Goal: Task Accomplishment & Management: Manage account settings

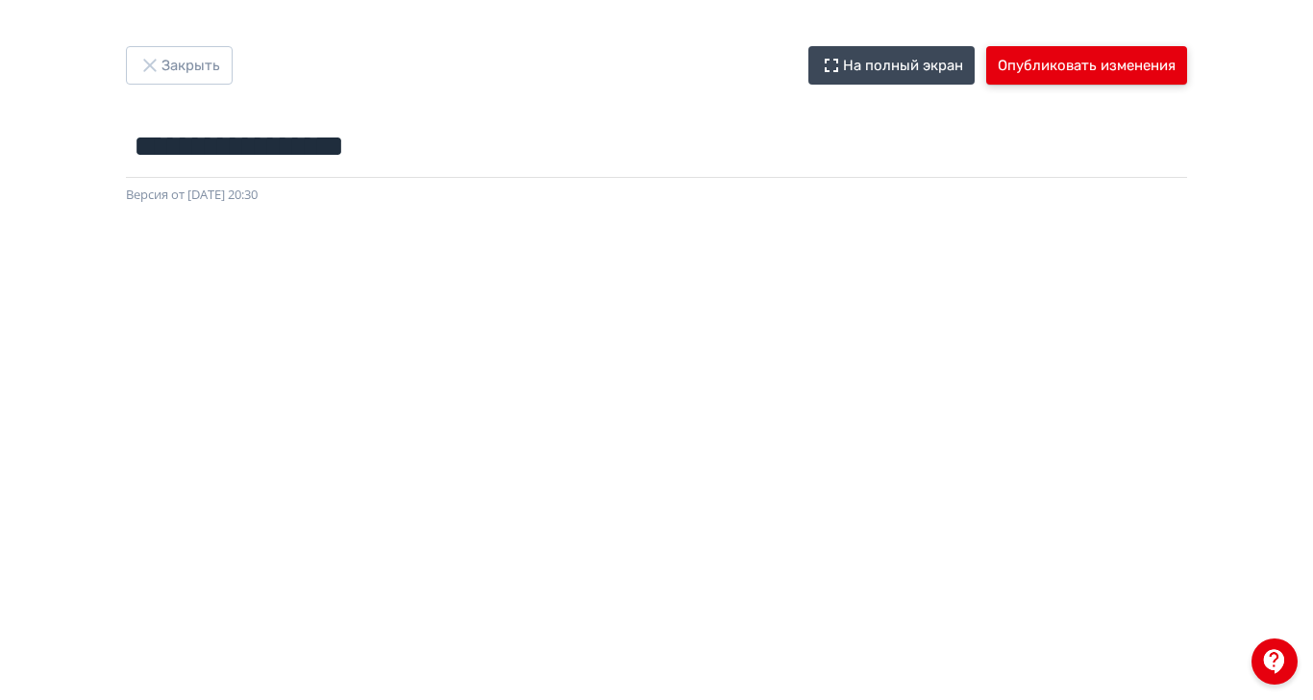
click at [1188, 65] on button "Опубликовать изменения" at bounding box center [1087, 65] width 201 height 38
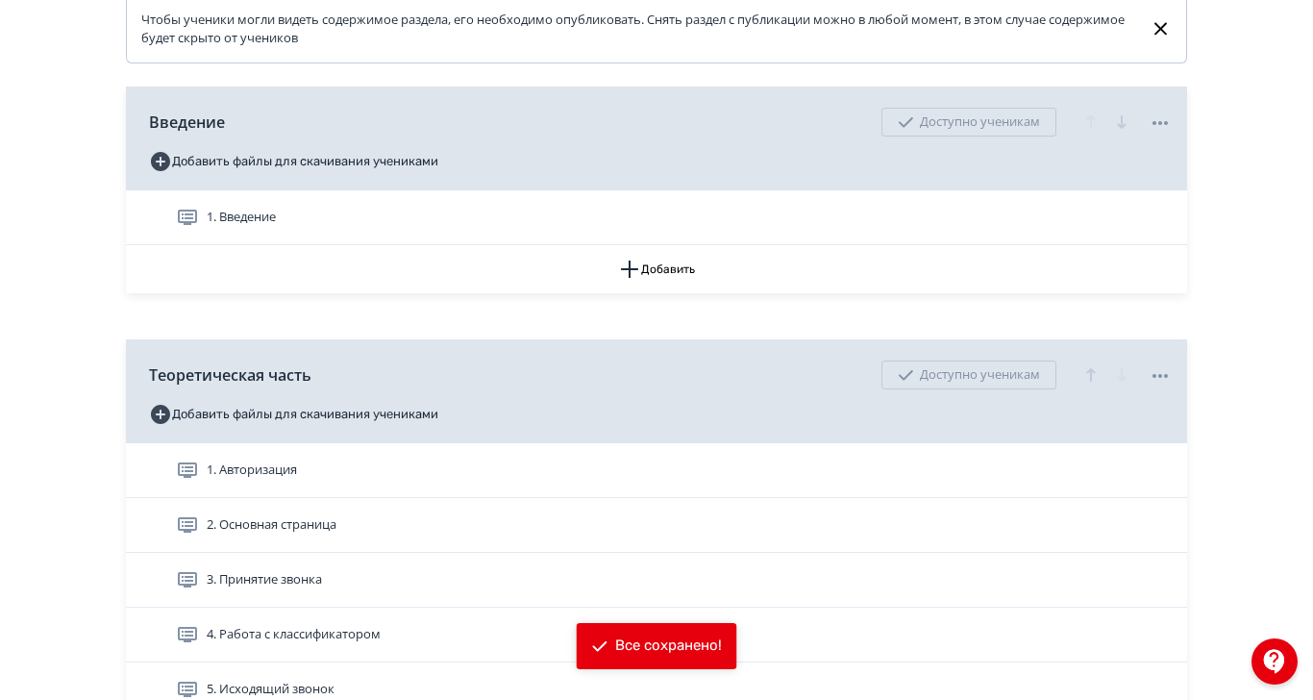
scroll to position [513, 0]
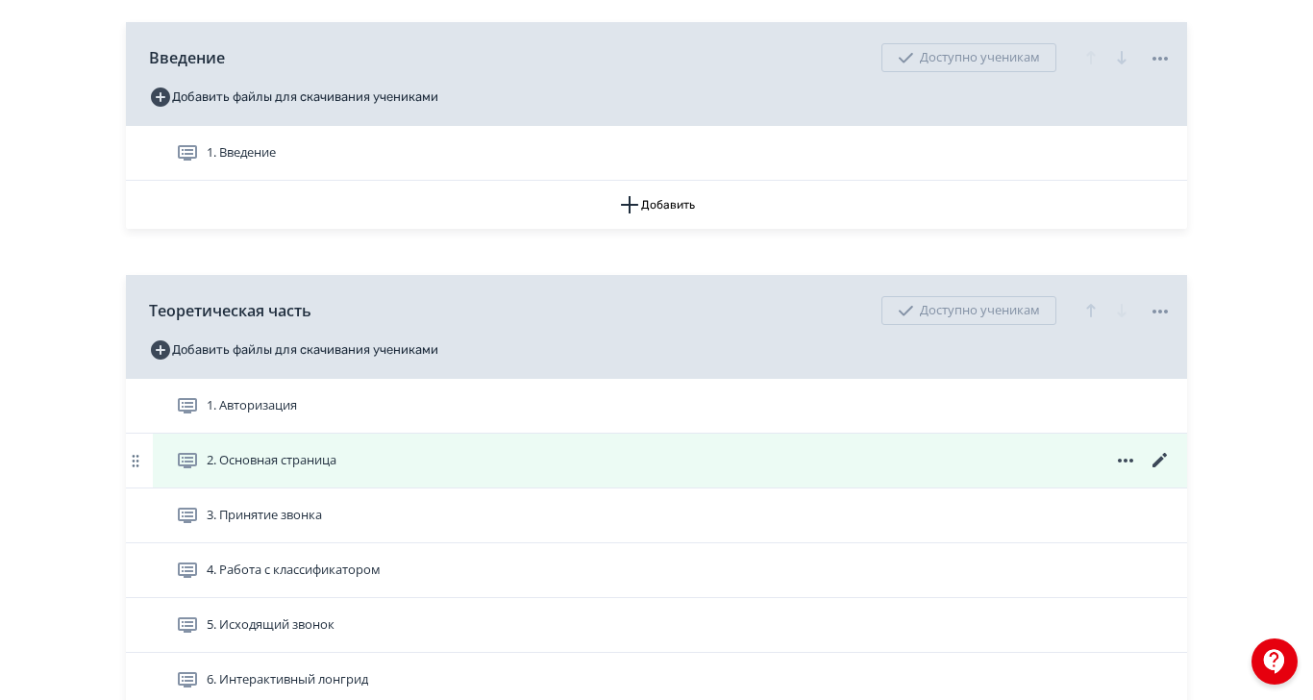
click at [1172, 472] on icon at bounding box center [1160, 460] width 23 height 23
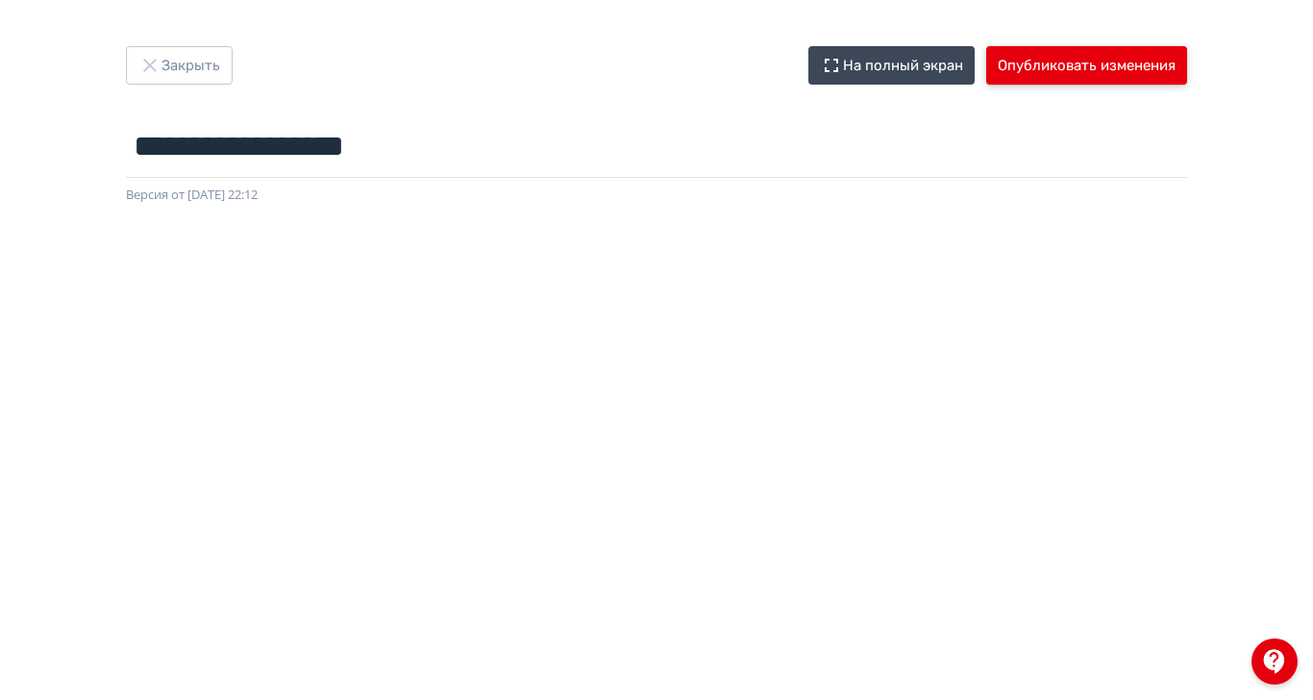
click at [1188, 73] on button "Опубликовать изменения" at bounding box center [1087, 65] width 201 height 38
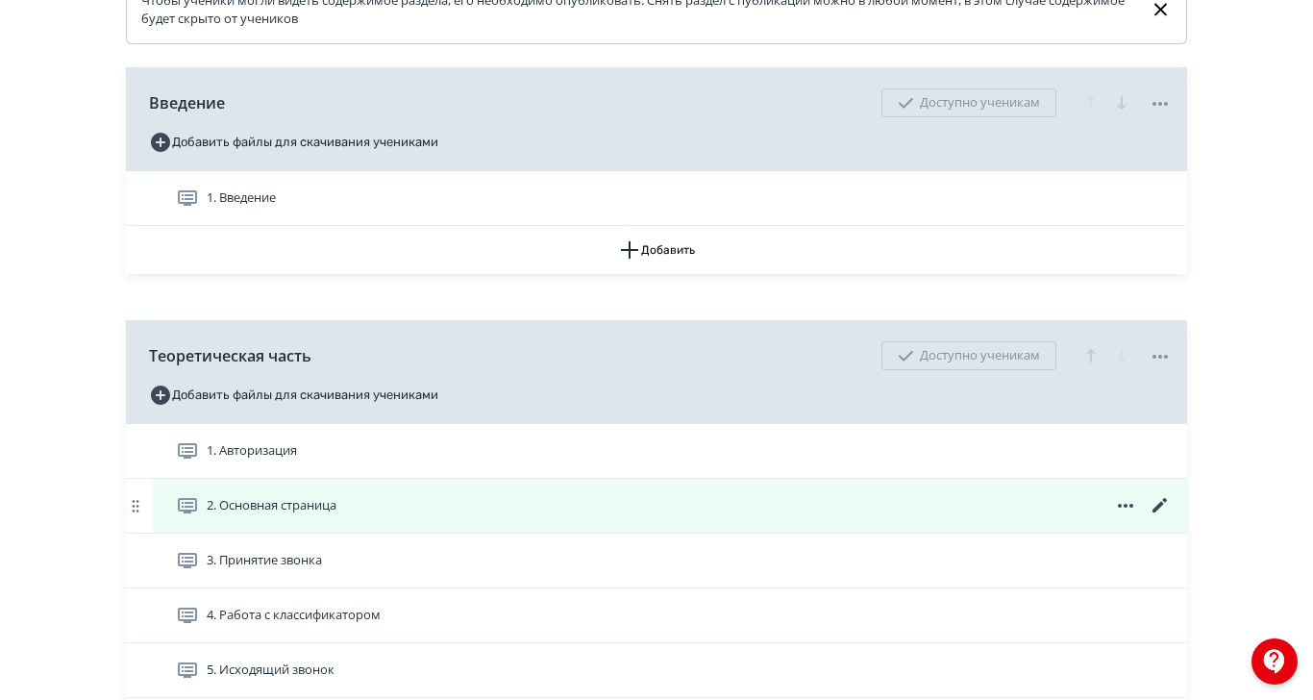
scroll to position [513, 0]
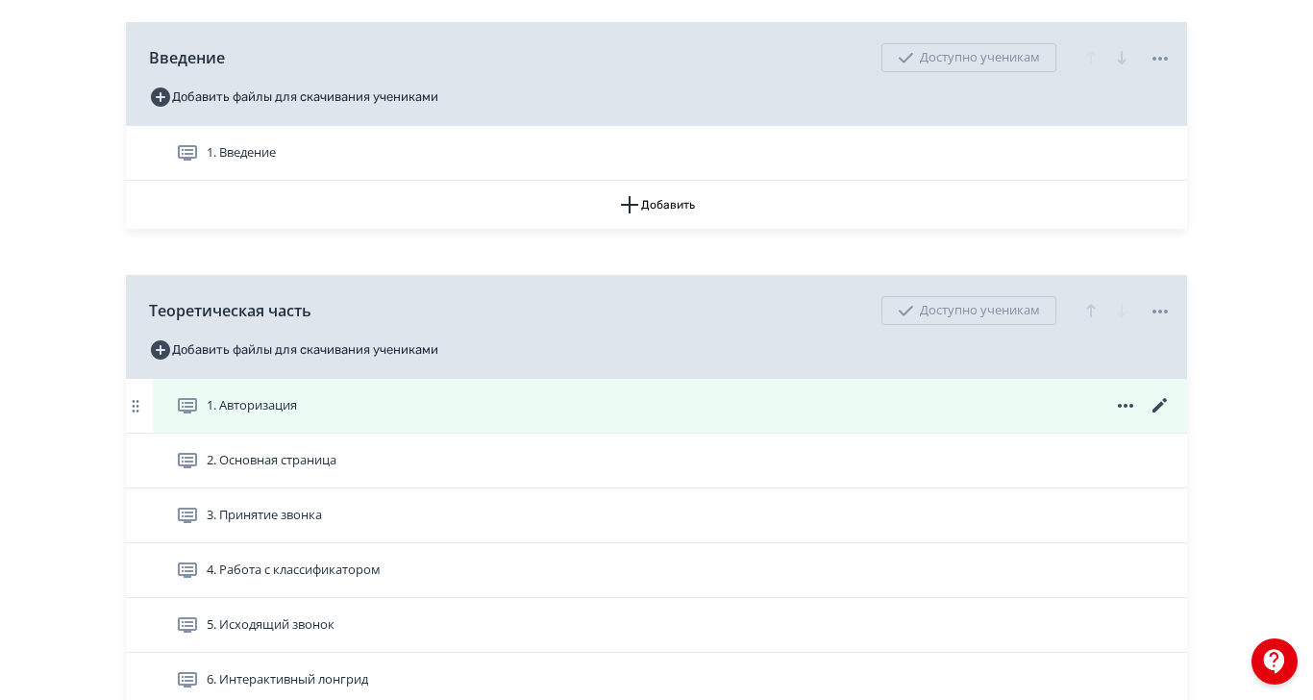
click at [1172, 417] on icon at bounding box center [1160, 405] width 23 height 23
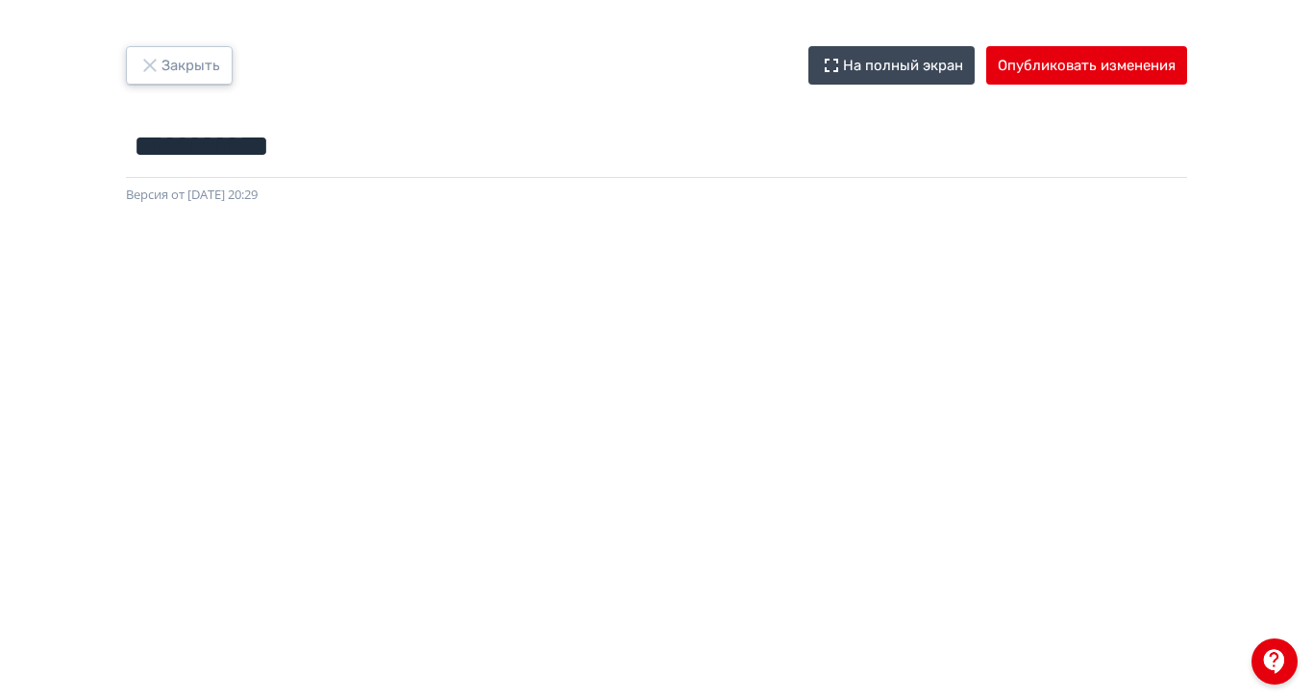
click at [162, 55] on icon "button" at bounding box center [149, 65] width 23 height 23
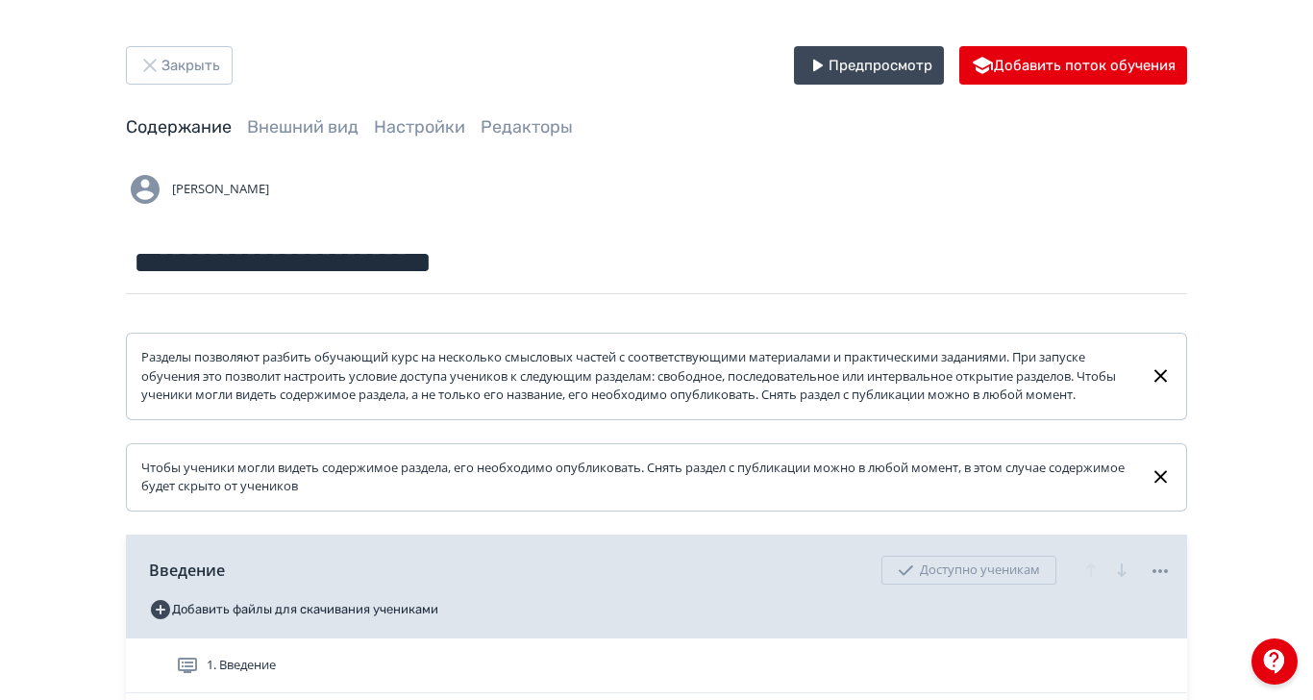
scroll to position [256, 0]
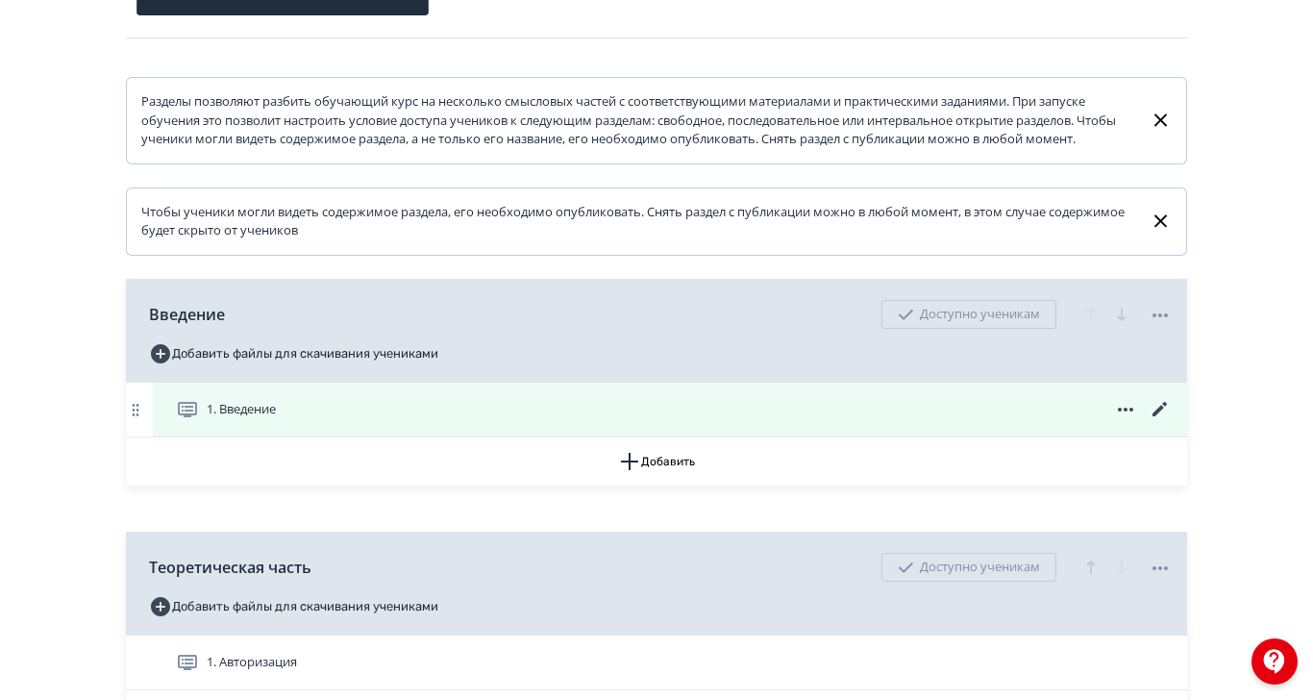
click at [736, 420] on div "1. Введение" at bounding box center [674, 409] width 996 height 23
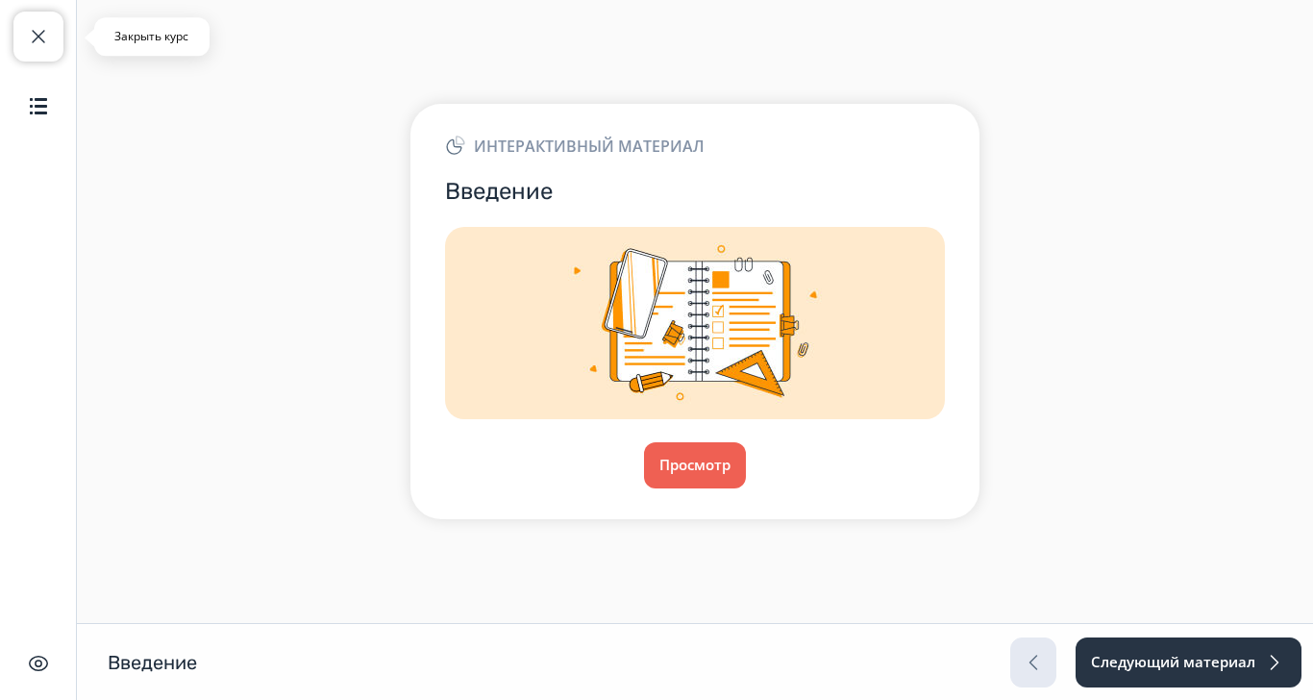
click at [43, 37] on span "button" at bounding box center [38, 36] width 23 height 23
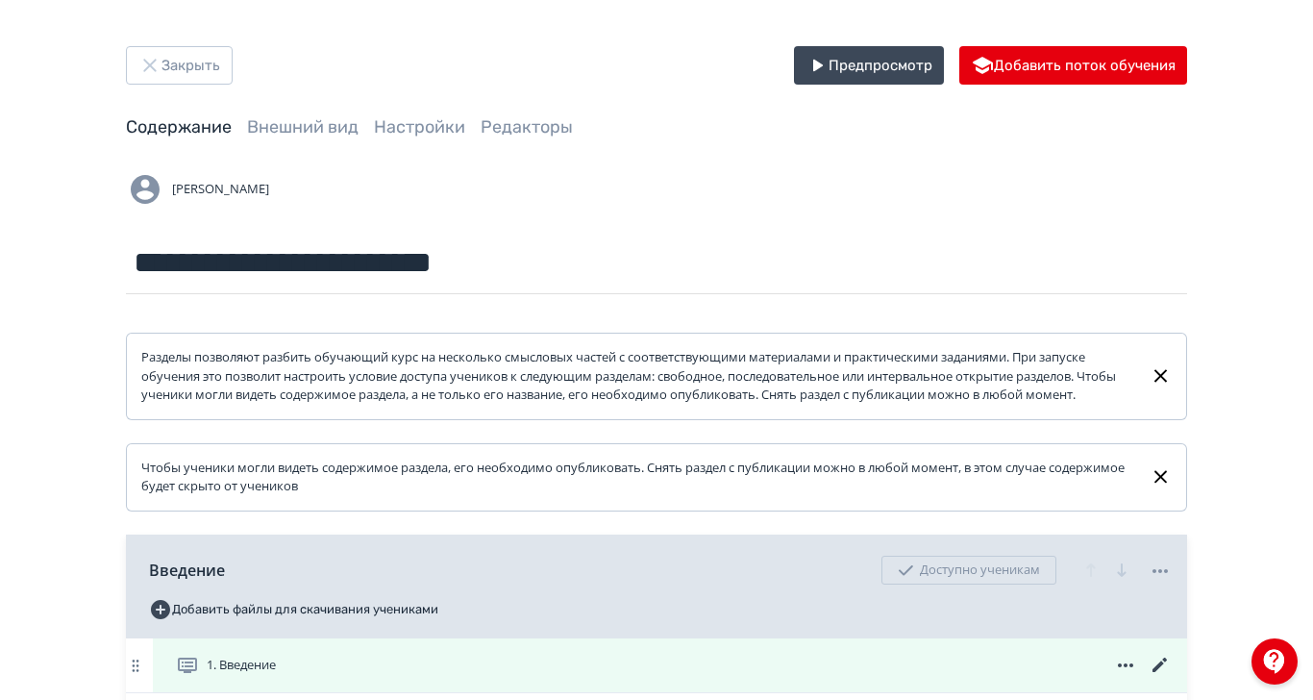
click at [1172, 677] on icon at bounding box center [1160, 665] width 23 height 23
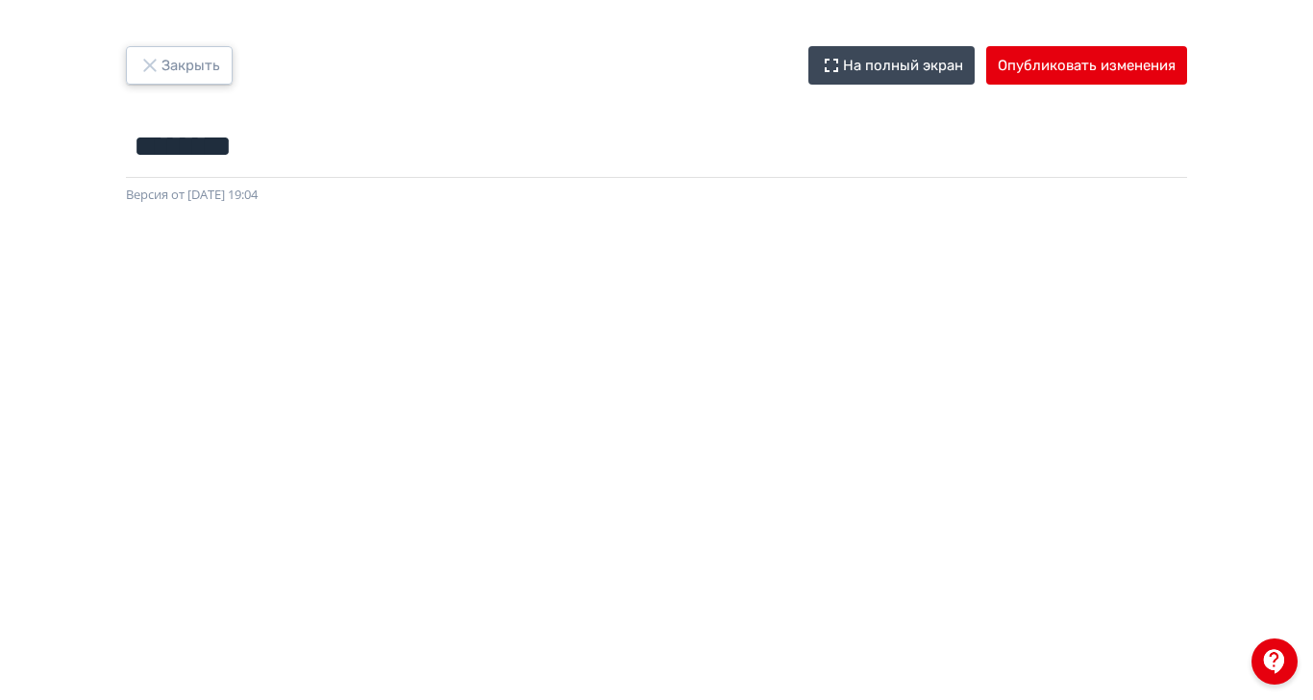
click at [156, 69] on icon "button" at bounding box center [149, 65] width 13 height 13
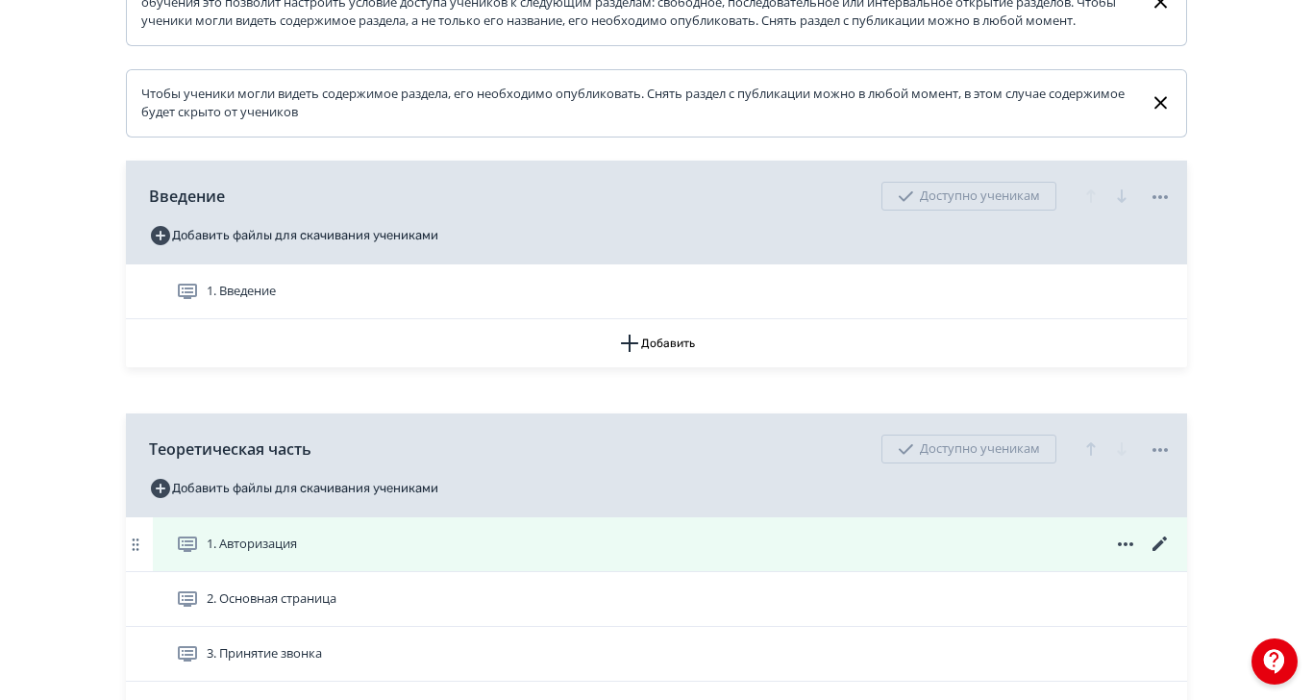
scroll to position [385, 0]
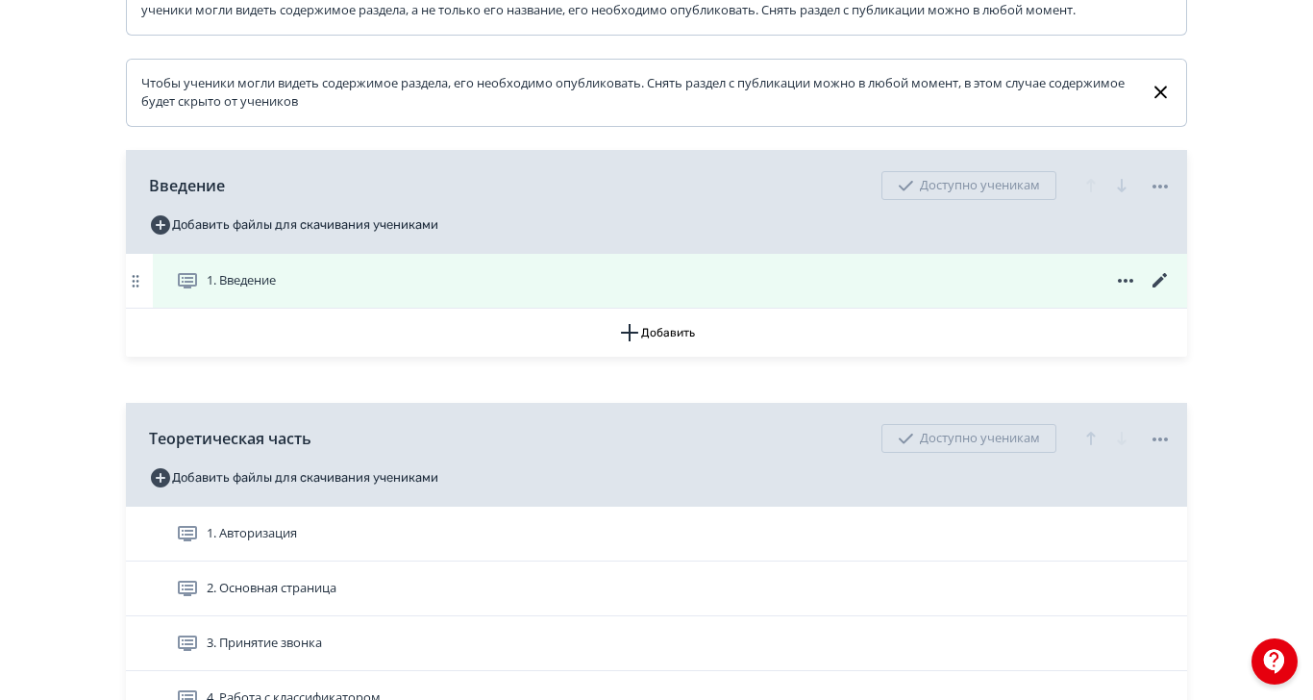
click at [1172, 292] on icon at bounding box center [1160, 280] width 23 height 23
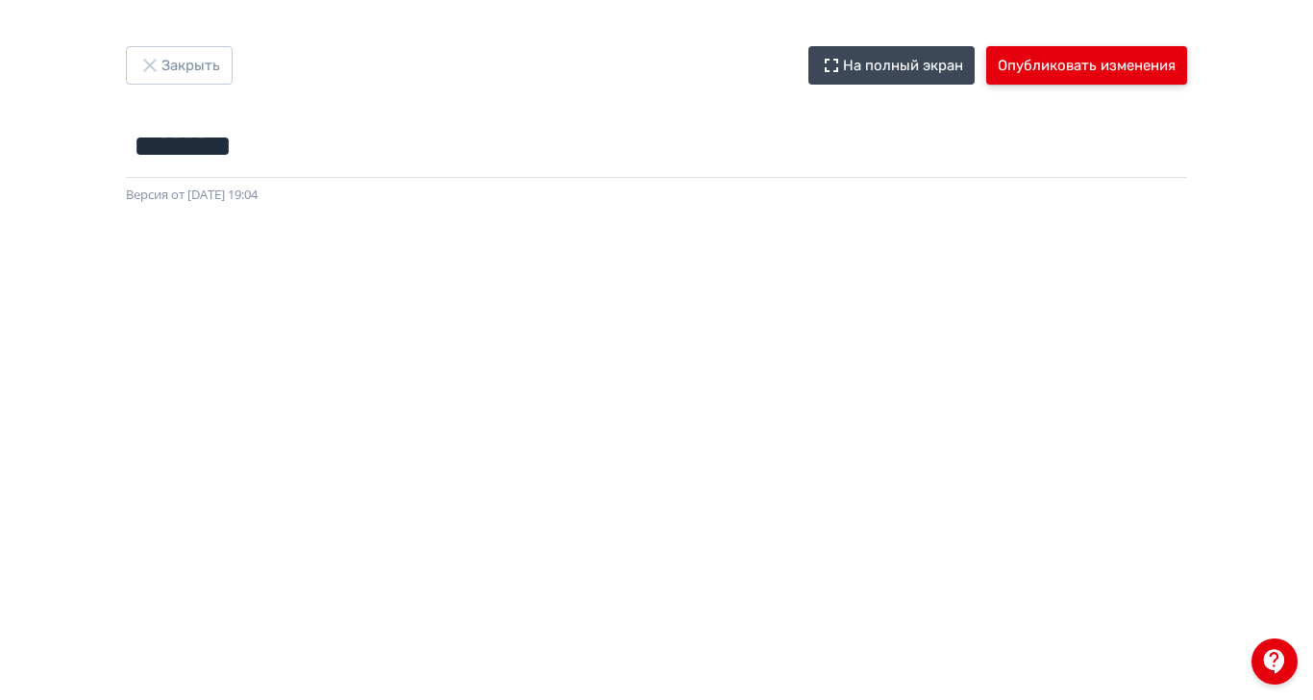
click at [1188, 73] on button "Опубликовать изменения" at bounding box center [1087, 65] width 201 height 38
click at [1188, 66] on button "Опубликовать изменения" at bounding box center [1087, 65] width 201 height 38
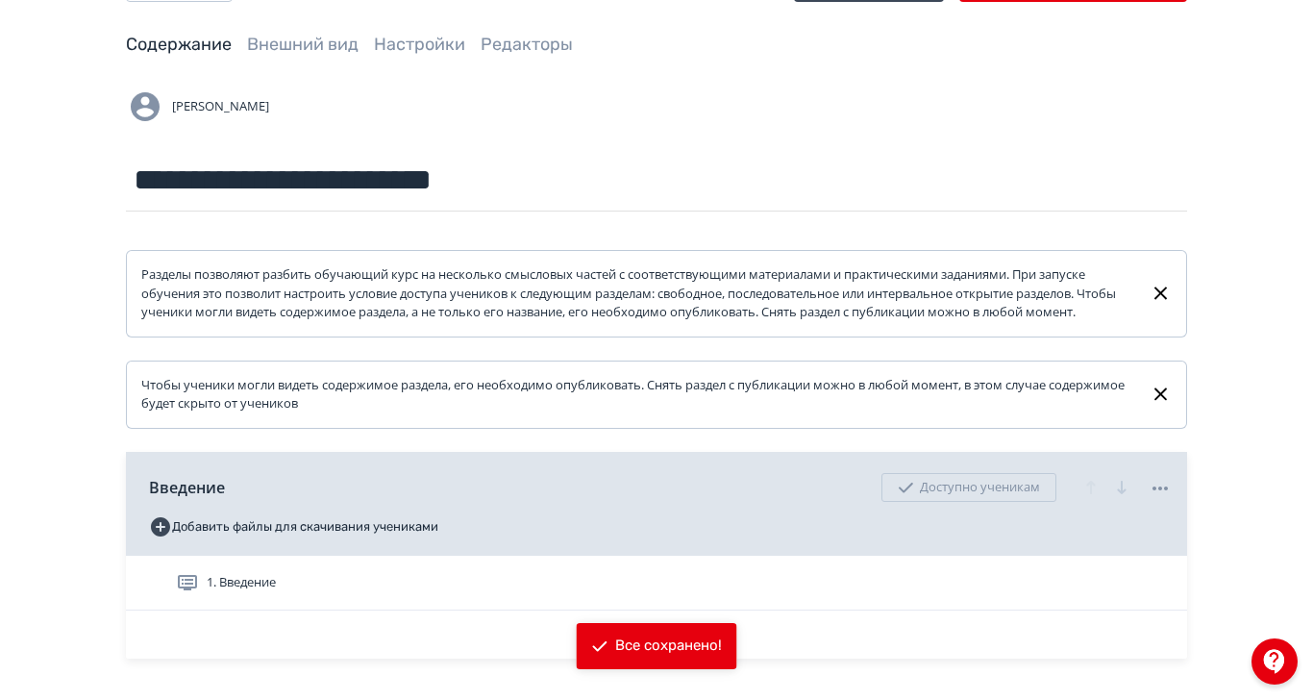
scroll to position [128, 0]
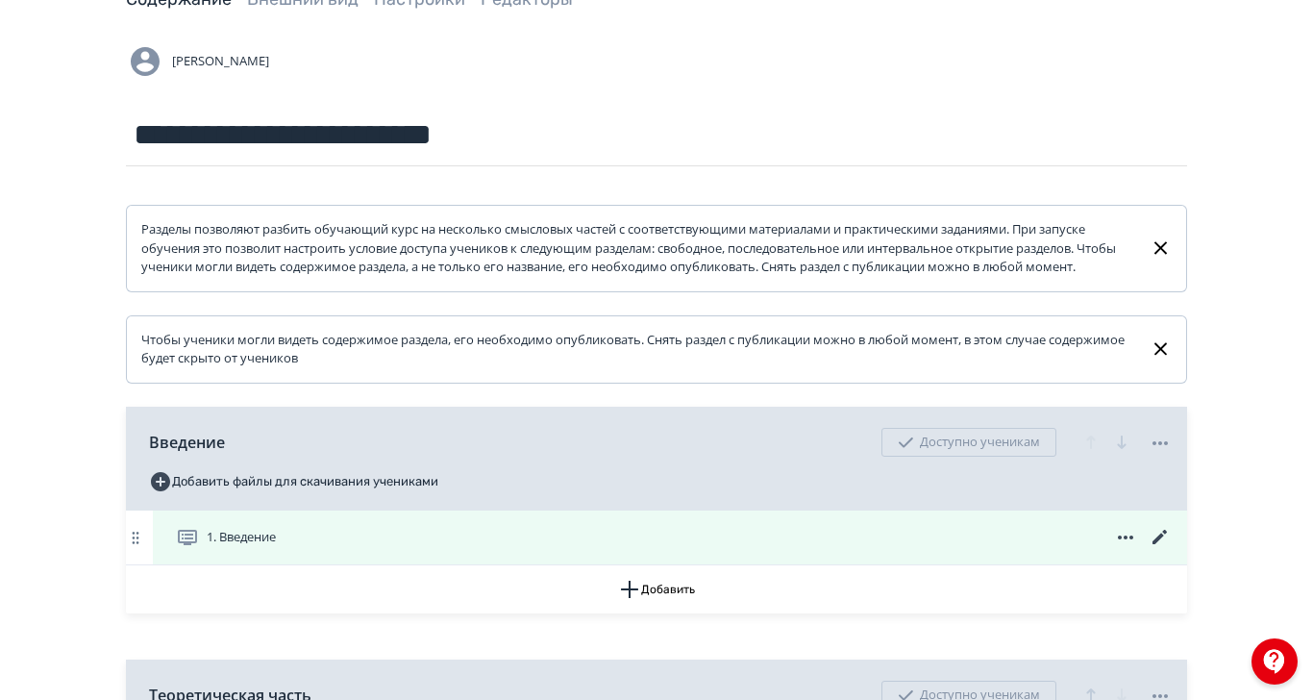
click at [284, 549] on span "1. Введение" at bounding box center [230, 537] width 108 height 23
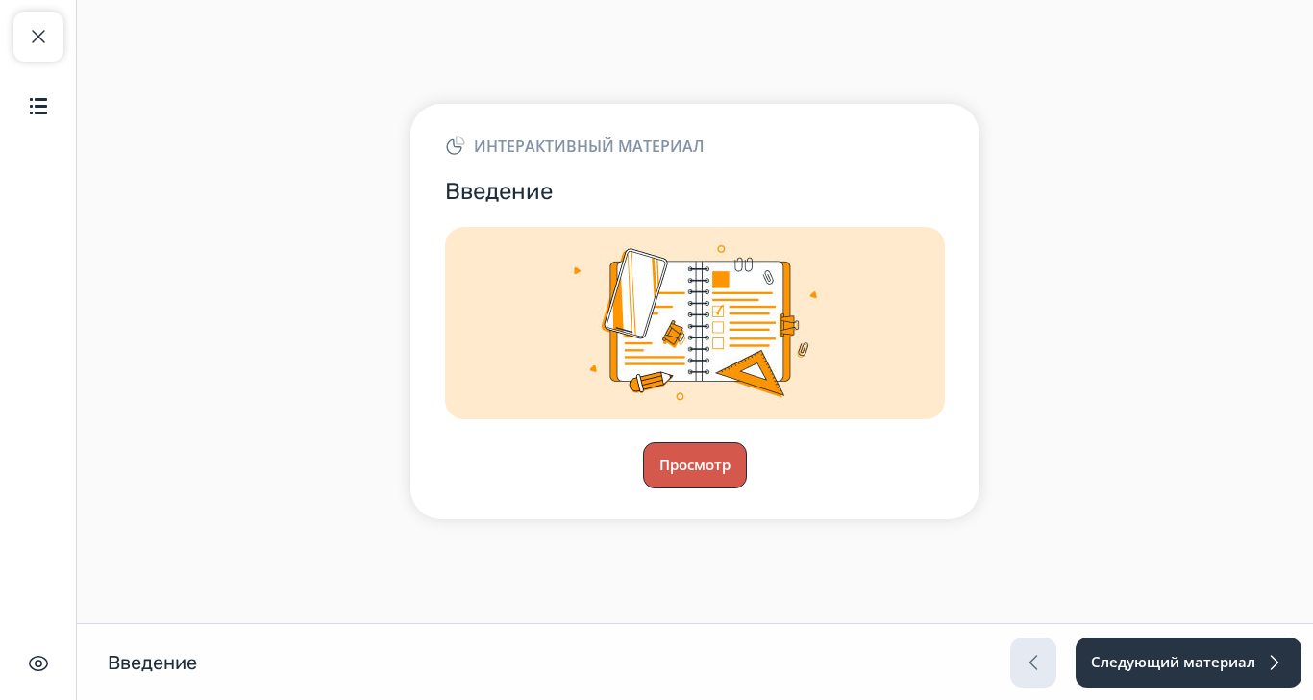
click at [747, 488] on button "Просмотр" at bounding box center [695, 465] width 104 height 46
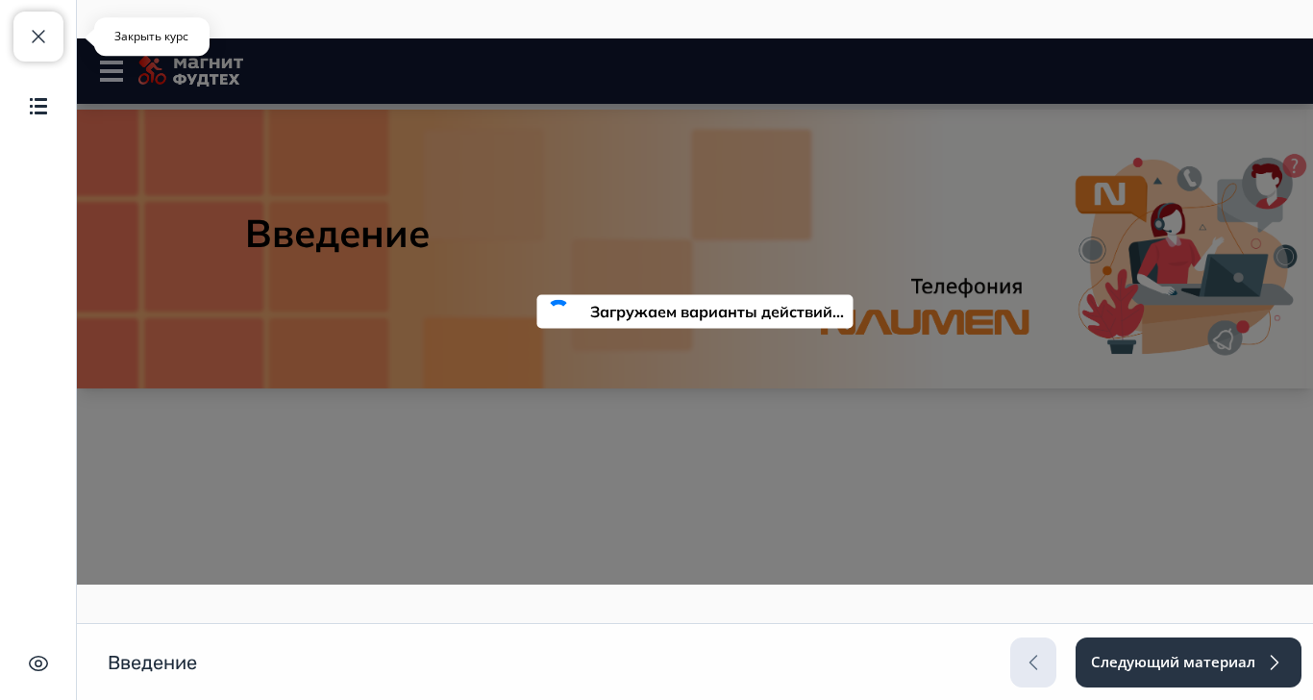
click at [46, 37] on span "button" at bounding box center [38, 36] width 23 height 23
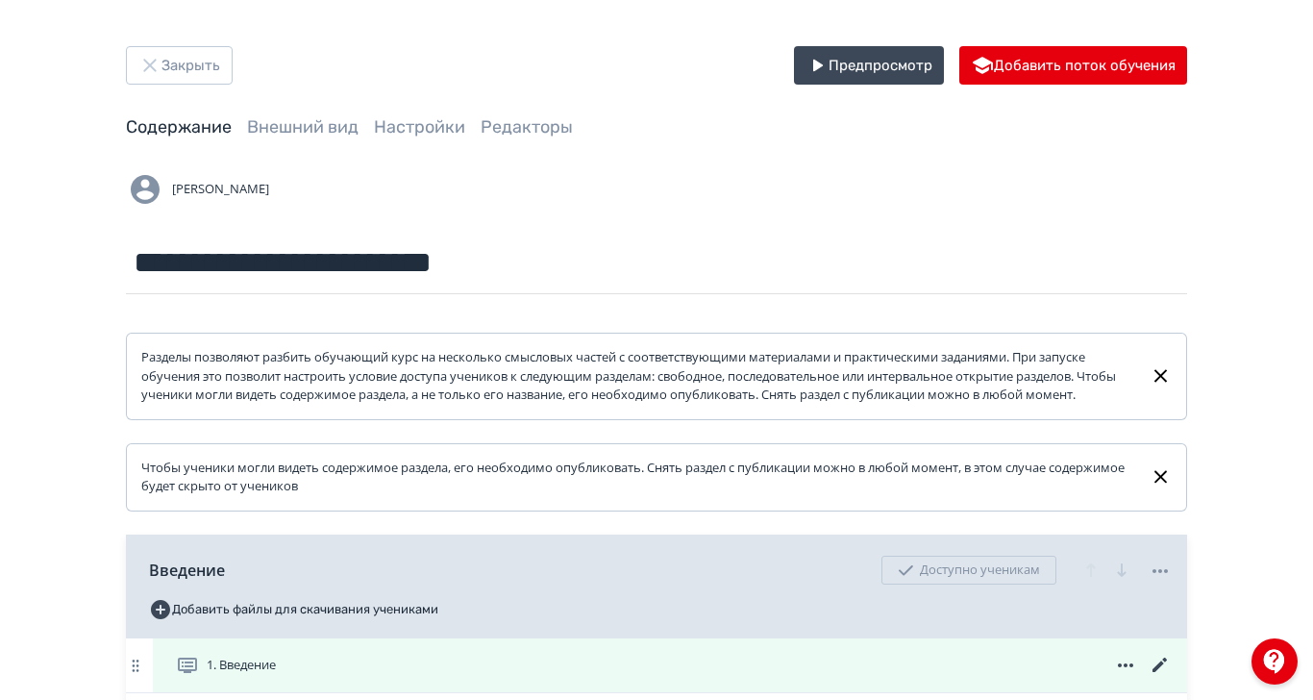
click at [440, 671] on div "1. Введение" at bounding box center [670, 665] width 1035 height 54
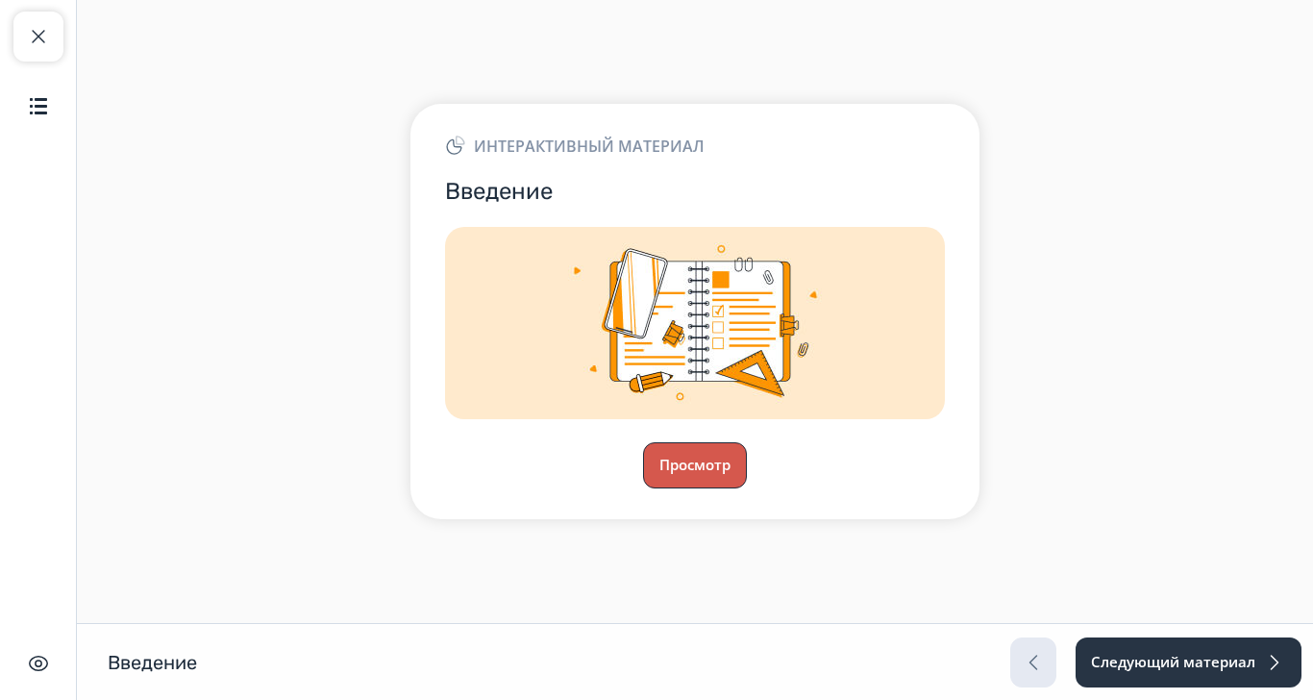
click at [747, 488] on button "Просмотр" at bounding box center [695, 465] width 104 height 46
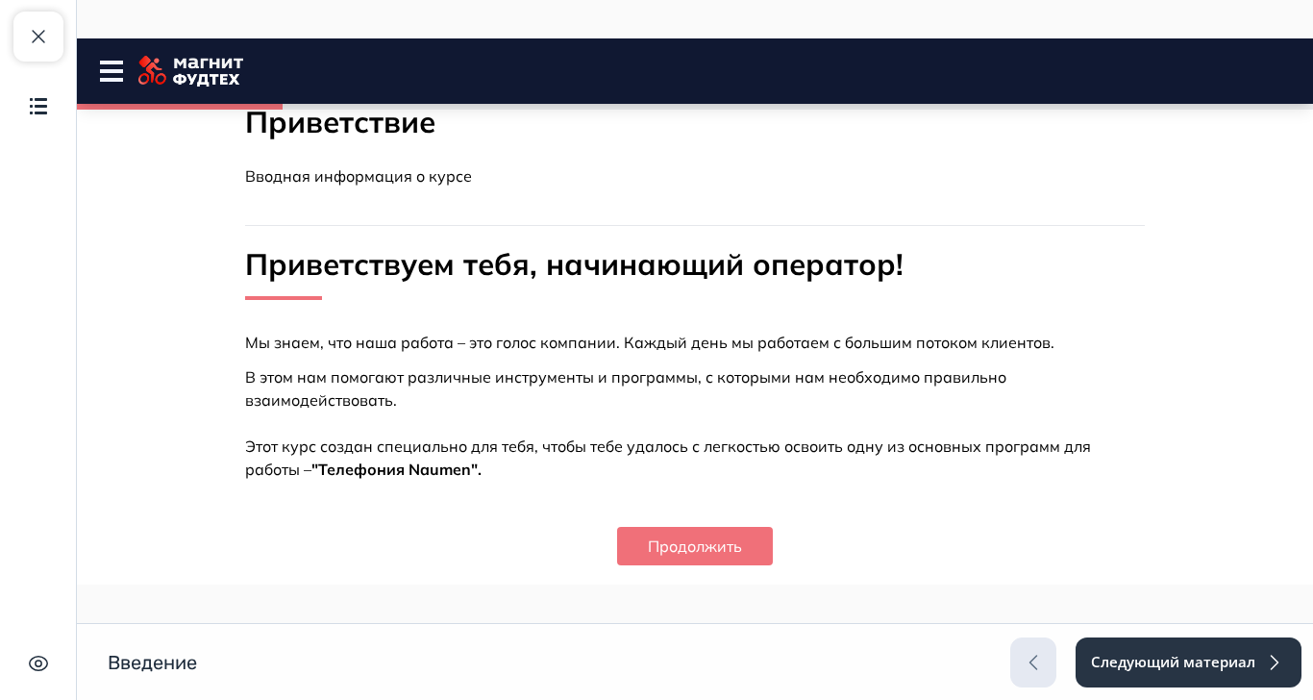
scroll to position [435, 0]
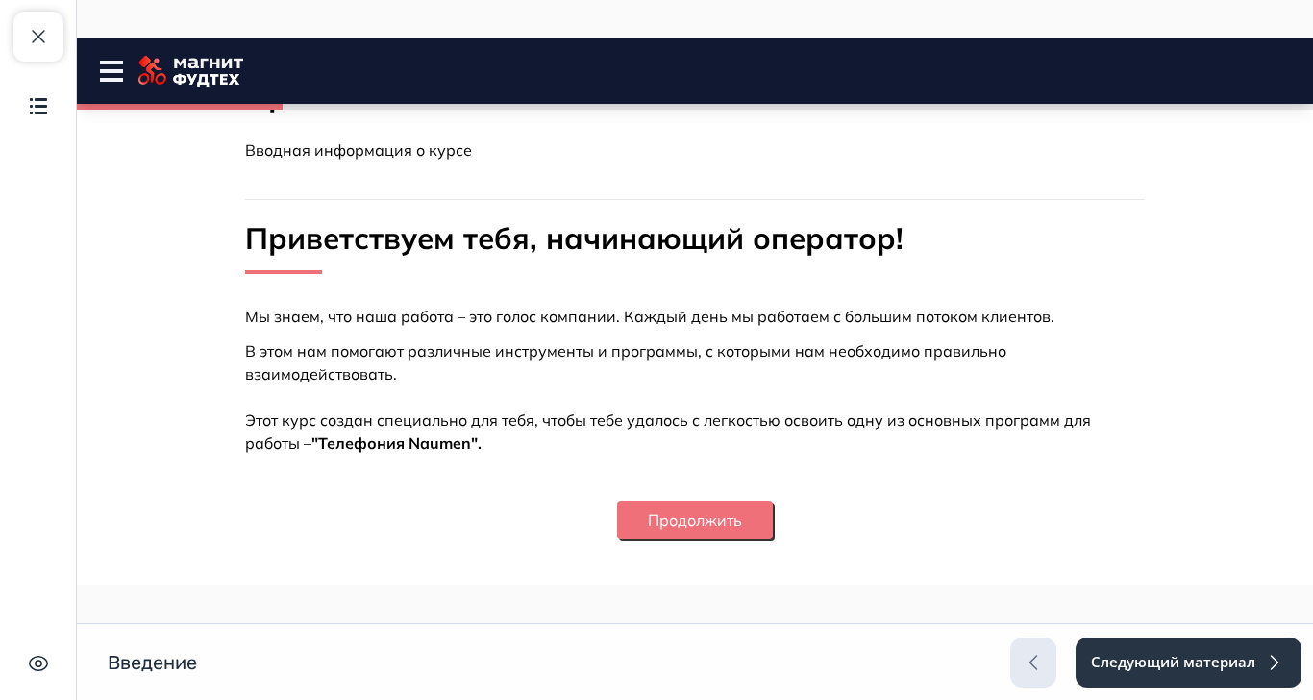
click at [773, 521] on button "Продолжить" at bounding box center [695, 520] width 156 height 38
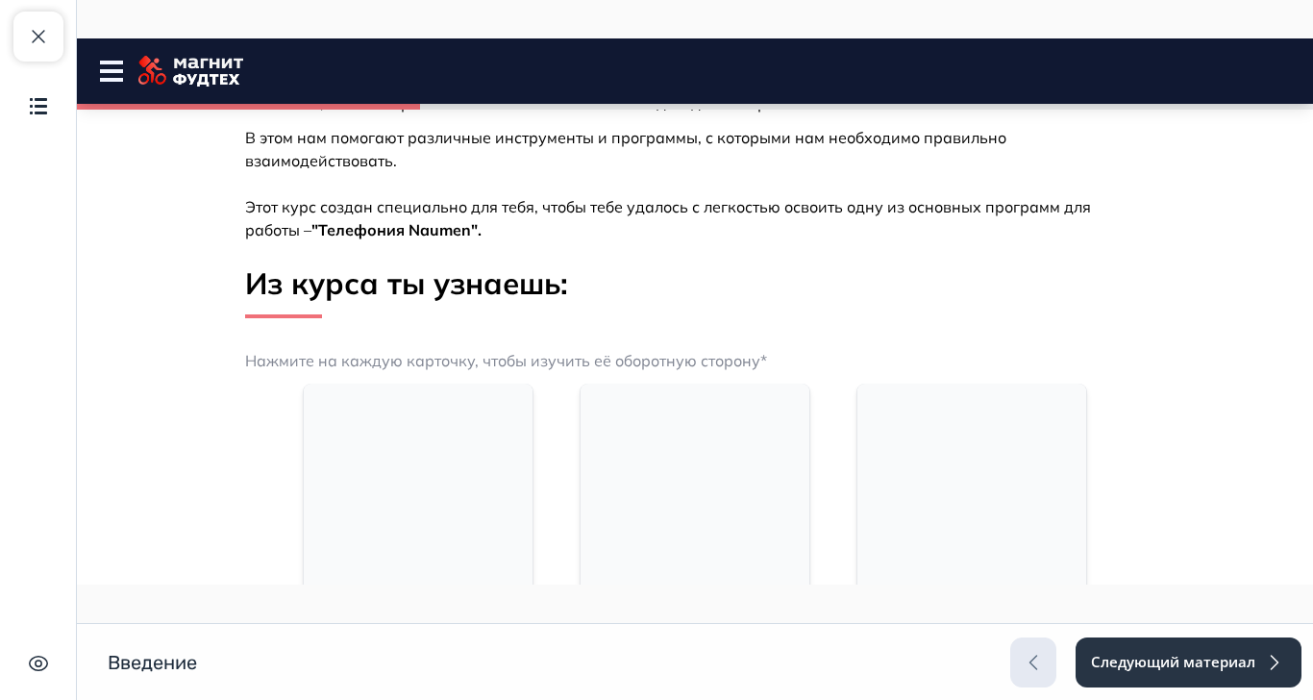
scroll to position [693, 0]
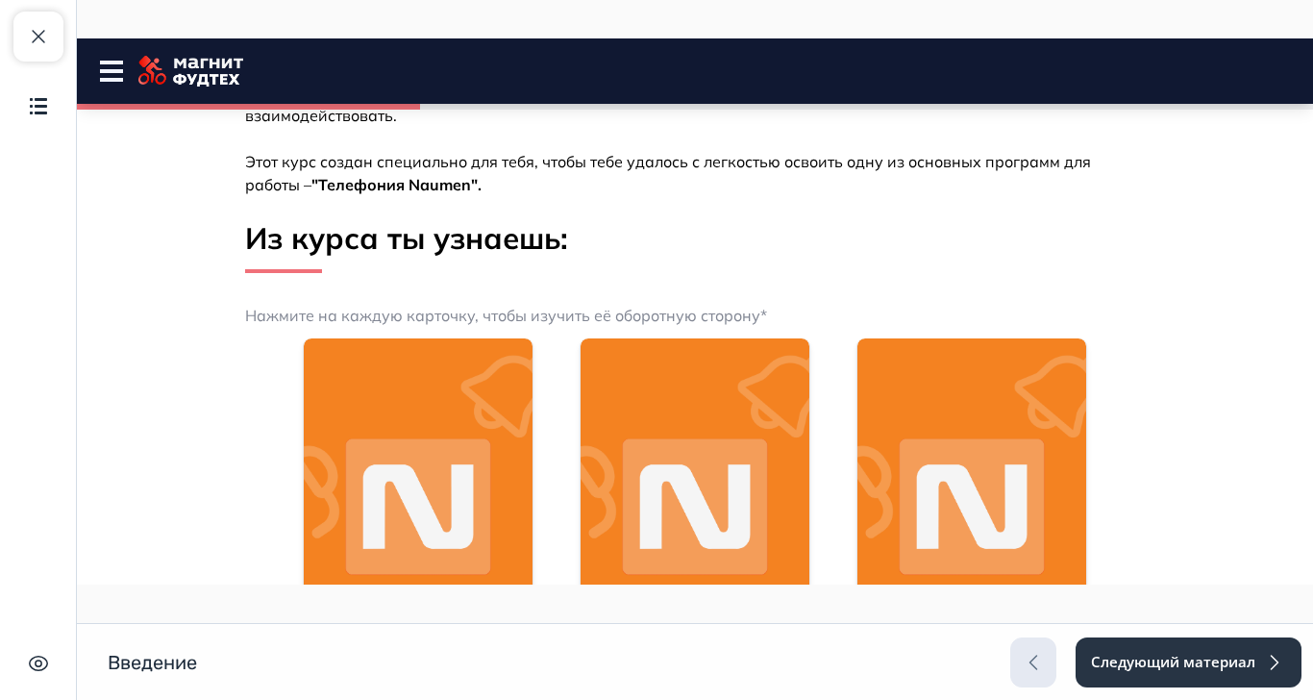
click at [533, 529] on img at bounding box center [418, 507] width 229 height 338
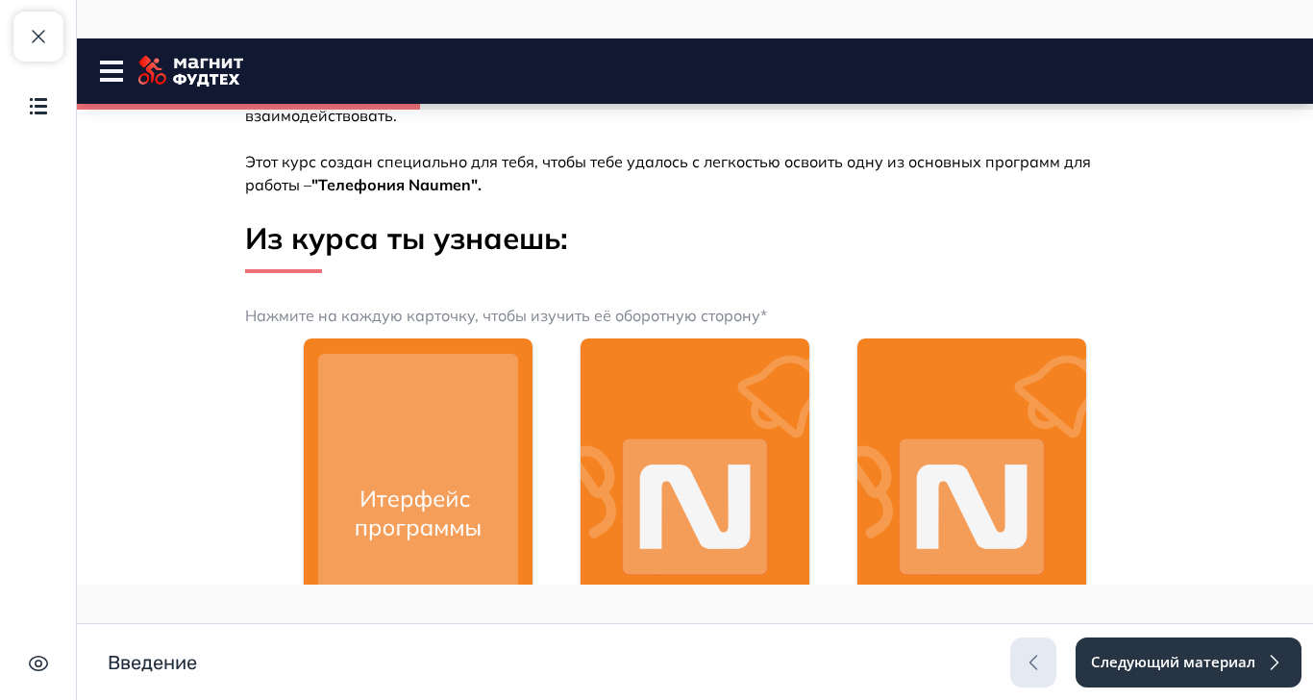
click at [810, 515] on img at bounding box center [695, 507] width 229 height 338
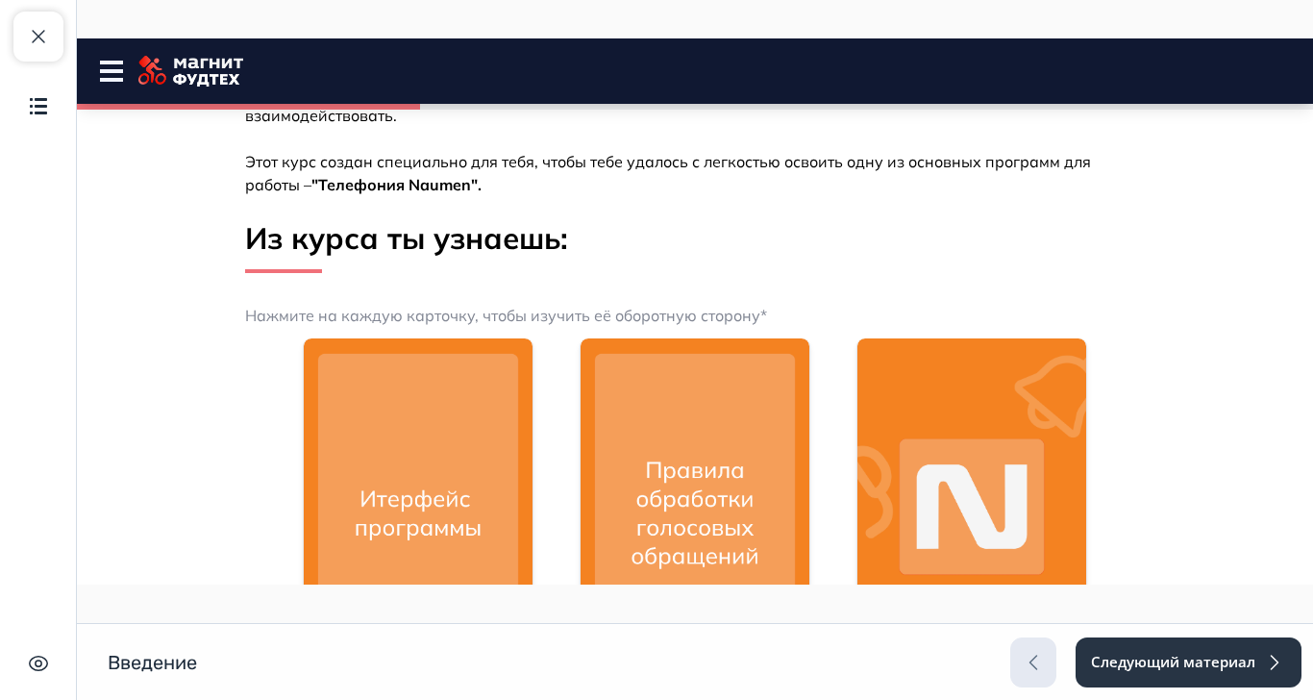
click at [1085, 524] on img at bounding box center [972, 507] width 229 height 338
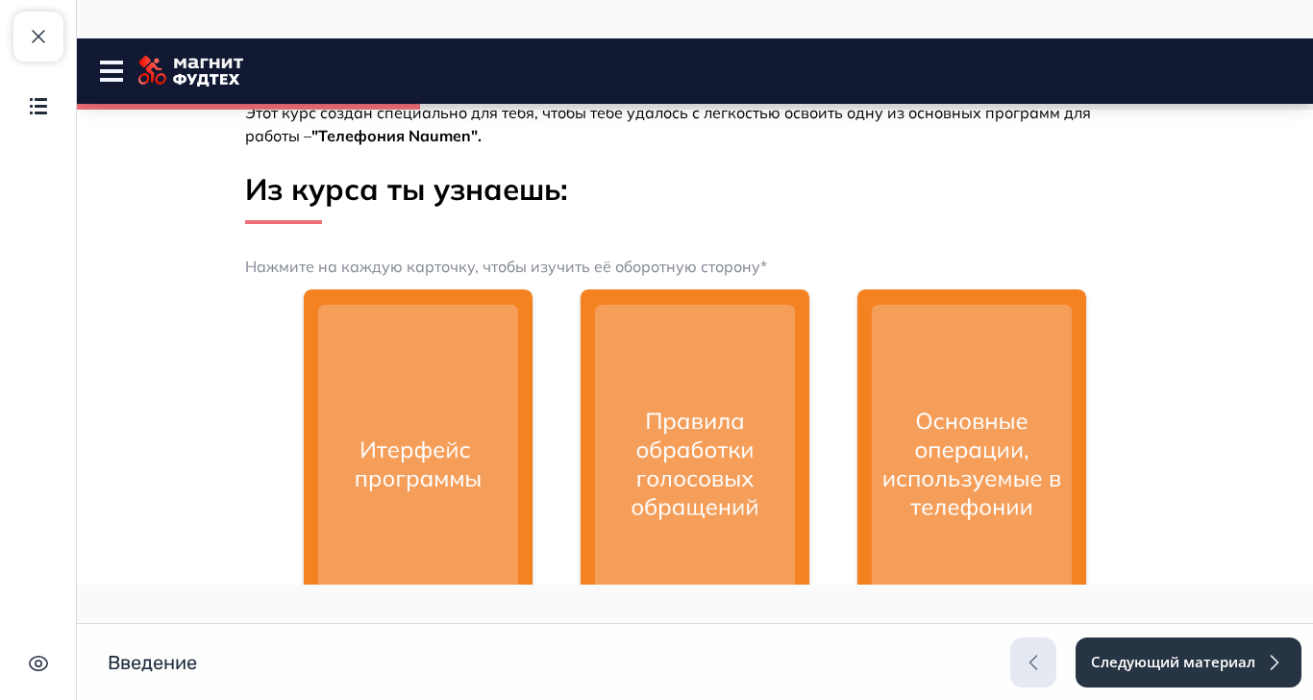
scroll to position [821, 0]
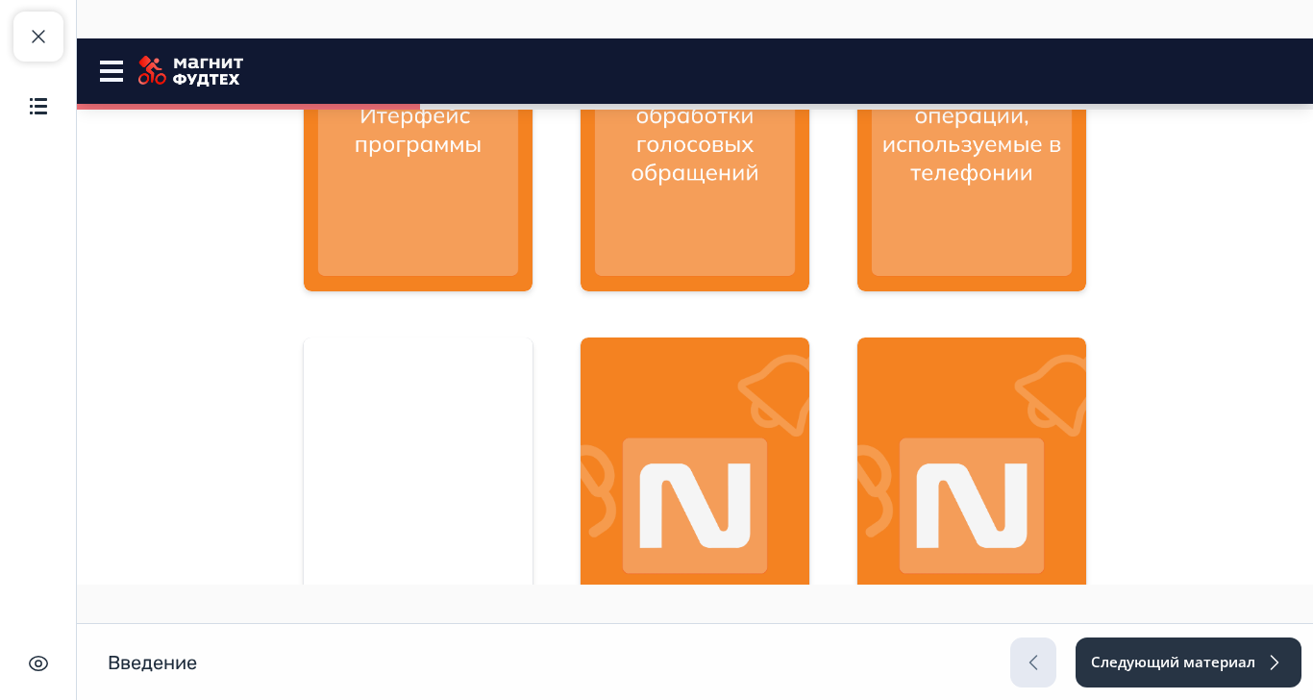
scroll to position [1078, 0]
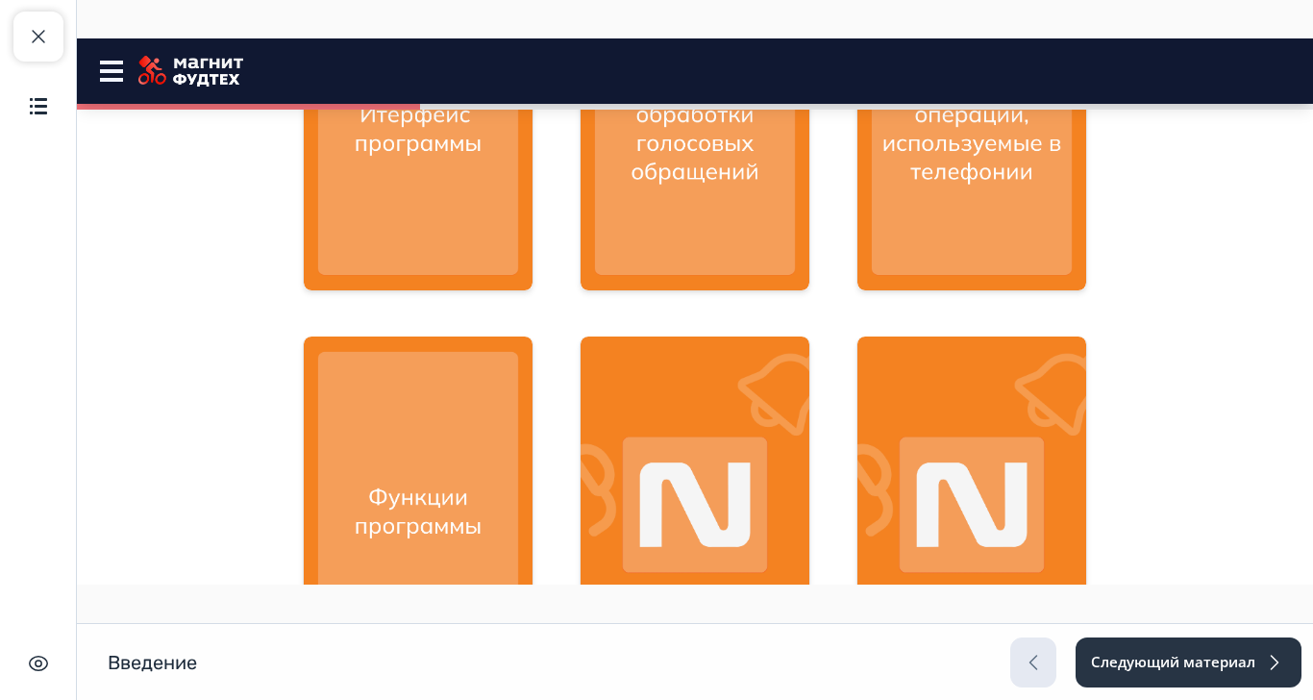
click at [810, 529] on img at bounding box center [695, 506] width 229 height 338
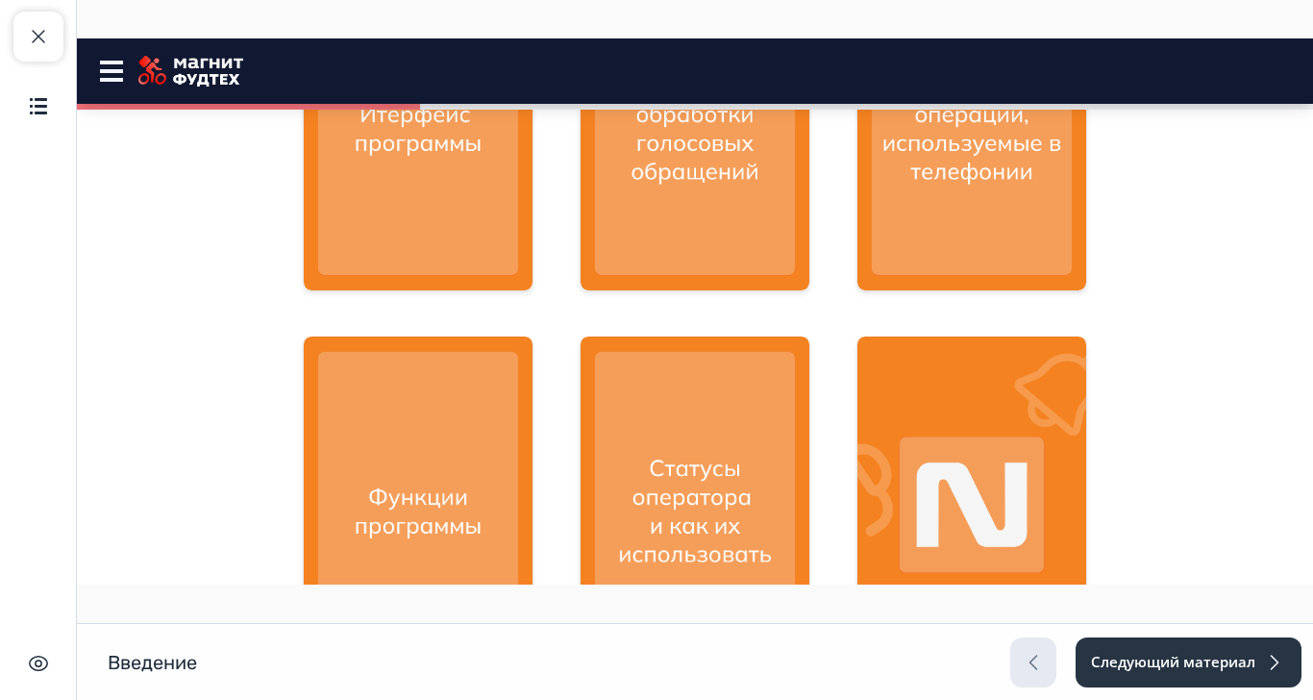
click at [1087, 550] on img at bounding box center [972, 506] width 229 height 338
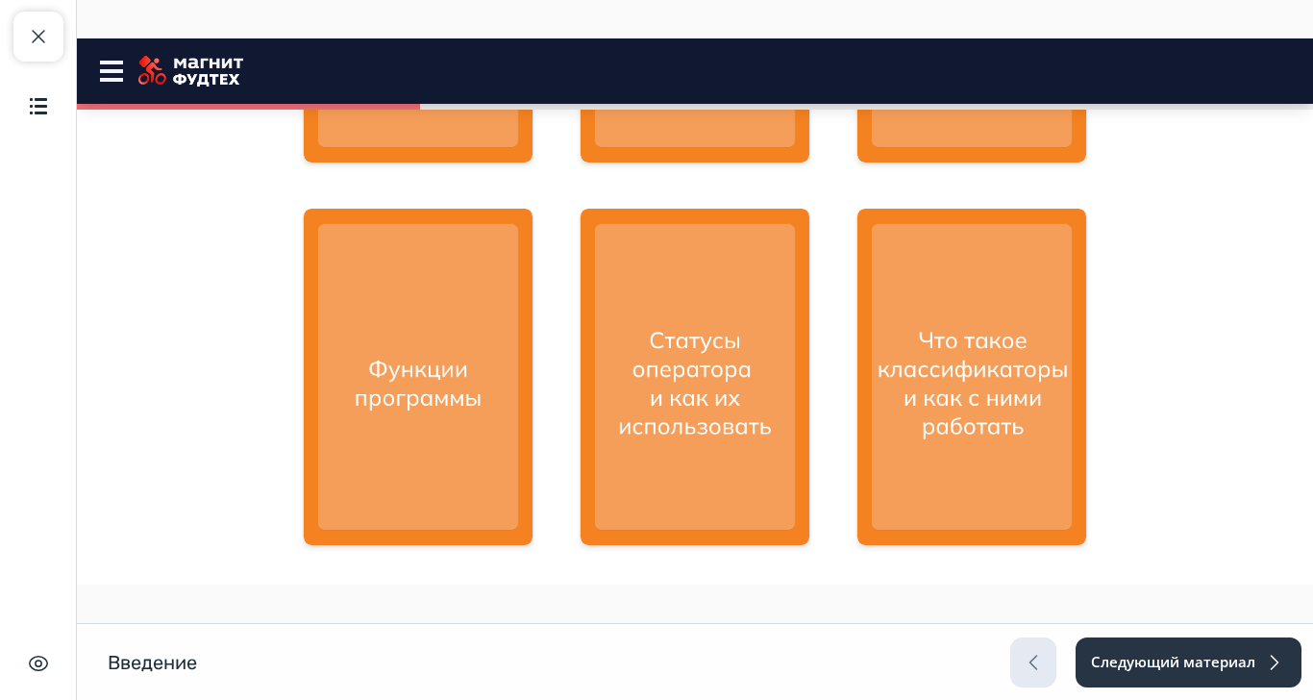
scroll to position [1297, 0]
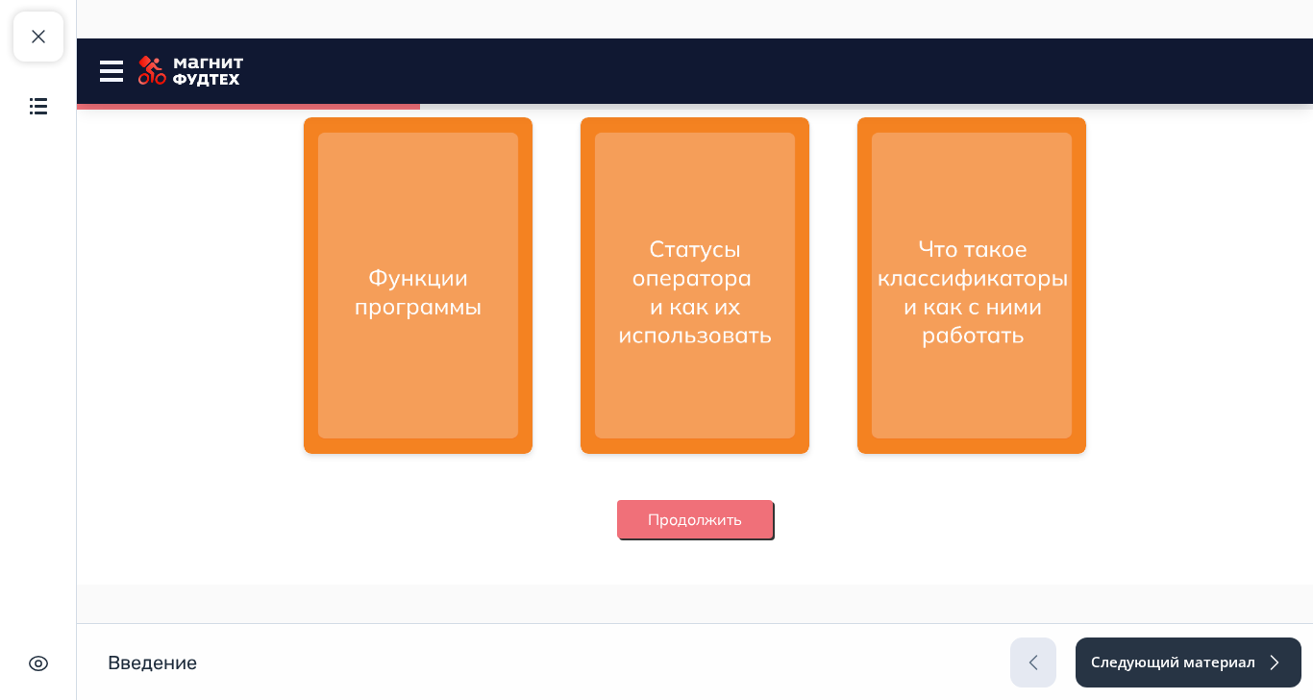
click at [773, 527] on button "Продолжить" at bounding box center [695, 519] width 156 height 38
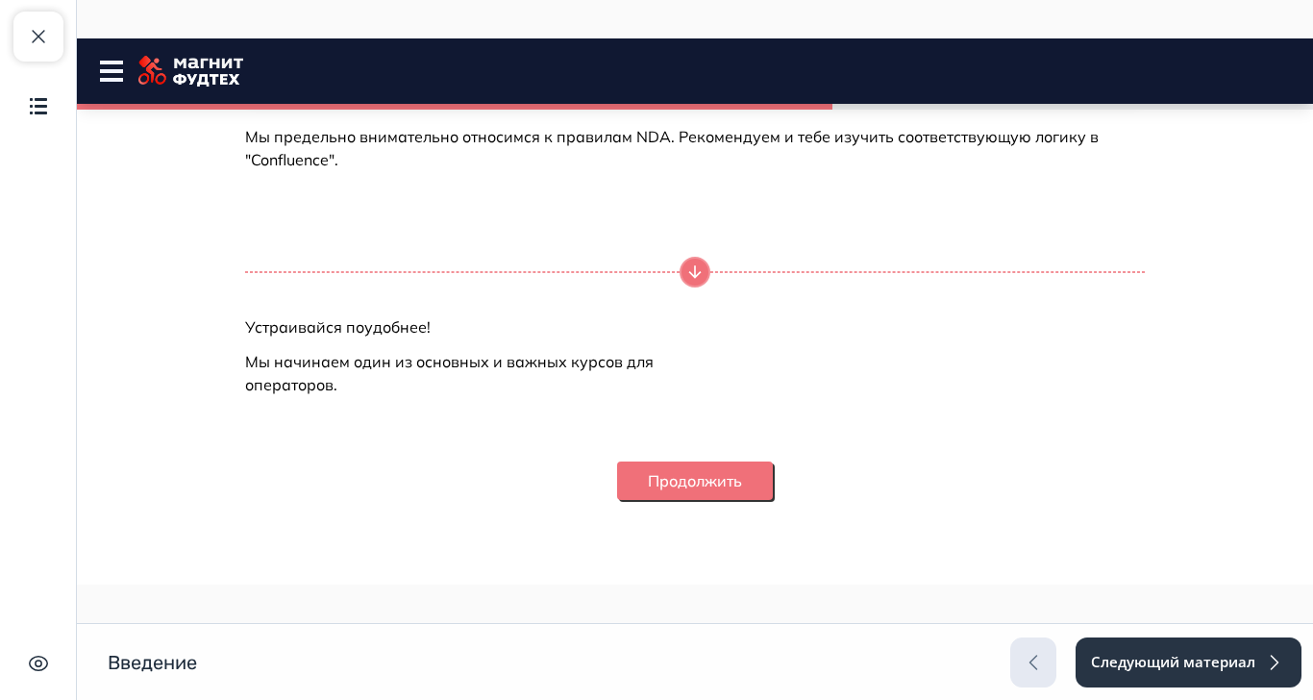
scroll to position [2548, 0]
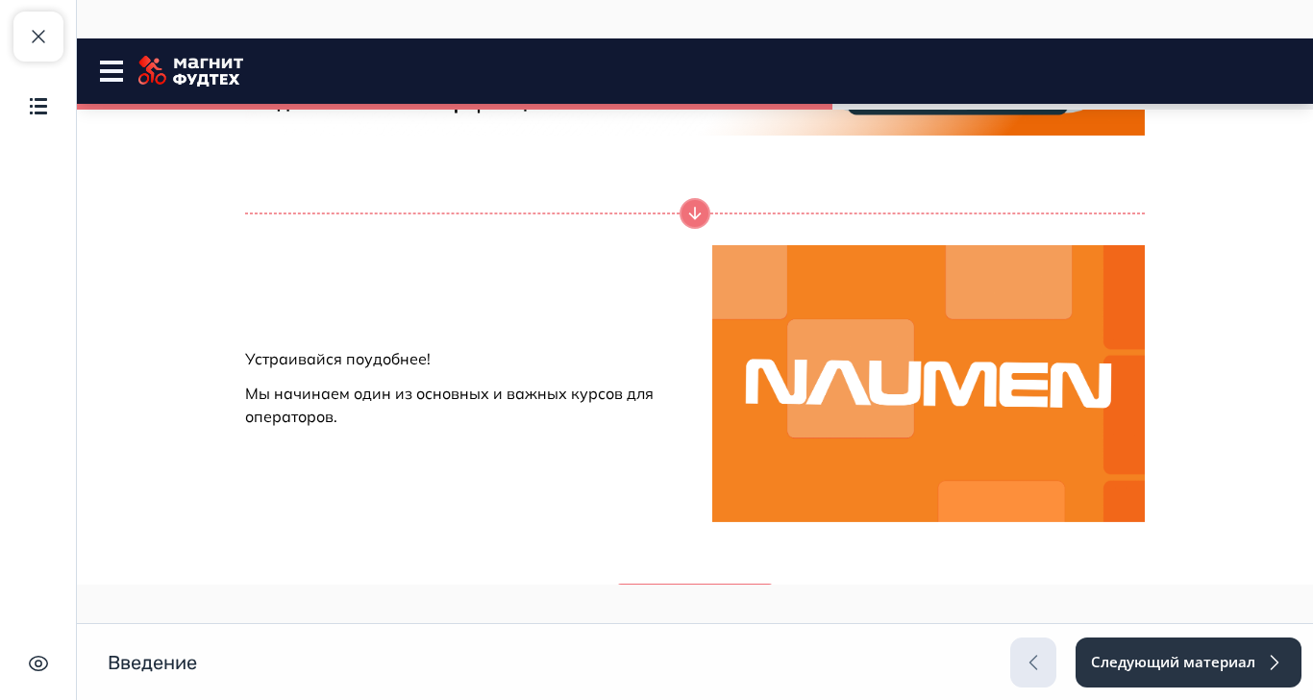
click at [773, 610] on button "Продолжить" at bounding box center [695, 603] width 156 height 38
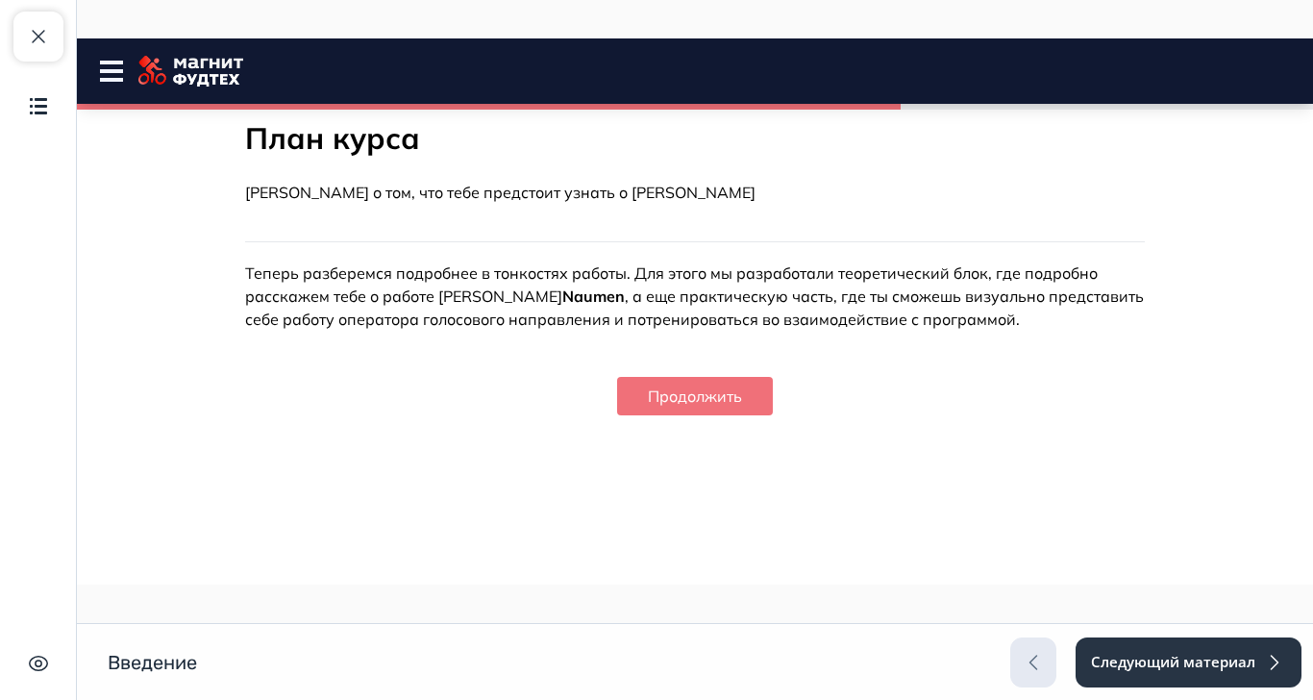
scroll to position [0, 0]
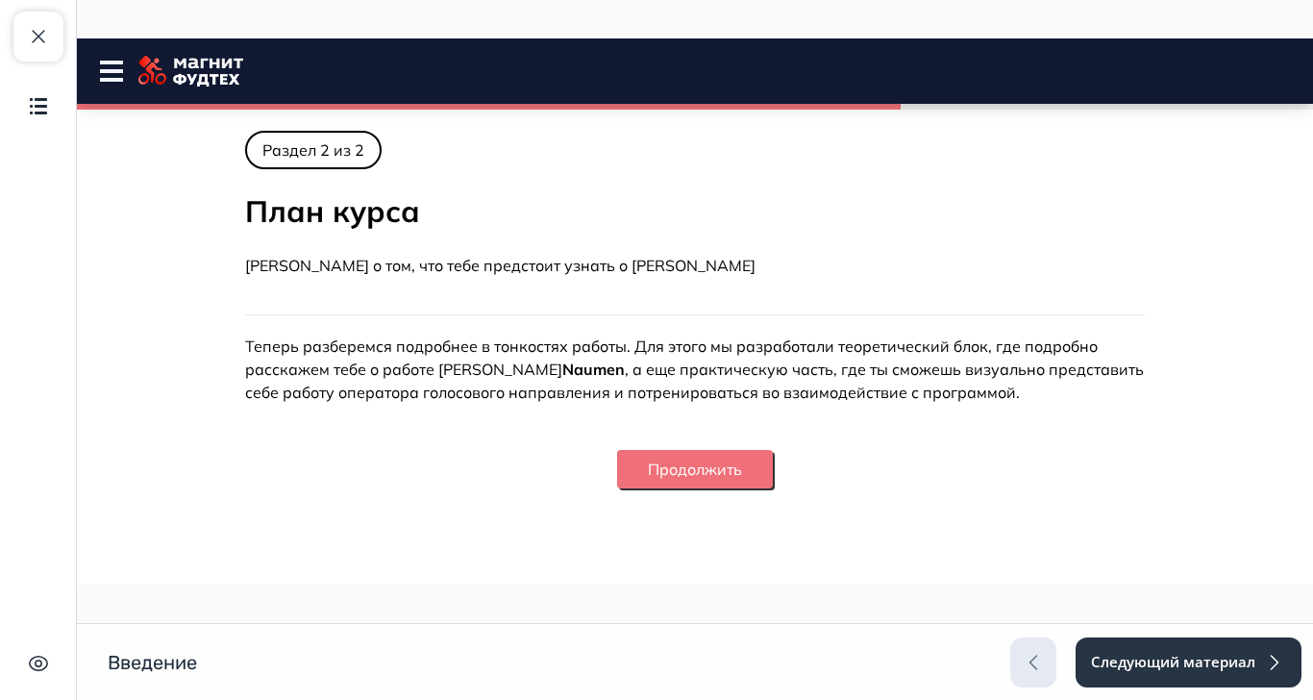
click at [773, 477] on button "Продолжить" at bounding box center [695, 469] width 156 height 38
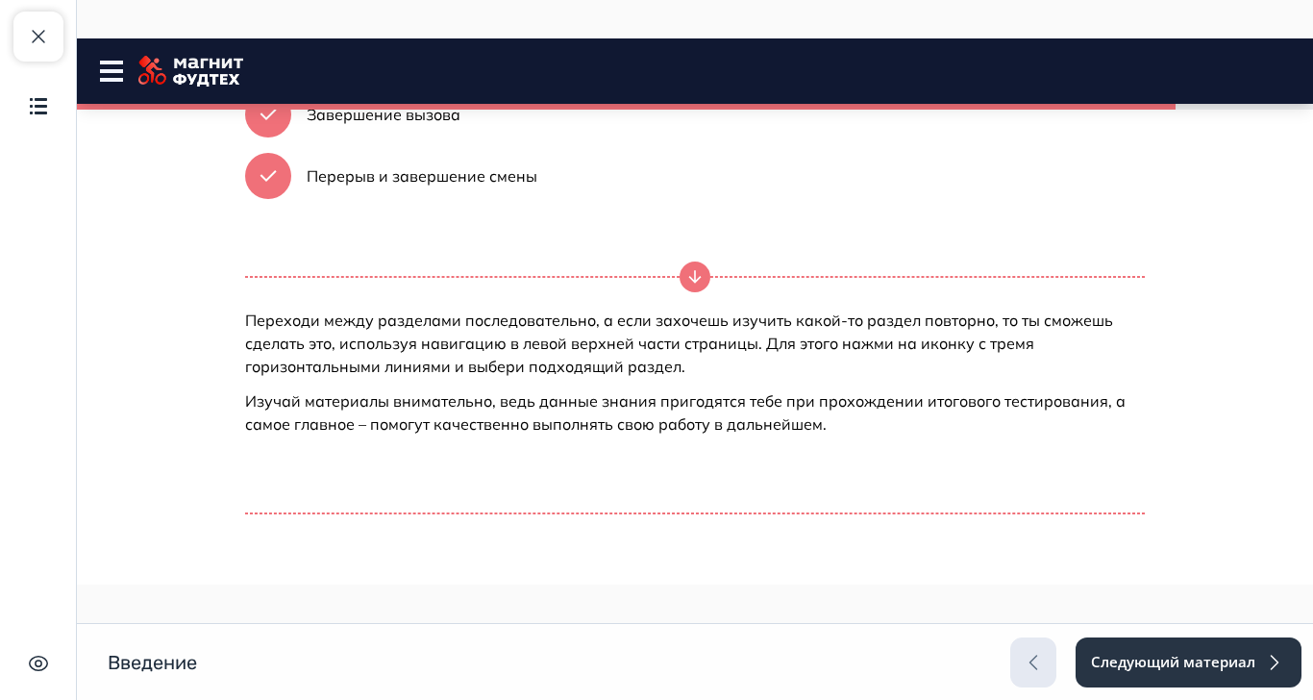
scroll to position [774, 0]
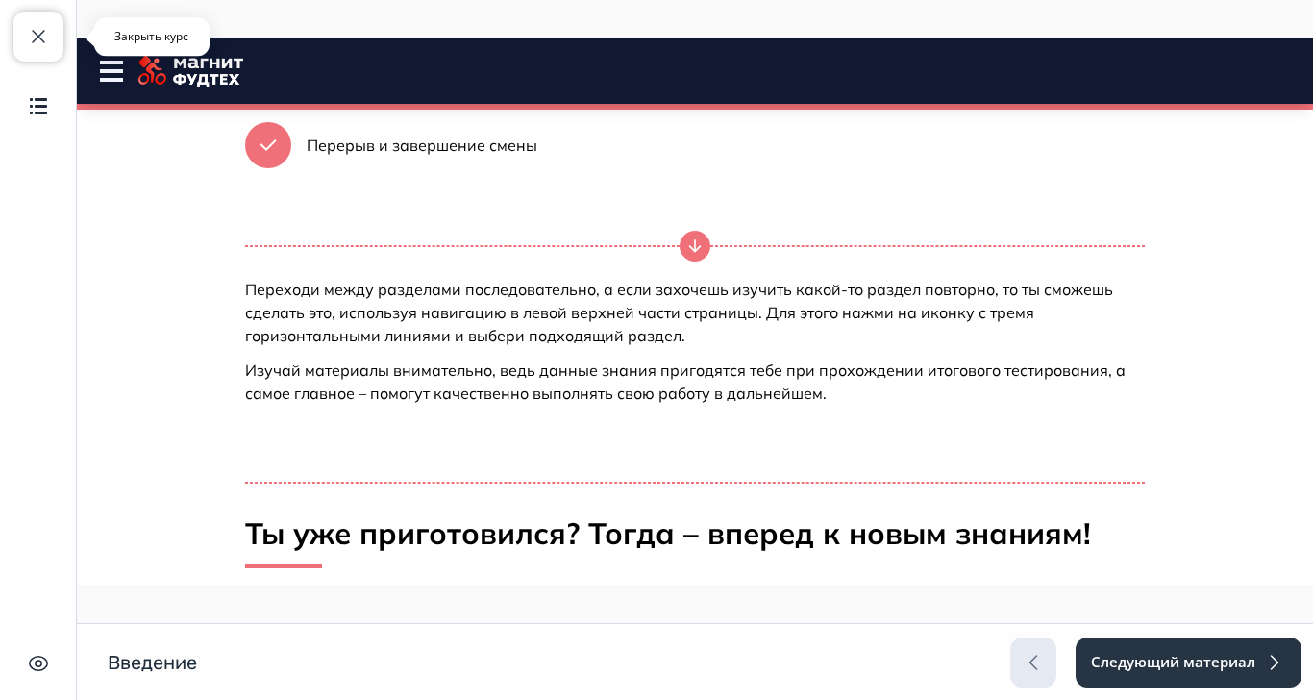
click at [43, 38] on span "button" at bounding box center [38, 36] width 23 height 23
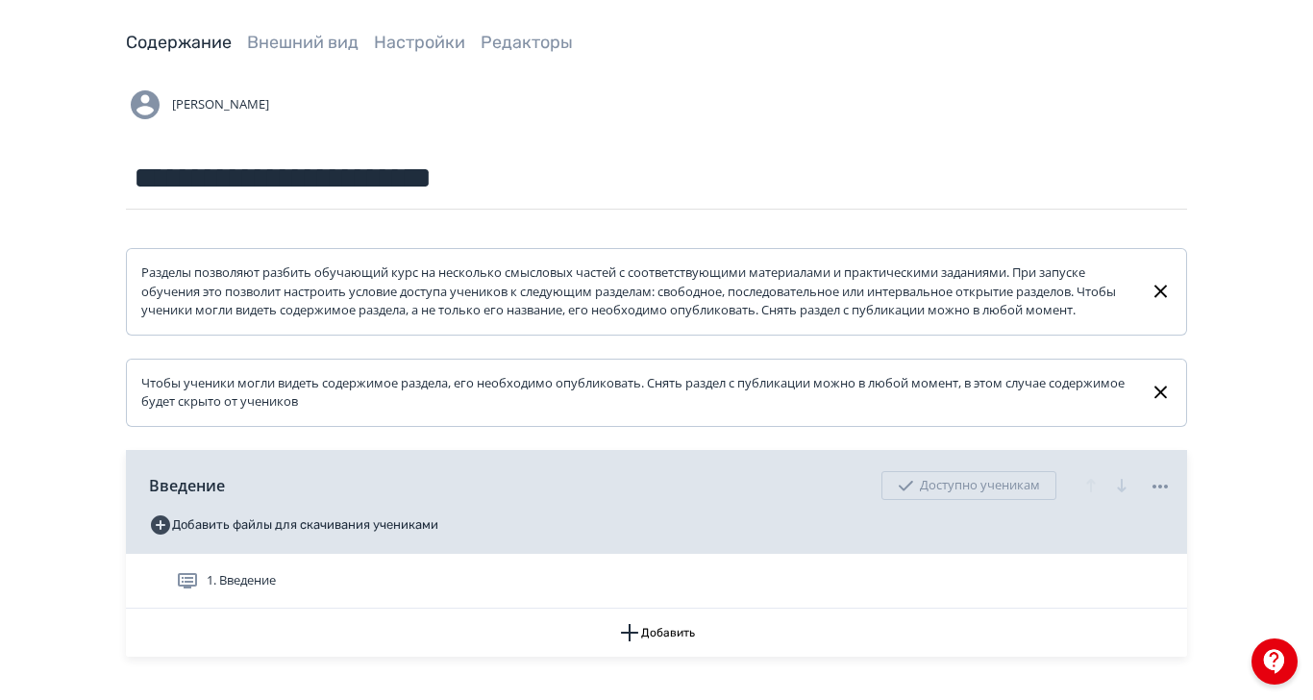
scroll to position [128, 0]
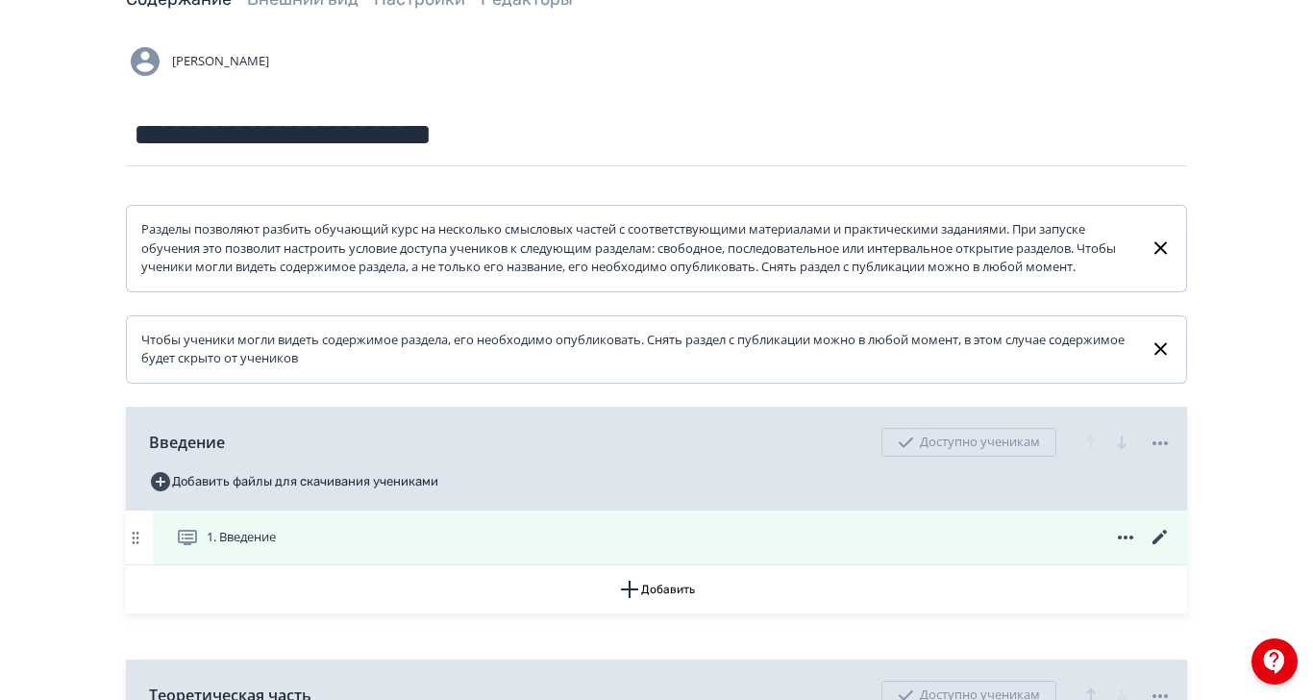
click at [1167, 544] on icon at bounding box center [1160, 537] width 14 height 14
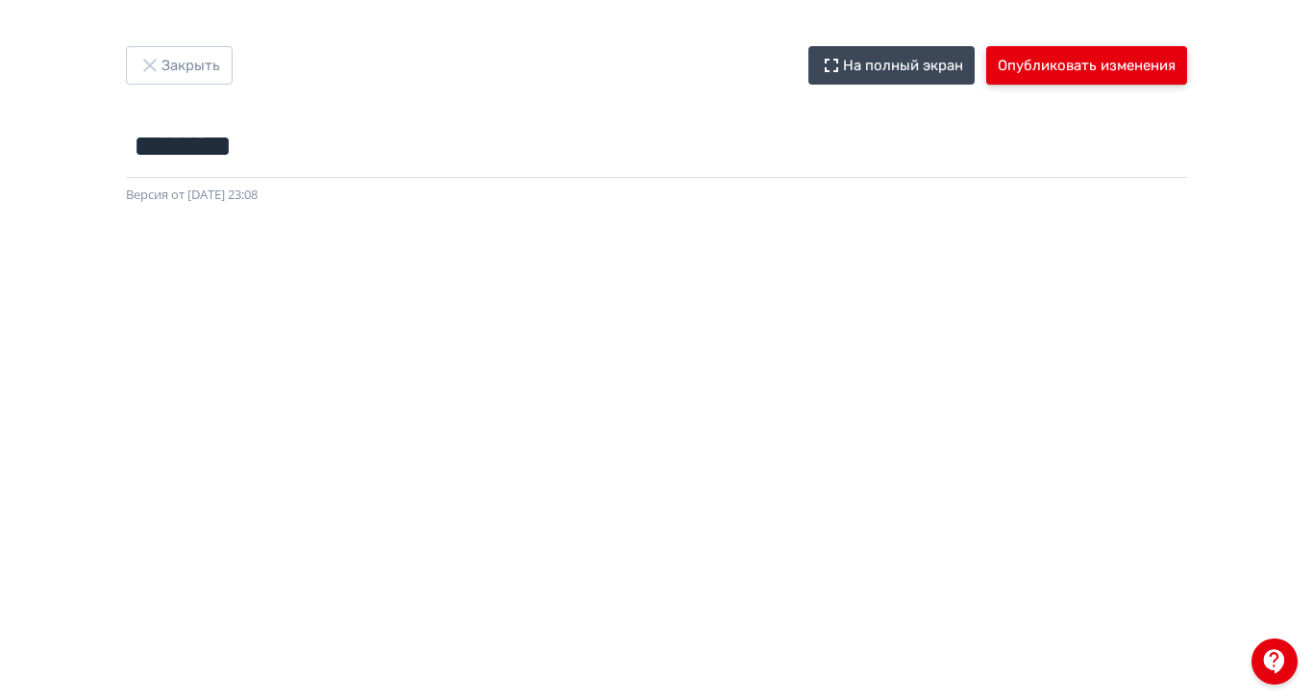
click at [1188, 78] on button "Опубликовать изменения" at bounding box center [1087, 65] width 201 height 38
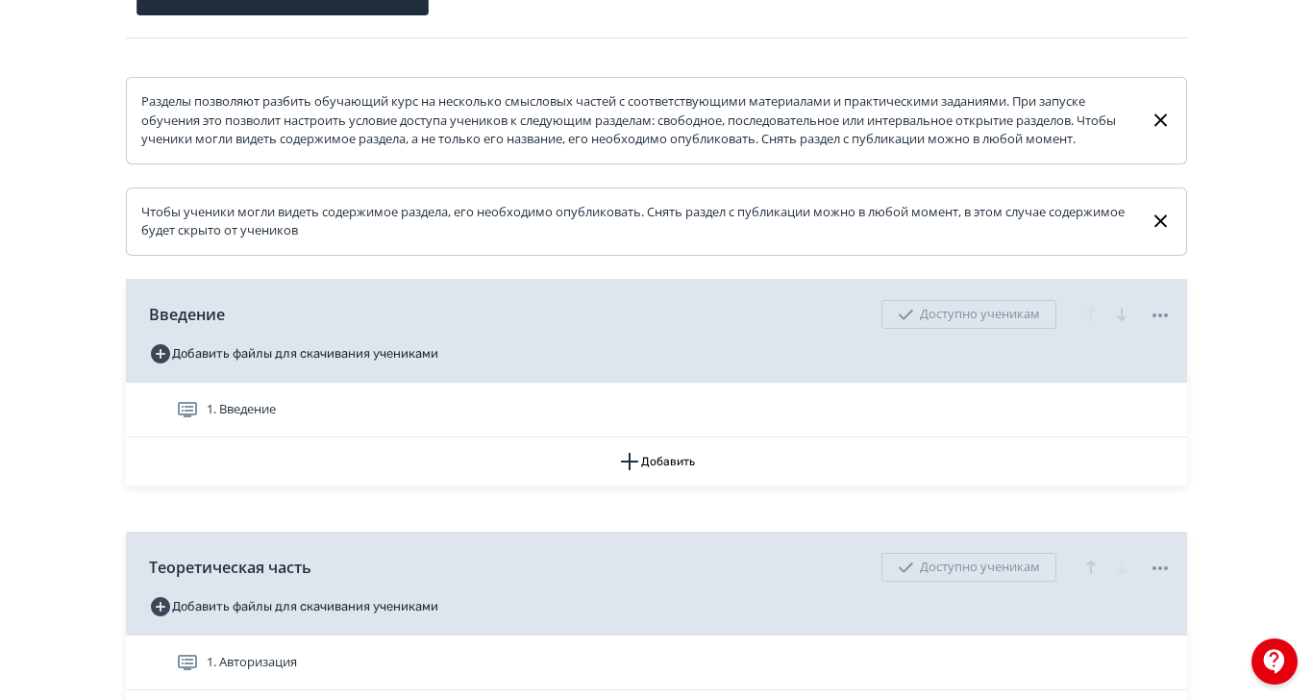
scroll to position [128, 0]
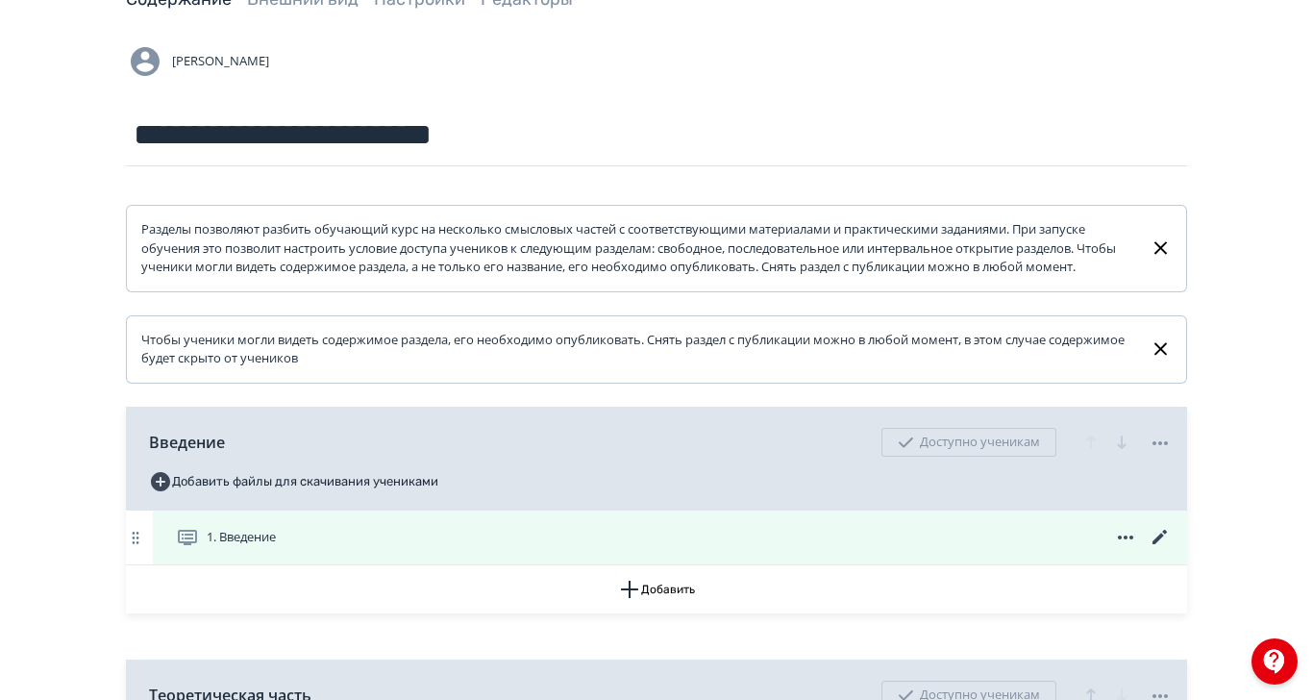
click at [1167, 544] on icon at bounding box center [1160, 537] width 14 height 14
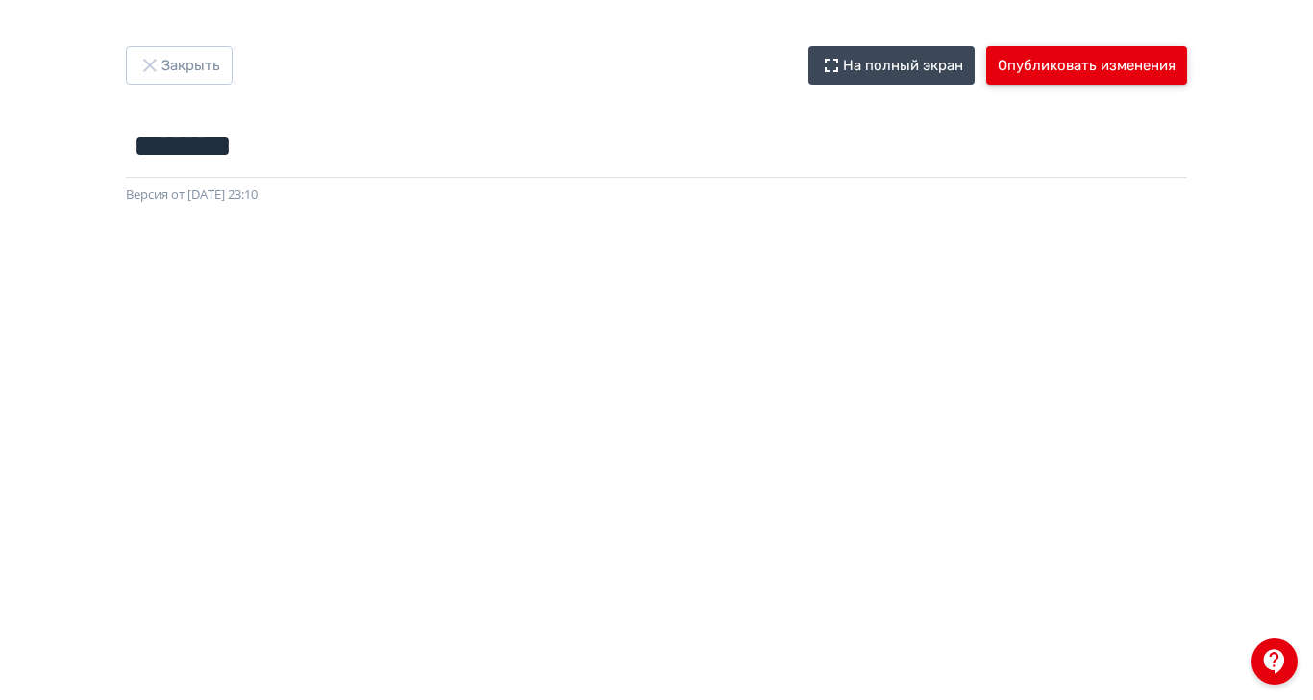
click at [1188, 69] on button "Опубликовать изменения" at bounding box center [1087, 65] width 201 height 38
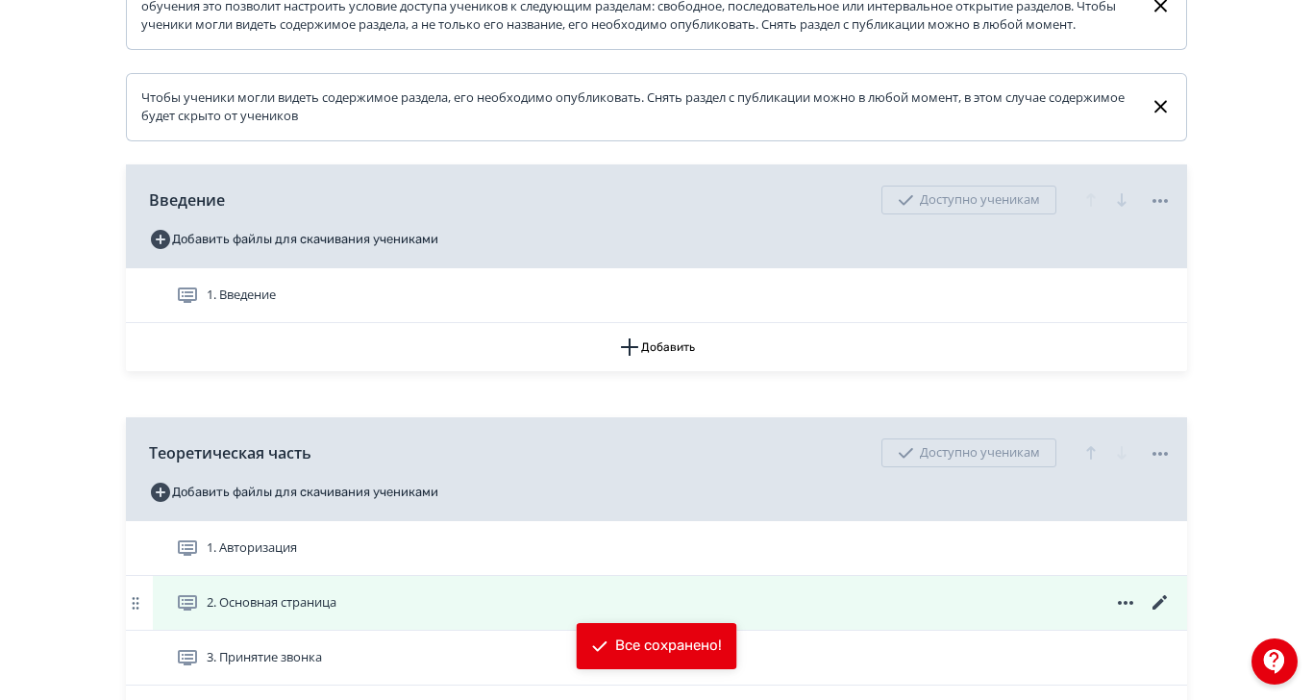
scroll to position [385, 0]
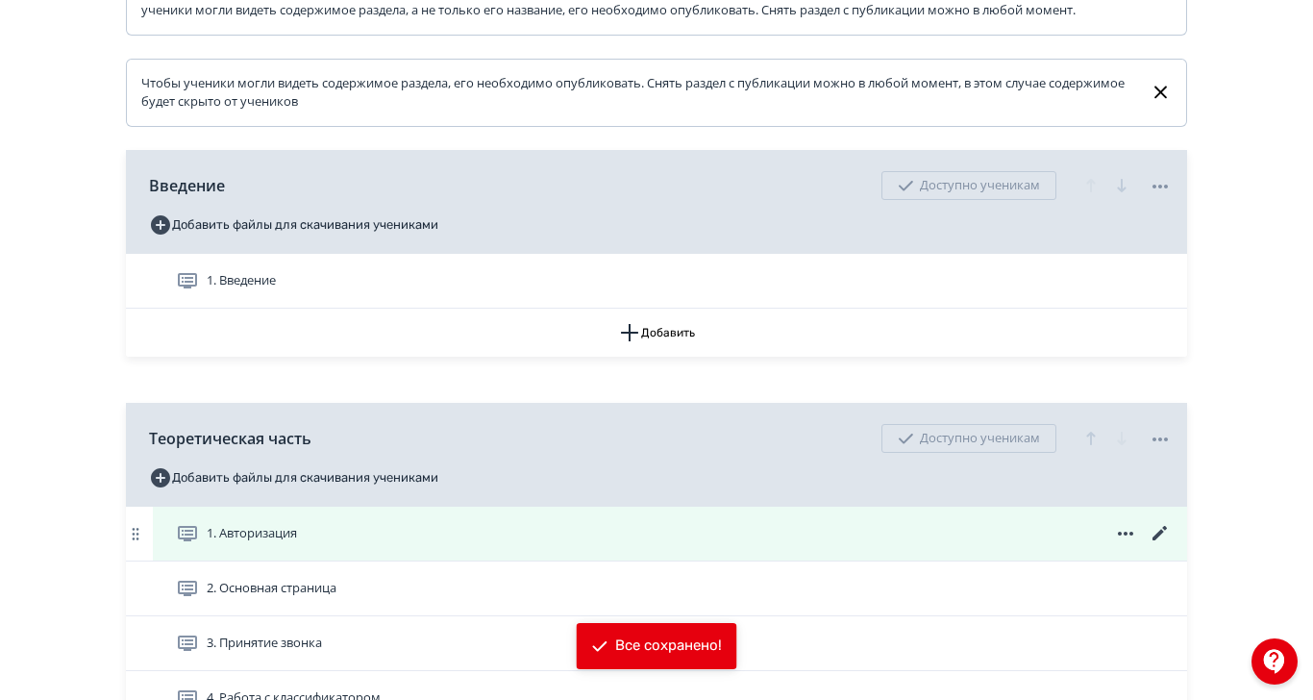
click at [1172, 545] on icon at bounding box center [1160, 533] width 23 height 23
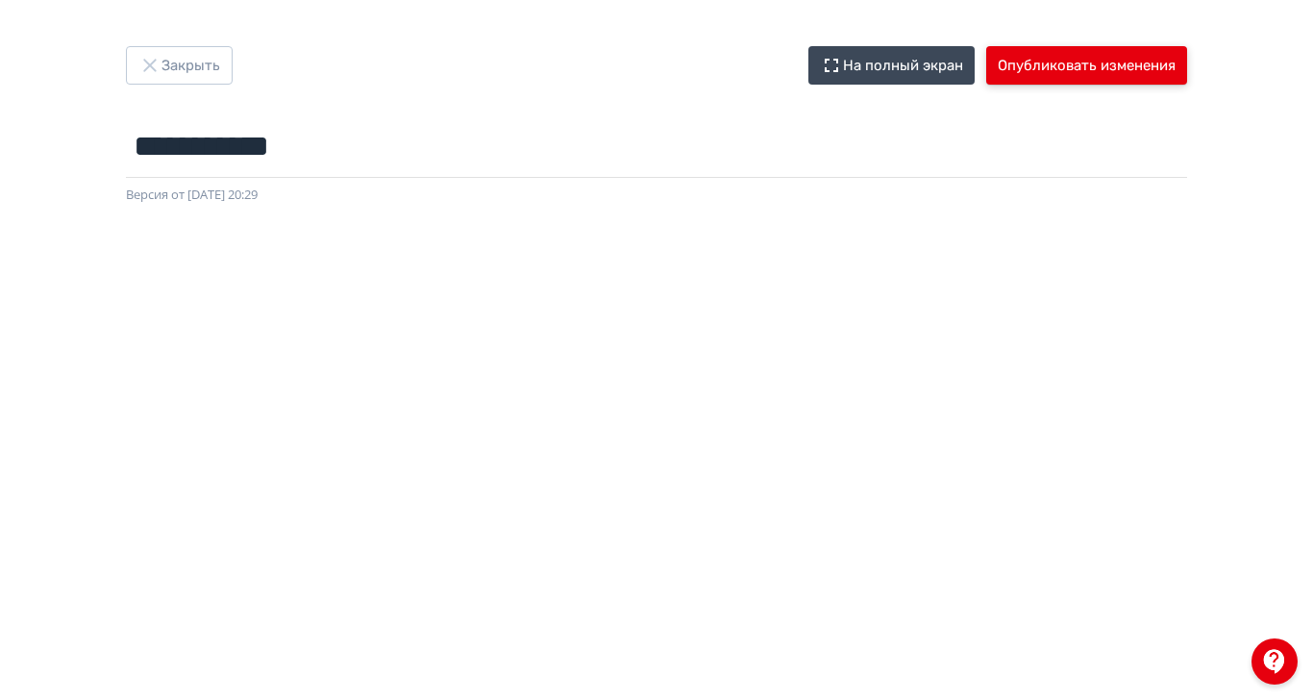
click at [1188, 67] on button "Опубликовать изменения" at bounding box center [1087, 65] width 201 height 38
click at [1188, 56] on button "Опубликовать изменения" at bounding box center [1087, 65] width 201 height 38
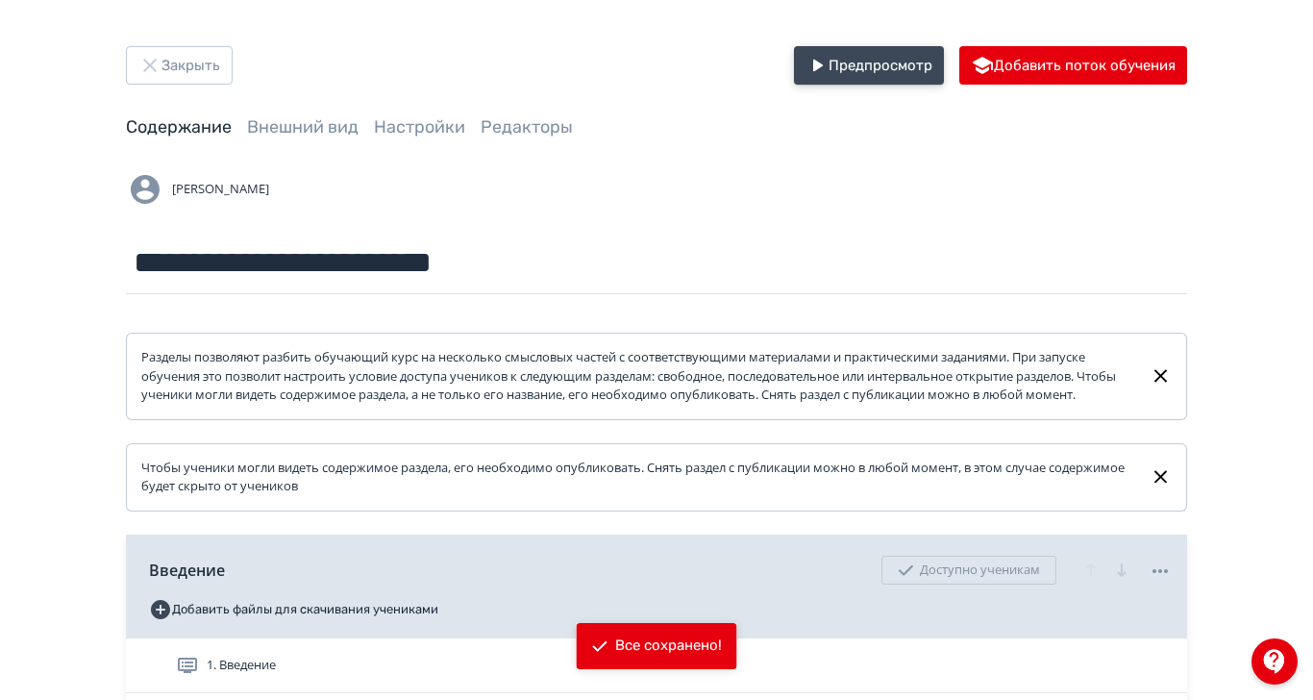
click at [944, 76] on button "Предпросмотр" at bounding box center [869, 65] width 150 height 38
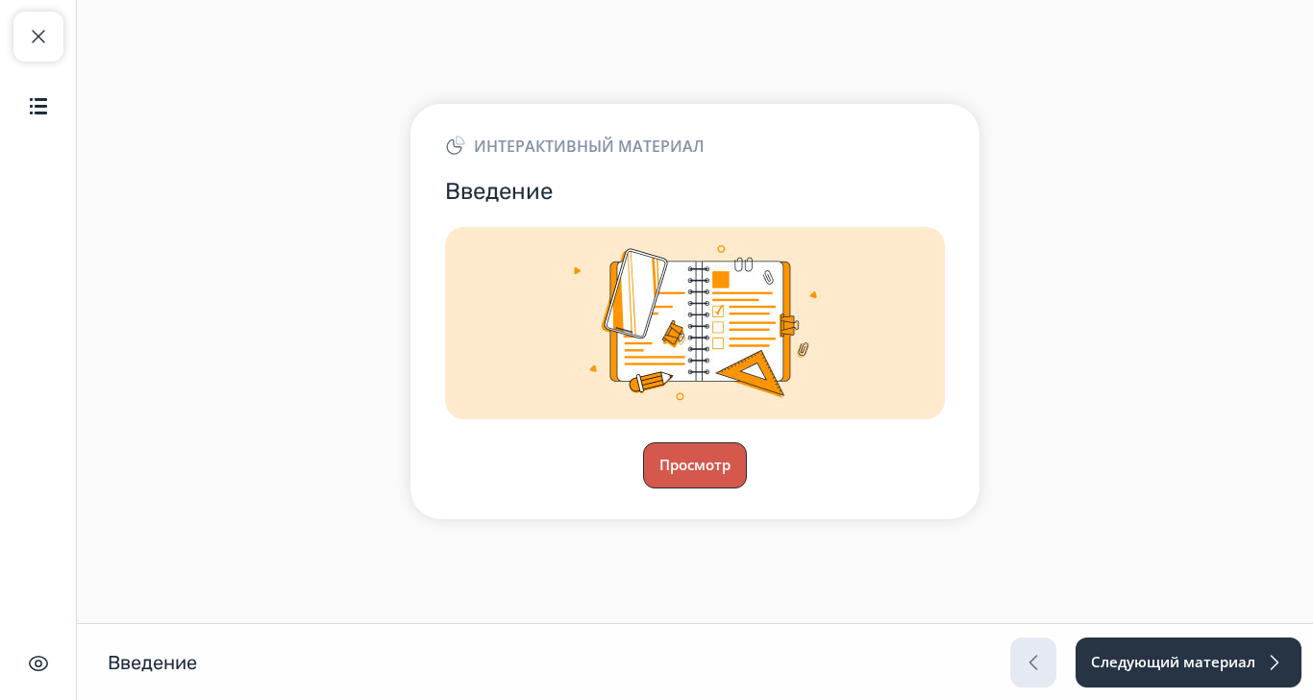
click at [747, 488] on button "Просмотр" at bounding box center [695, 465] width 104 height 46
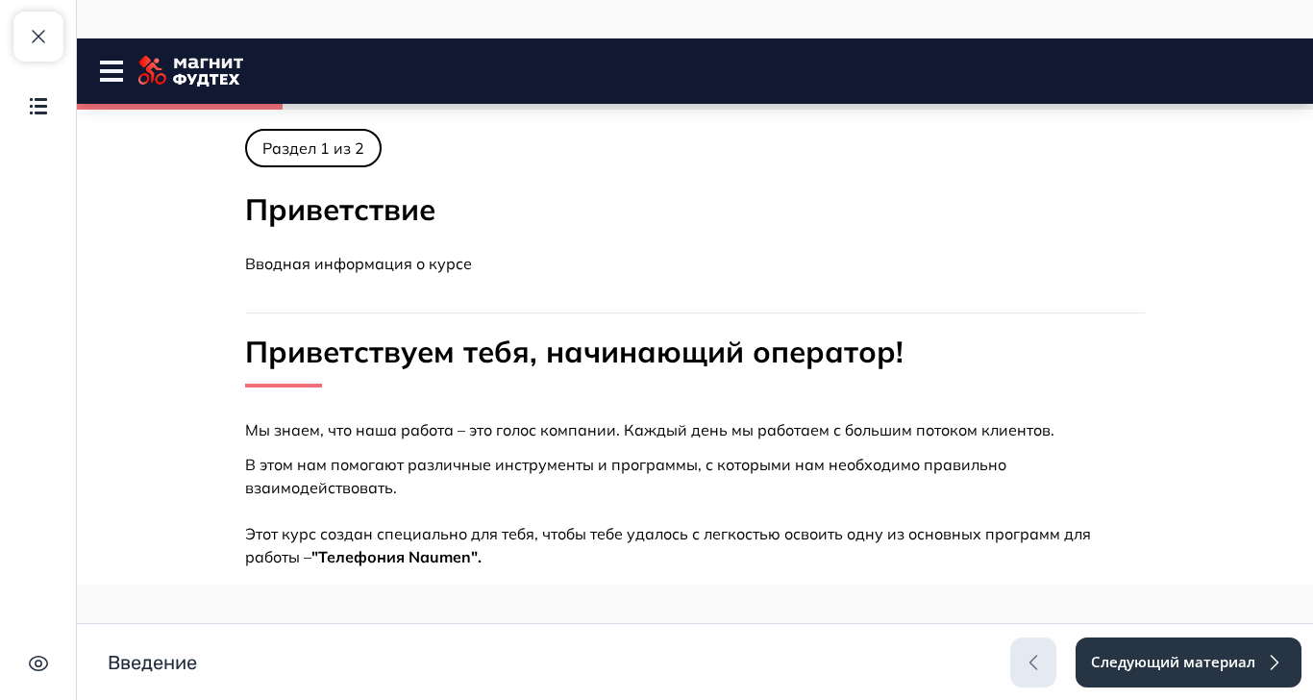
scroll to position [333, 0]
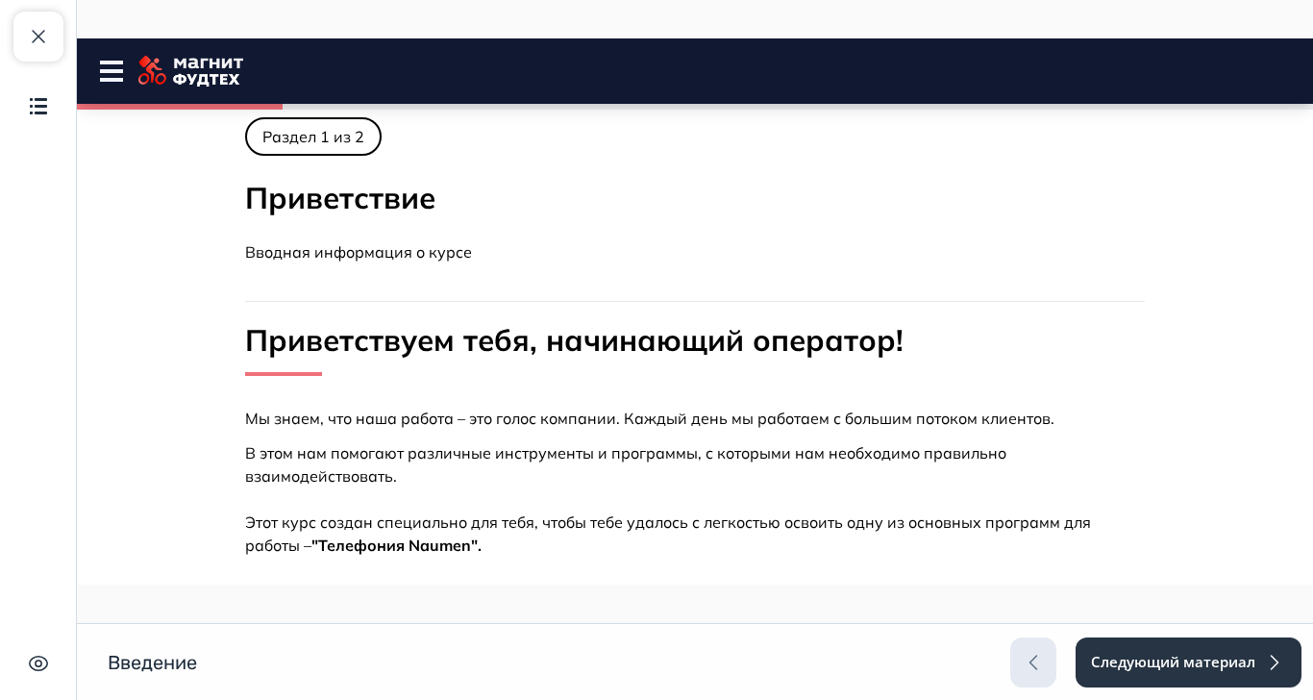
click at [773, 603] on button "Продолжить" at bounding box center [695, 622] width 156 height 38
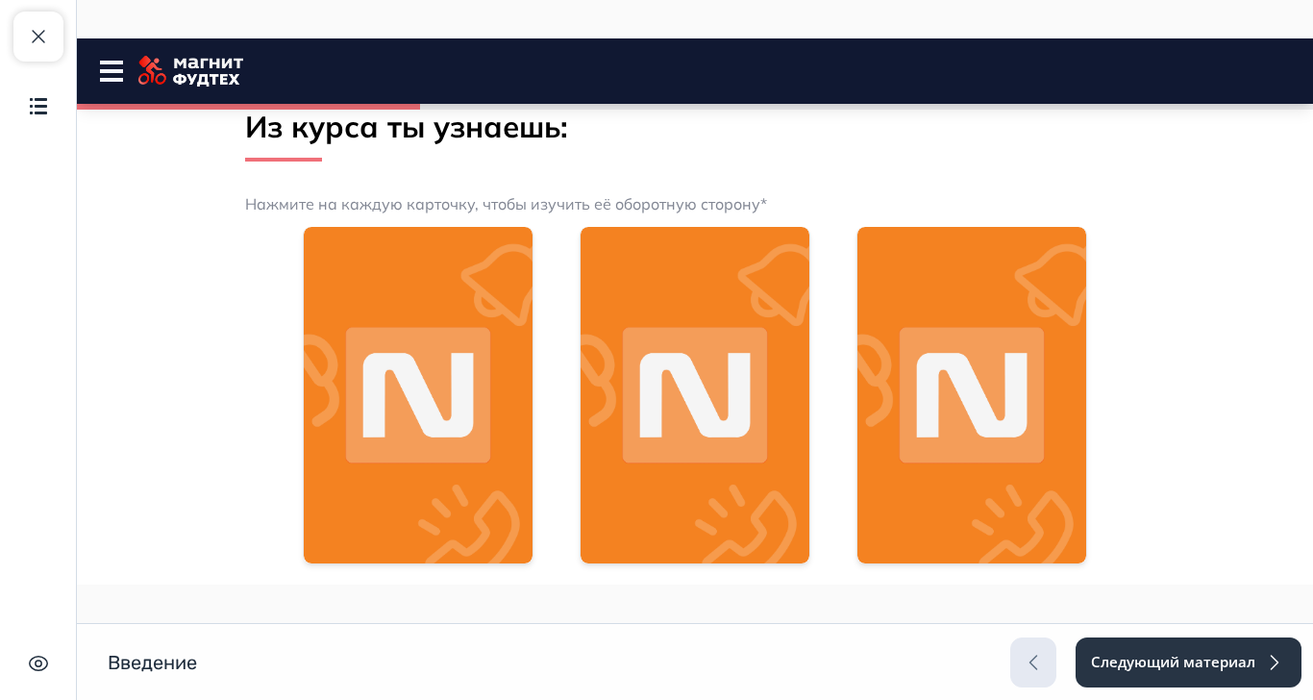
scroll to position [803, 0]
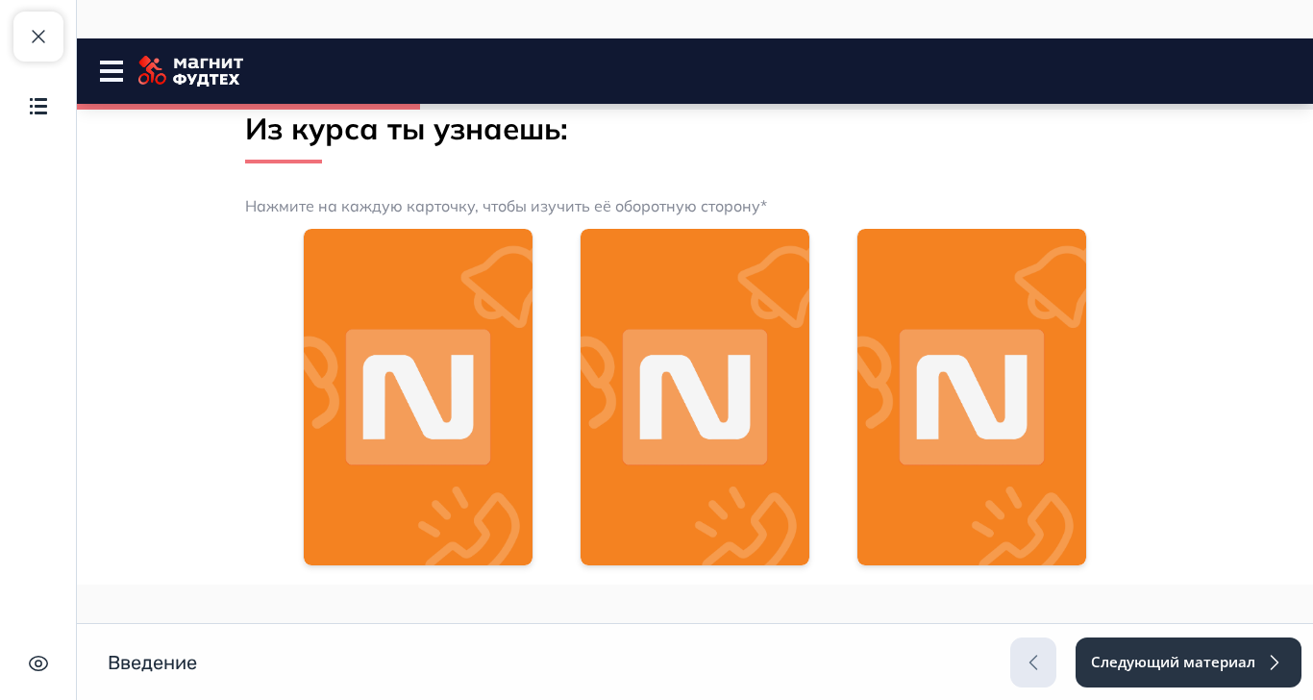
click at [533, 351] on img at bounding box center [418, 398] width 229 height 338
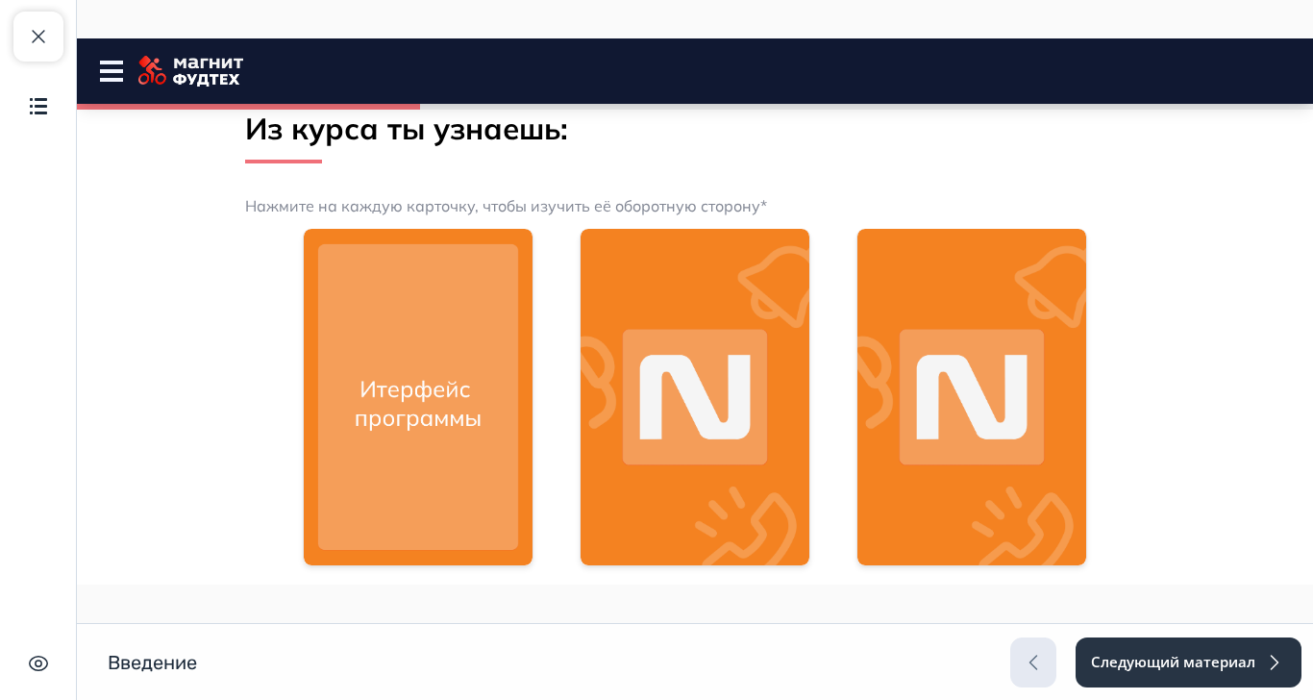
click at [810, 393] on img at bounding box center [695, 398] width 229 height 338
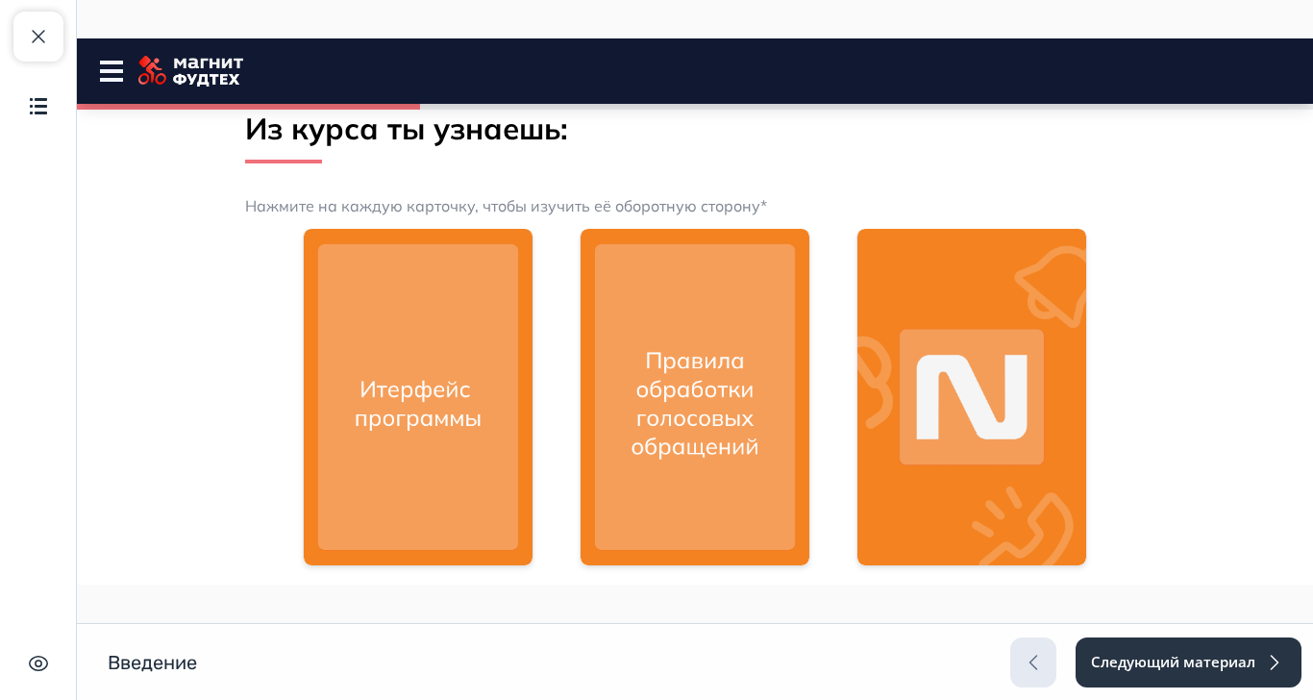
click at [1087, 420] on img at bounding box center [972, 398] width 229 height 338
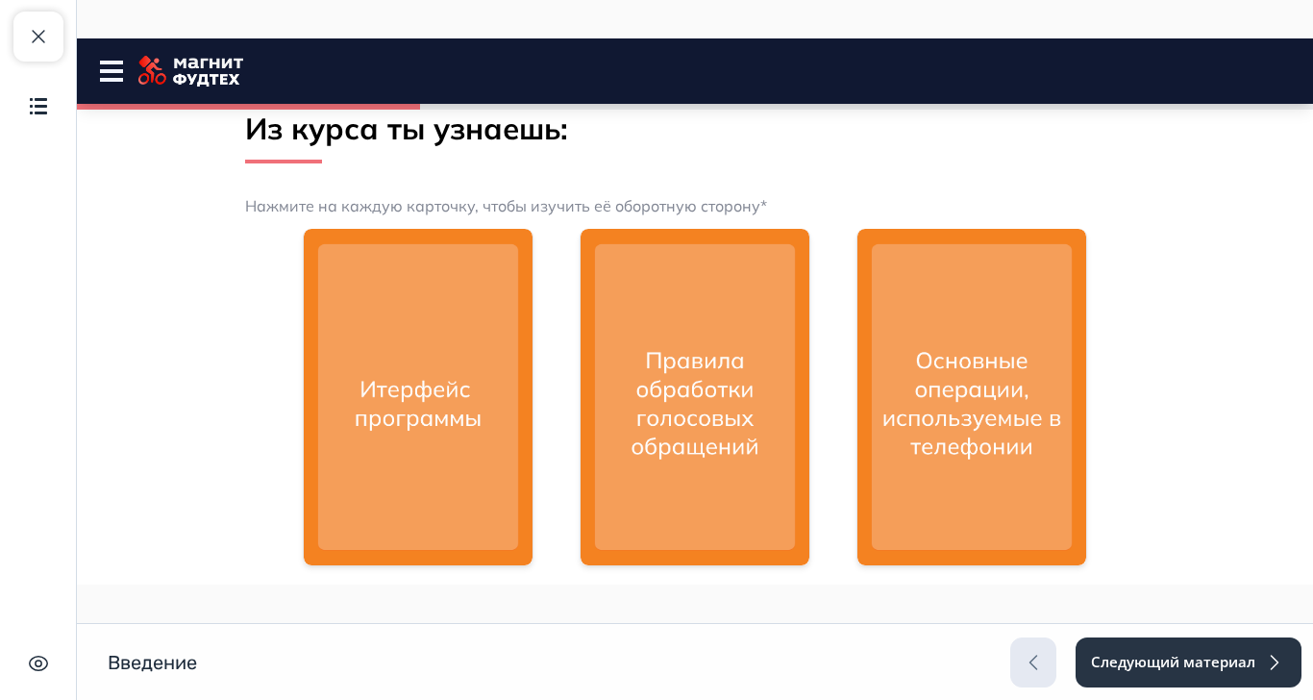
scroll to position [947, 0]
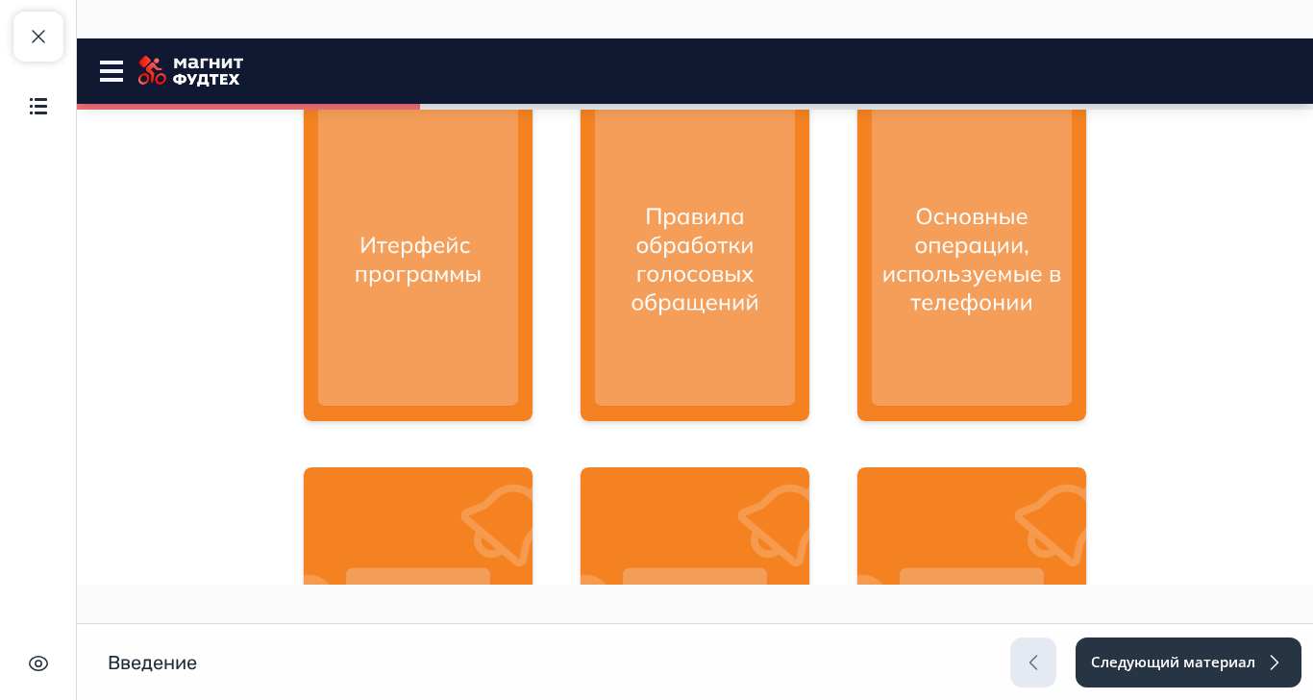
click at [533, 607] on img at bounding box center [418, 636] width 229 height 338
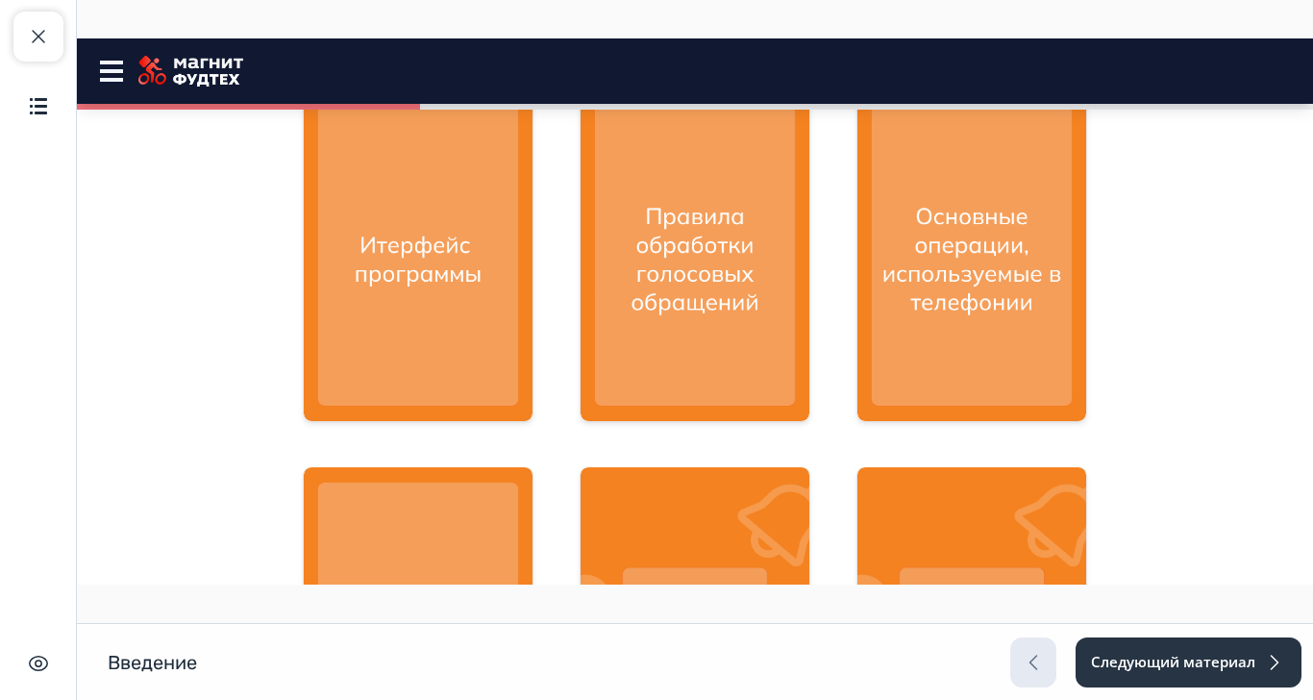
click at [810, 627] on img at bounding box center [695, 636] width 229 height 338
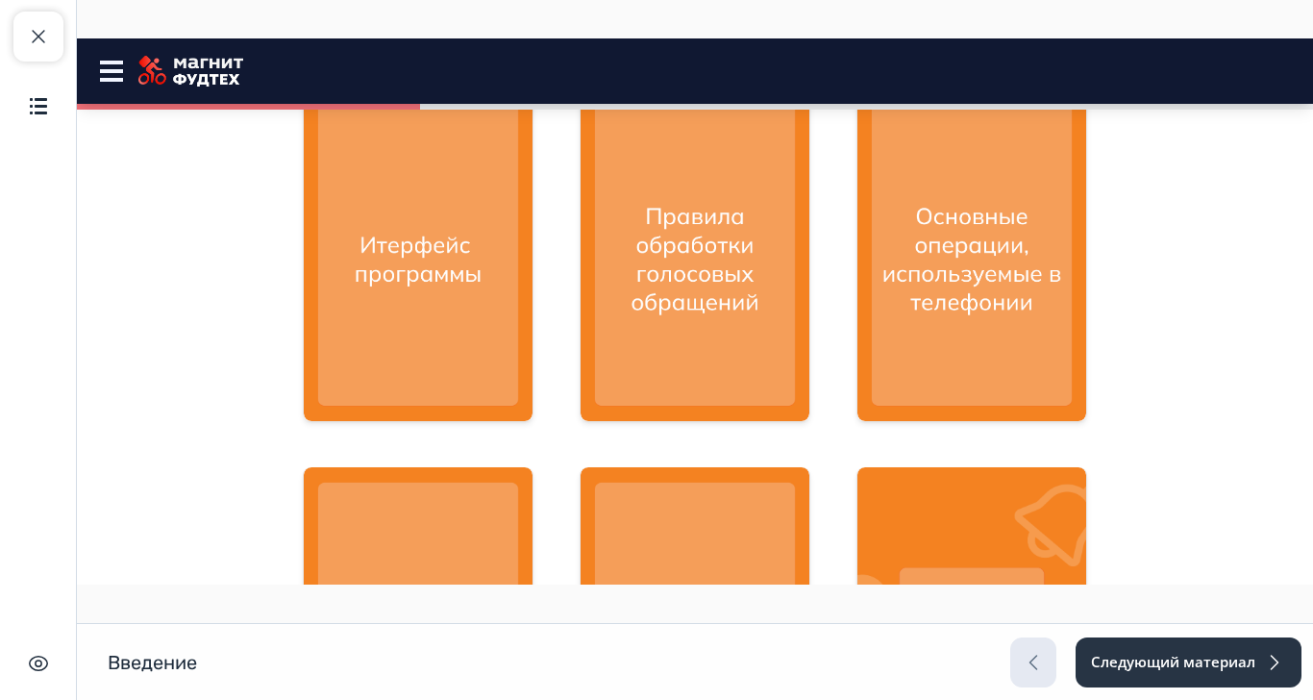
click at [1087, 638] on img at bounding box center [972, 636] width 229 height 338
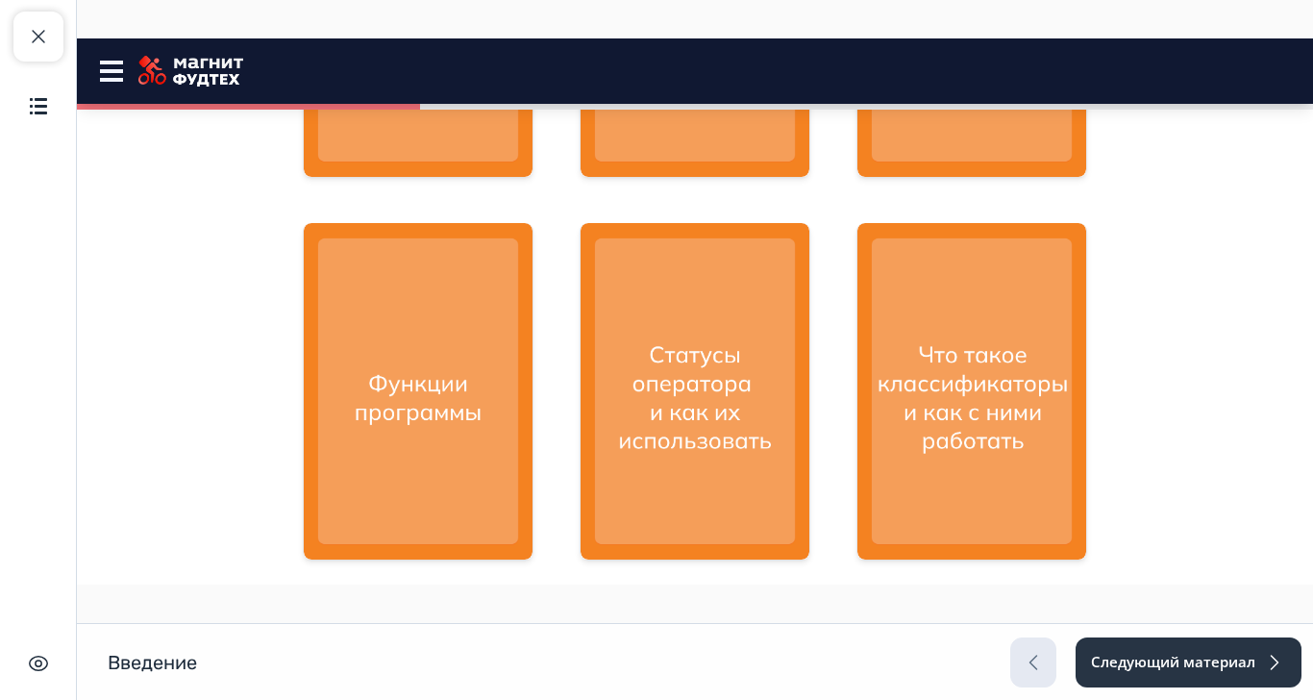
scroll to position [1194, 0]
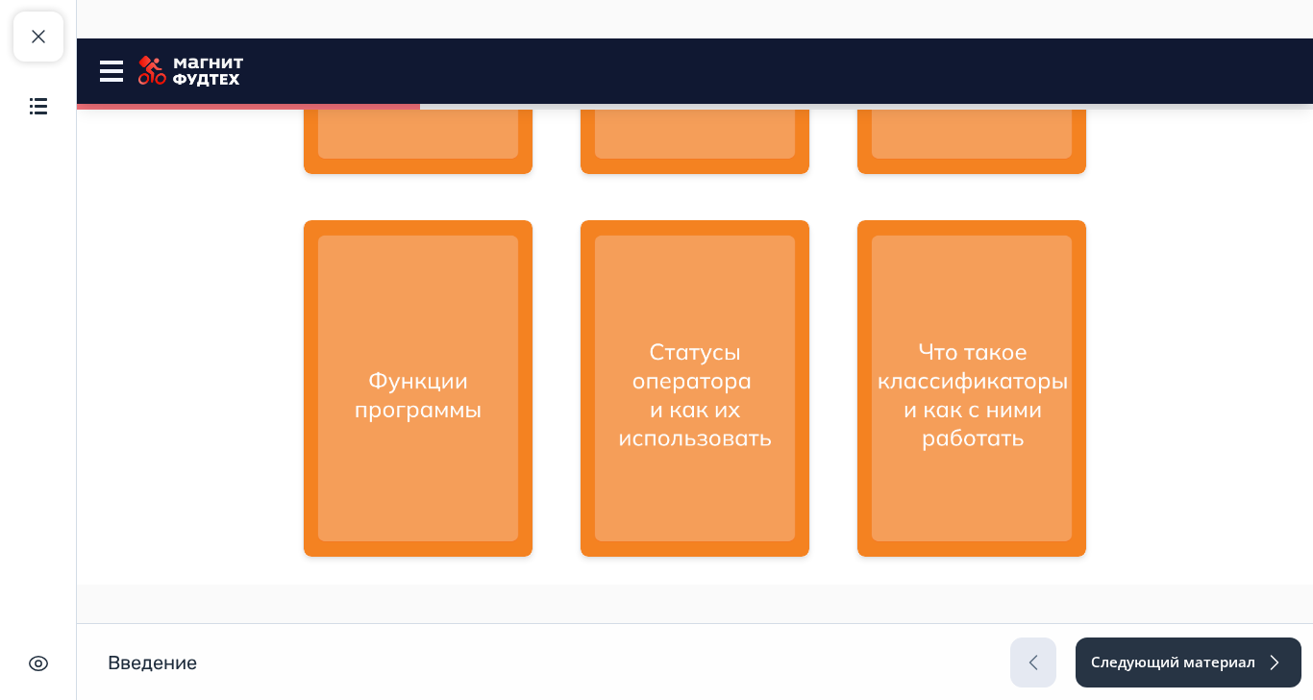
click at [773, 616] on button "Продолжить" at bounding box center [695, 622] width 156 height 38
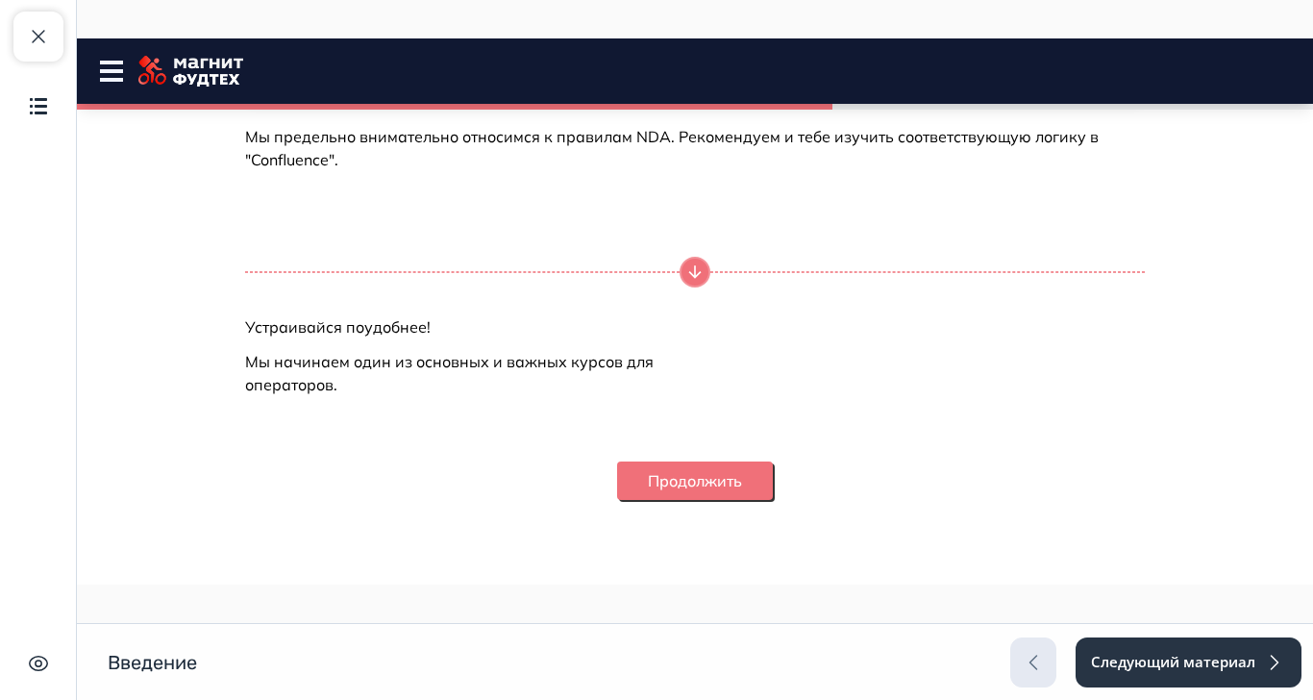
scroll to position [2414, 0]
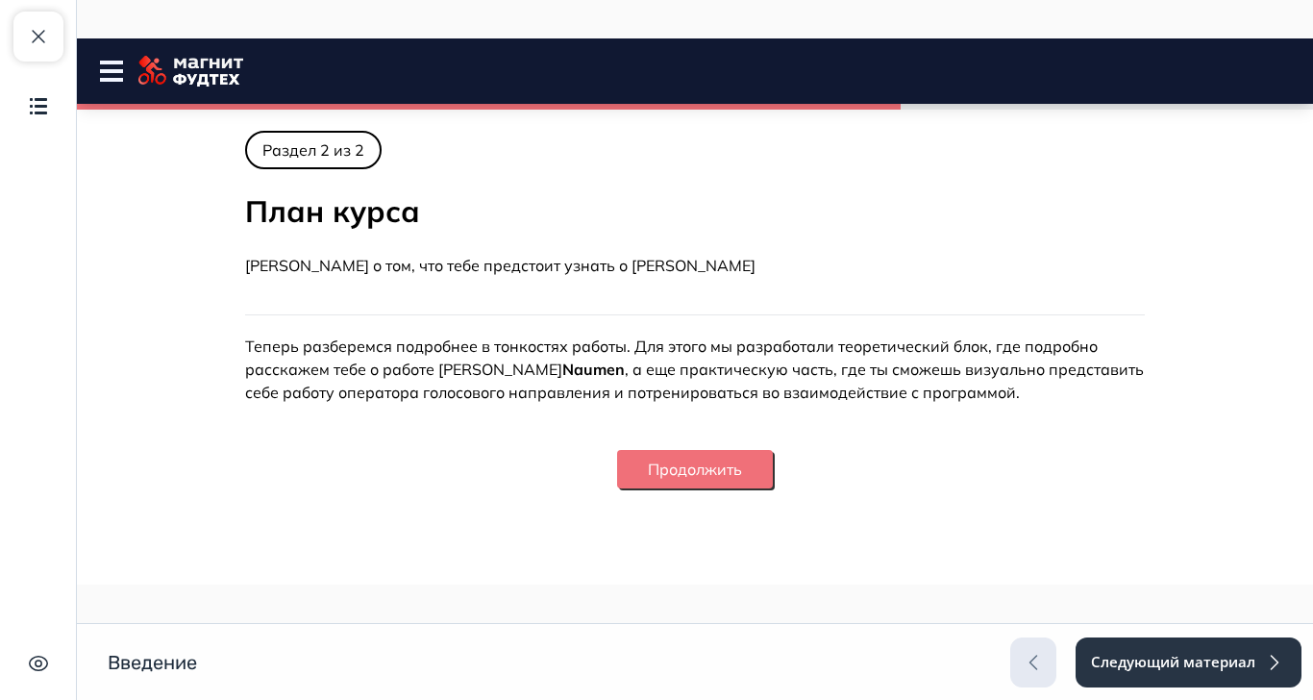
click at [773, 474] on button "Продолжить" at bounding box center [695, 469] width 156 height 38
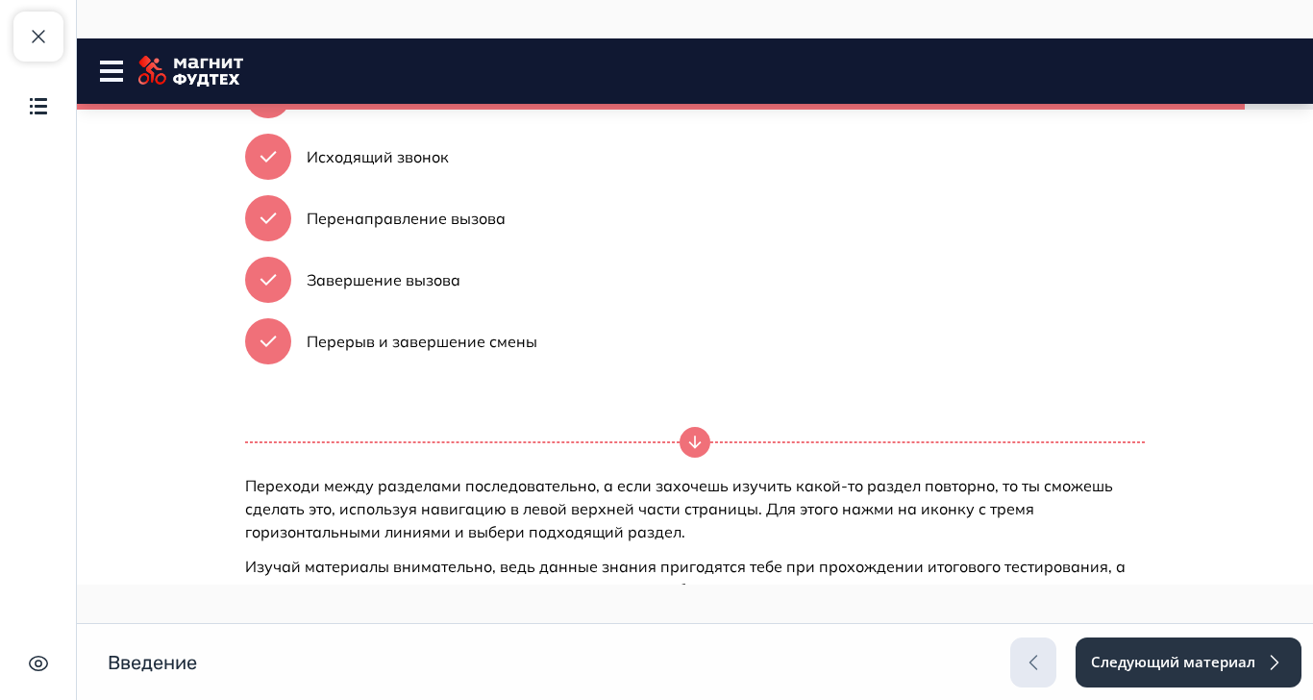
scroll to position [672, 0]
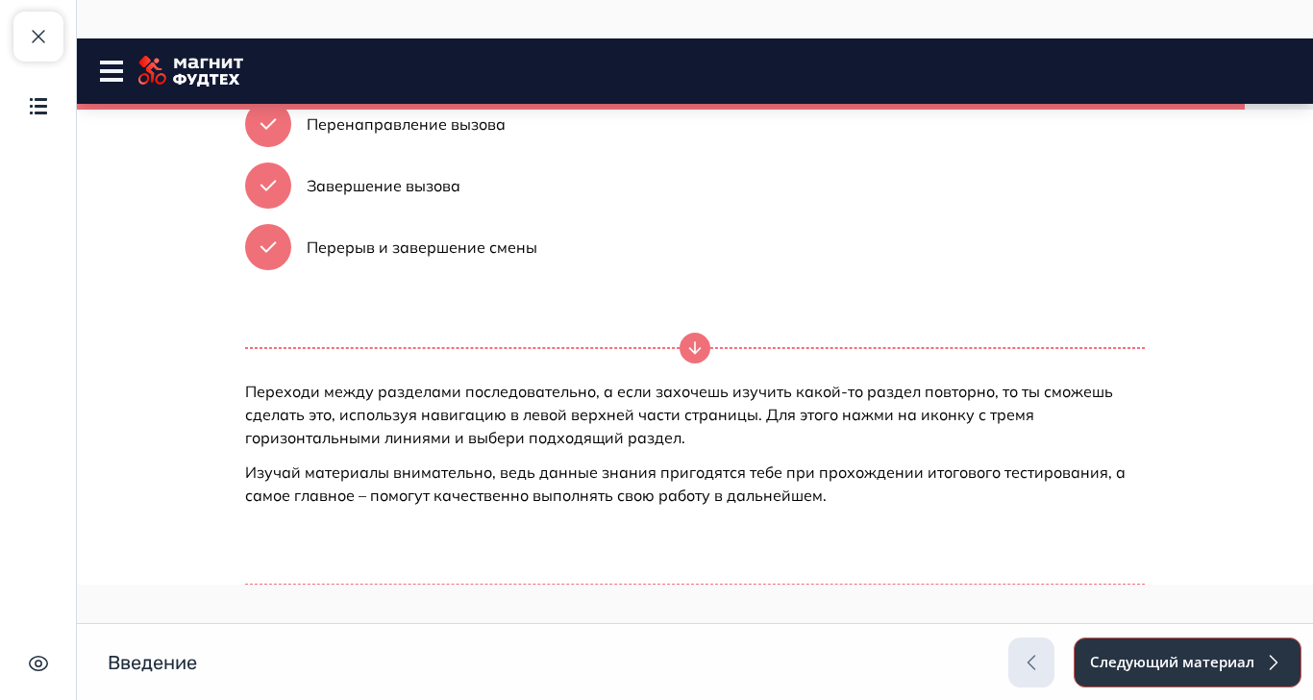
click at [1302, 688] on button "Следующий материал" at bounding box center [1188, 663] width 228 height 50
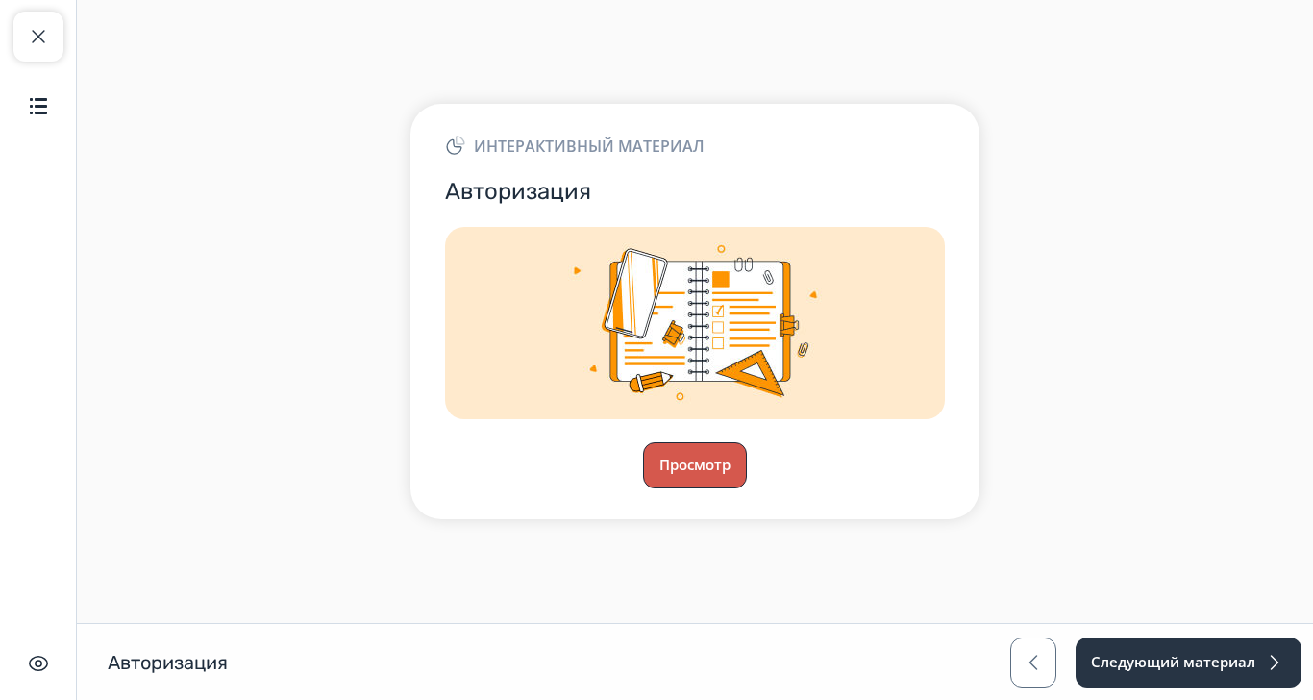
click at [747, 488] on button "Просмотр" at bounding box center [695, 465] width 104 height 46
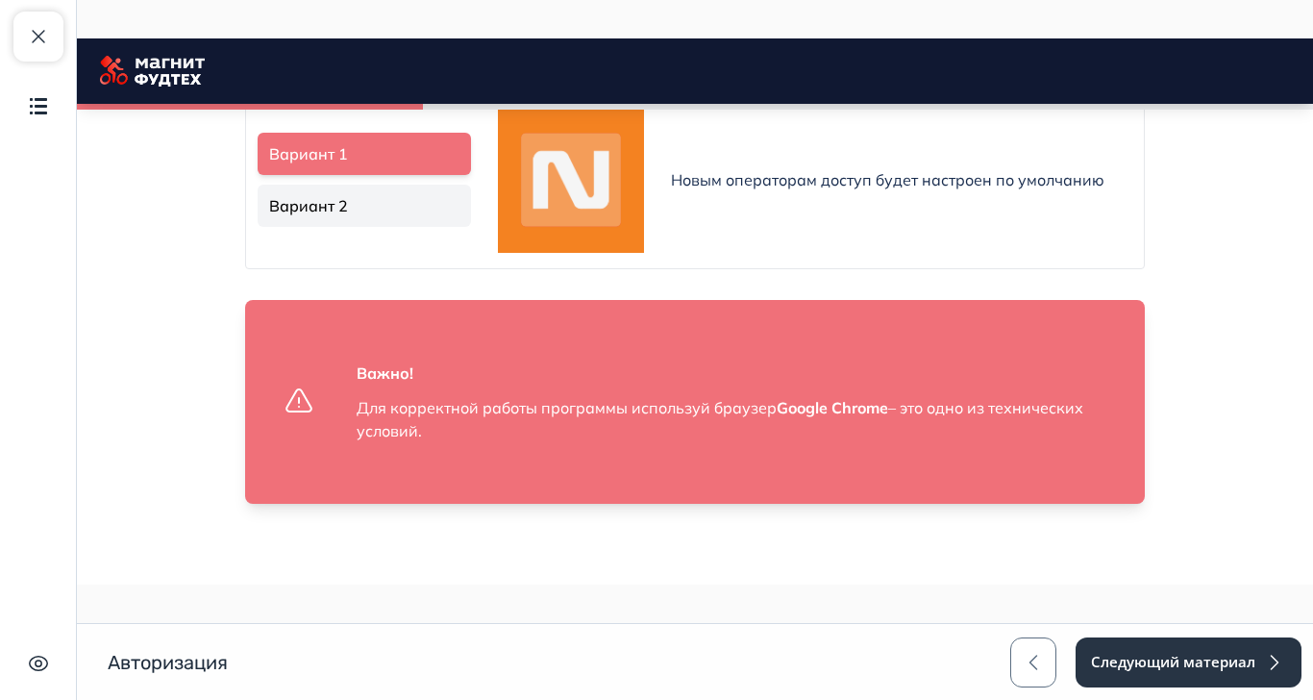
scroll to position [1108, 0]
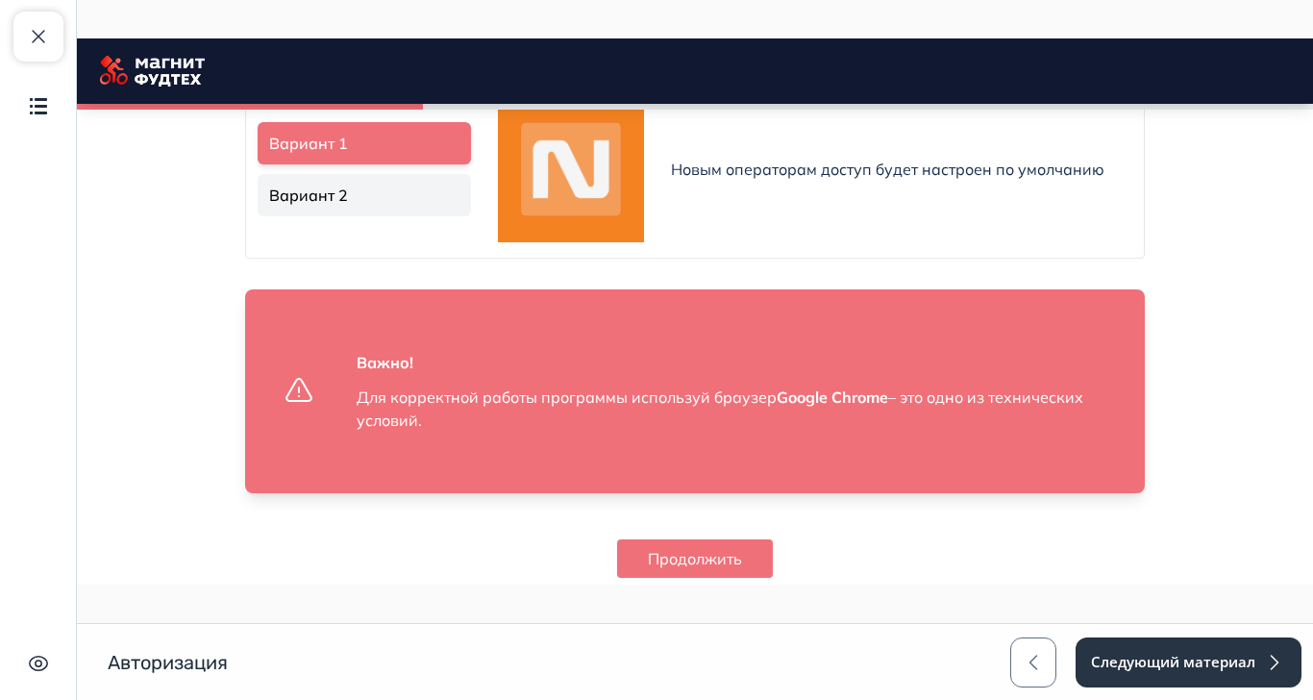
click at [773, 578] on button "Продолжить" at bounding box center [695, 558] width 156 height 38
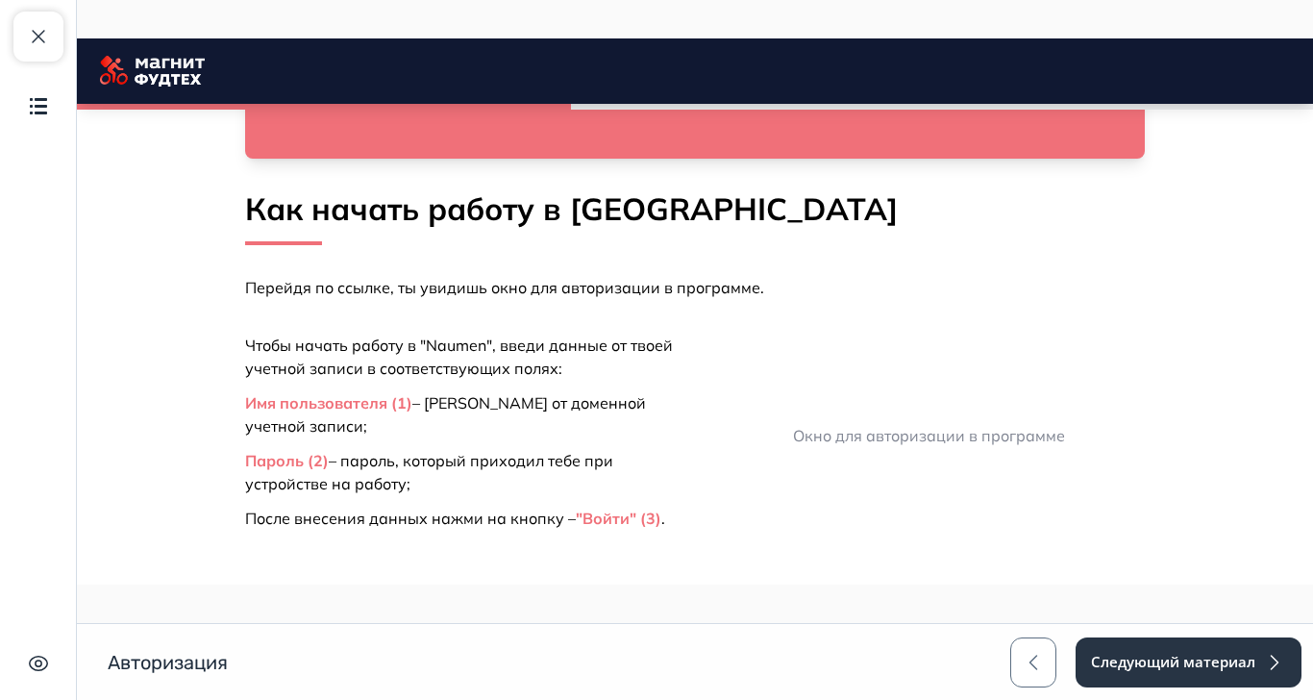
scroll to position [1570, 0]
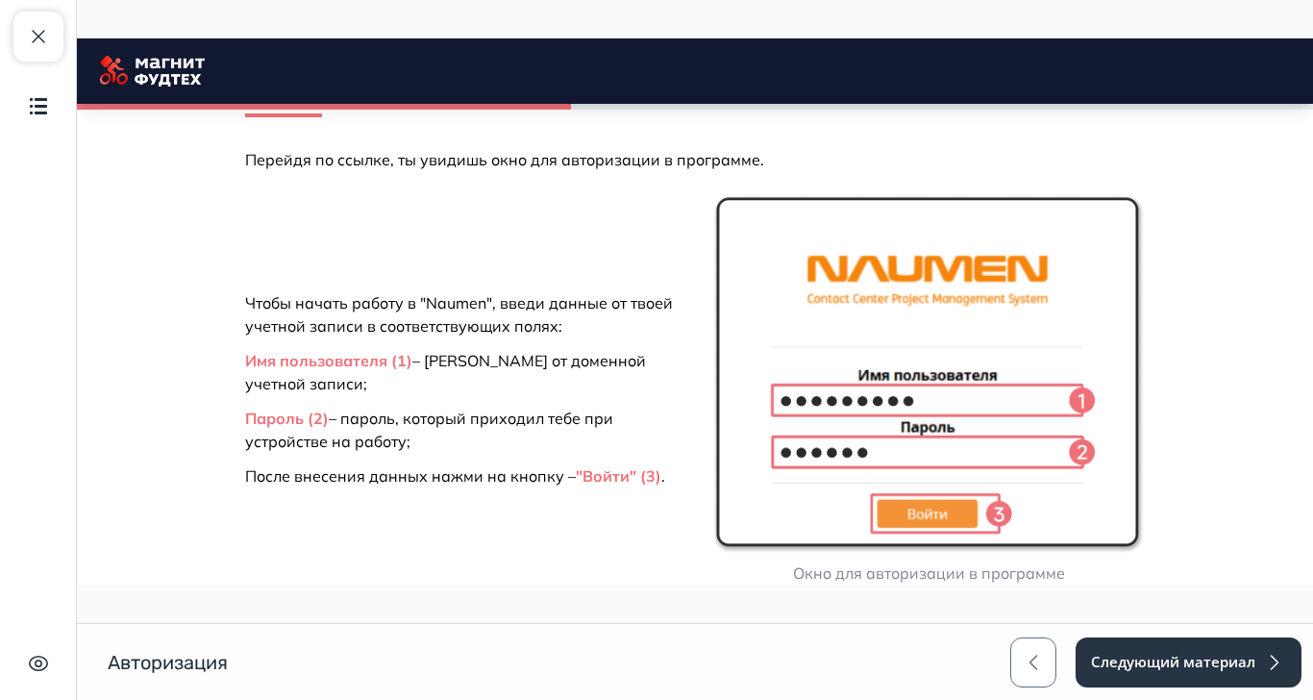
click at [1145, 462] on img at bounding box center [929, 374] width 433 height 361
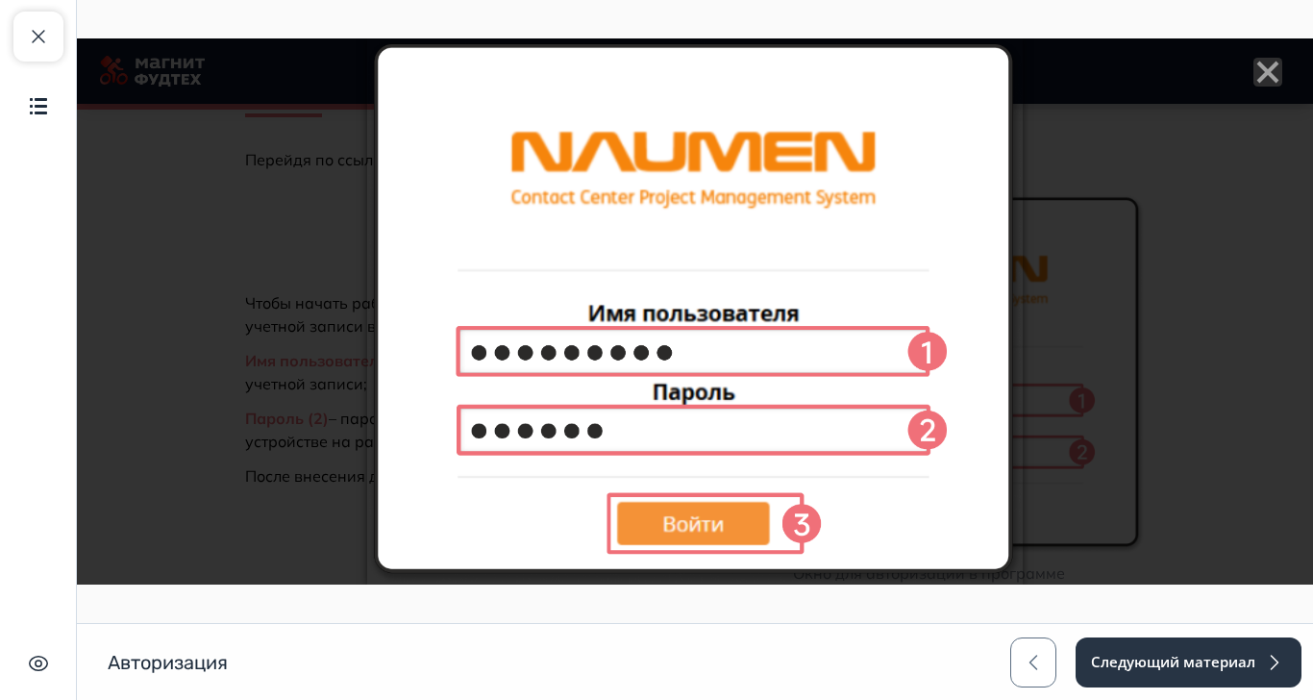
click at [1278, 77] on line "Close" at bounding box center [1268, 72] width 19 height 19
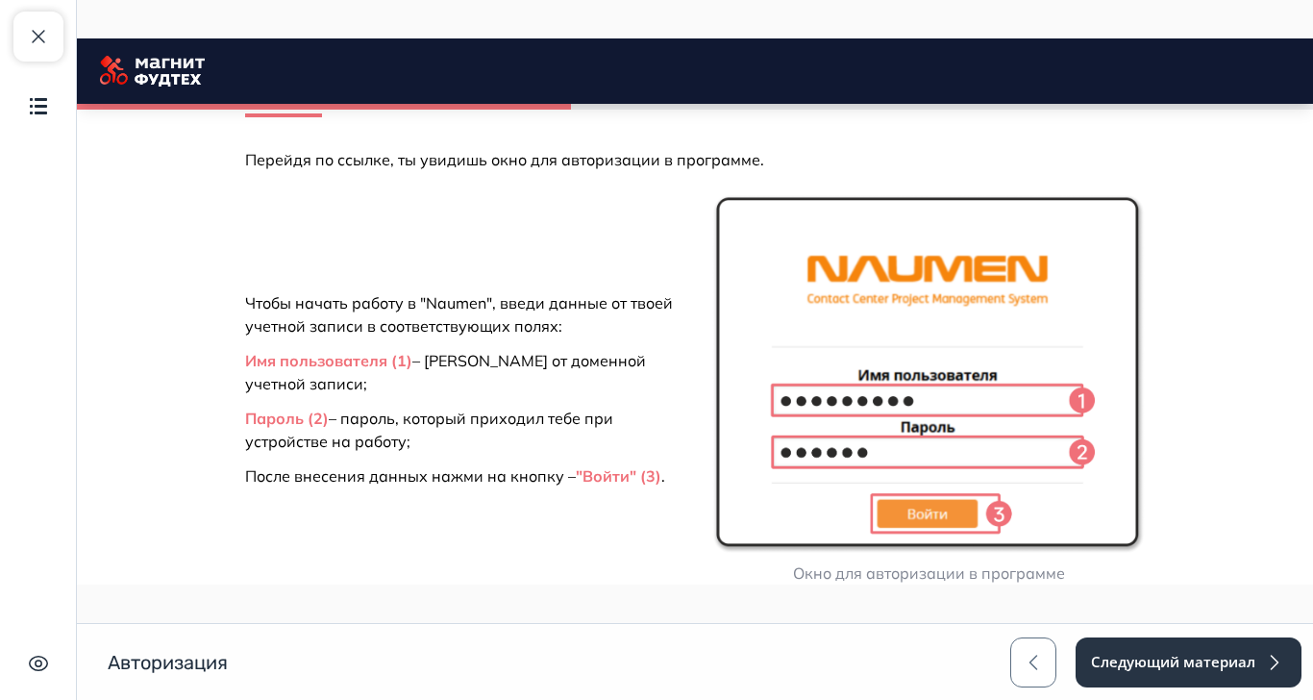
scroll to position [1698, 0]
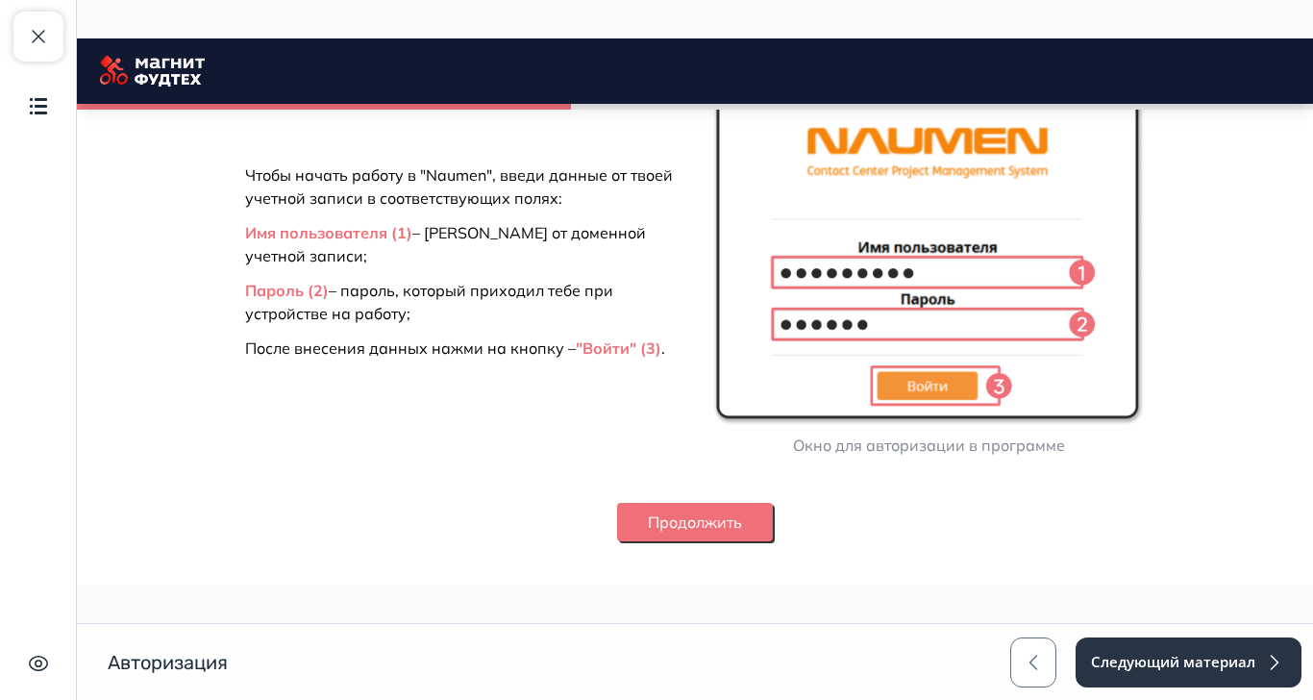
click at [773, 541] on button "Продолжить" at bounding box center [695, 522] width 156 height 38
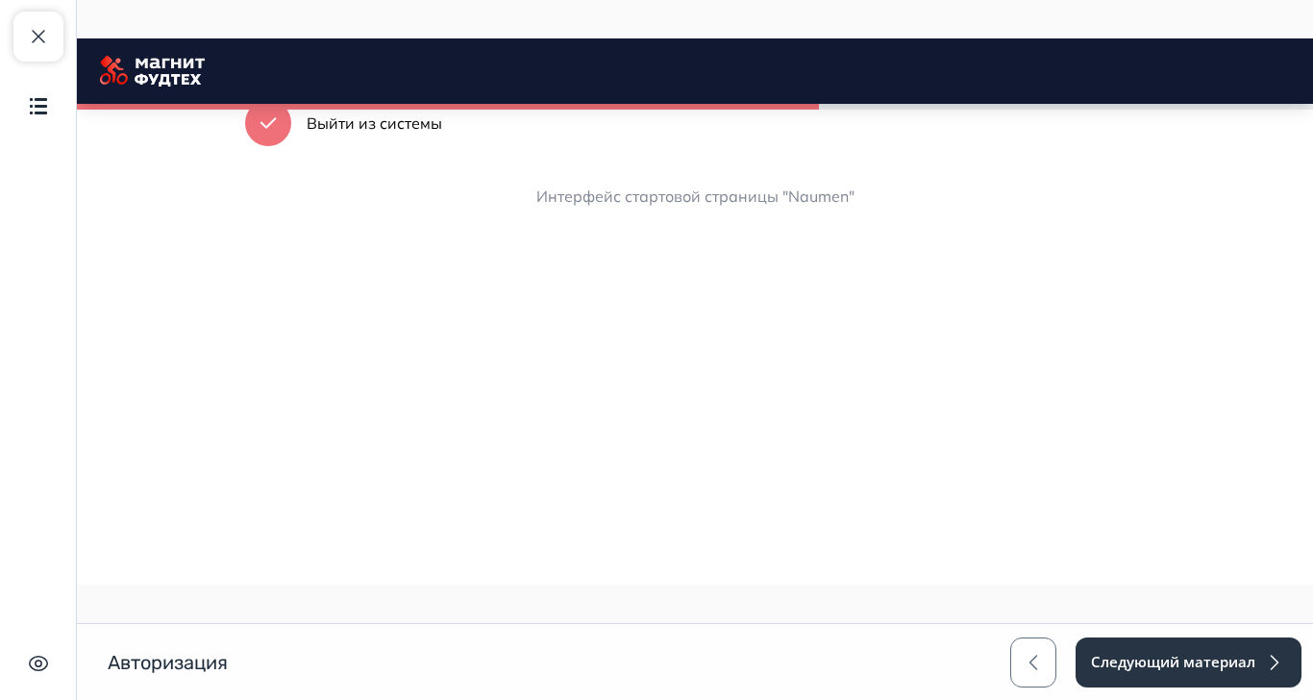
scroll to position [2671, 0]
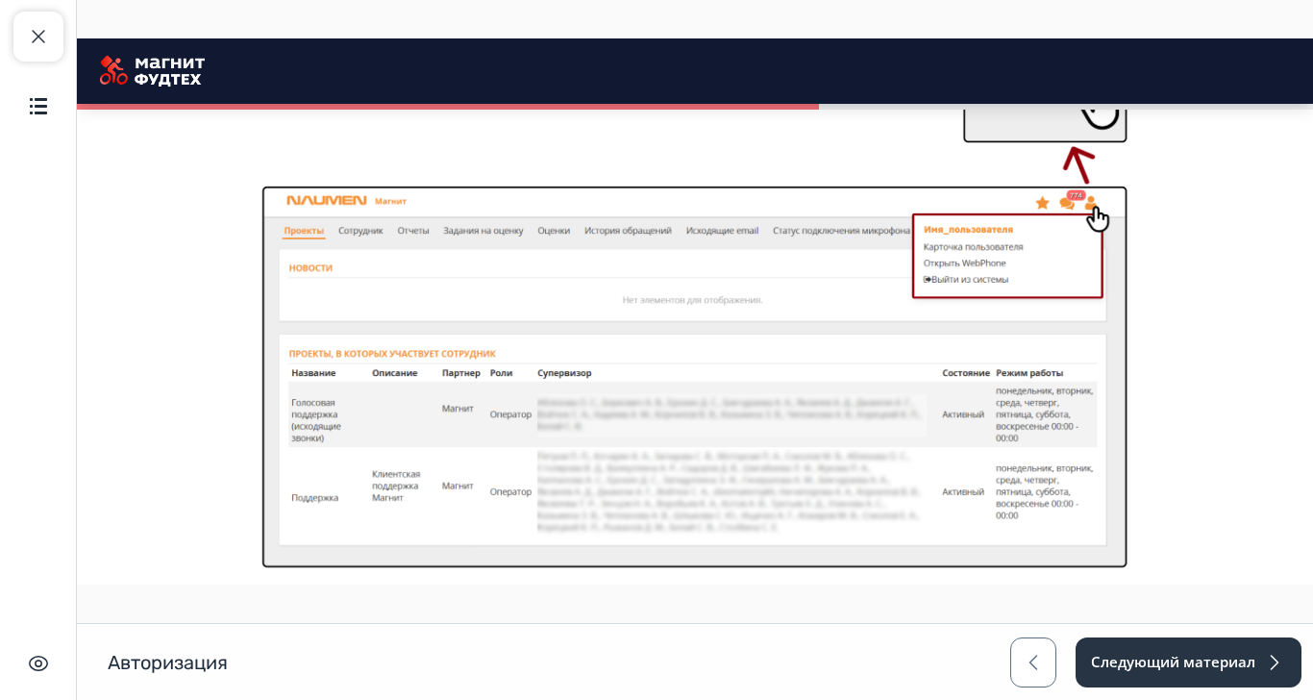
click at [1000, 466] on img at bounding box center [695, 305] width 900 height 557
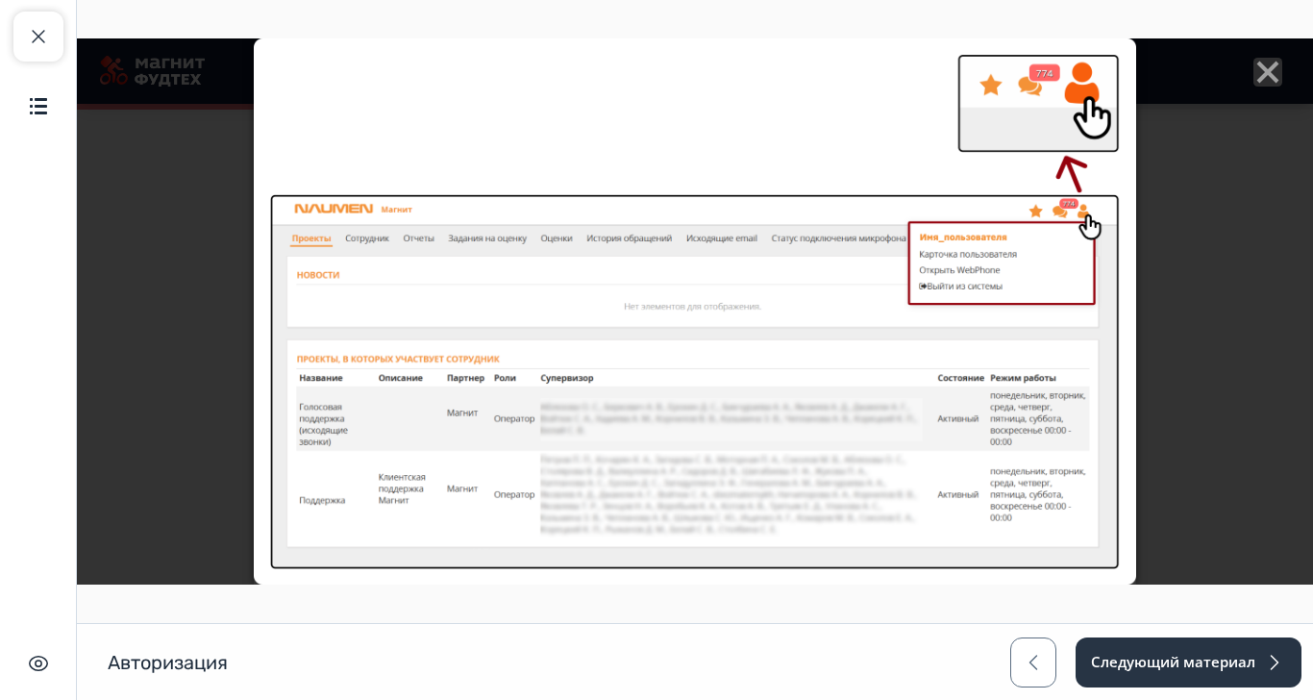
click at [1283, 82] on icon "Close" at bounding box center [1268, 72] width 29 height 29
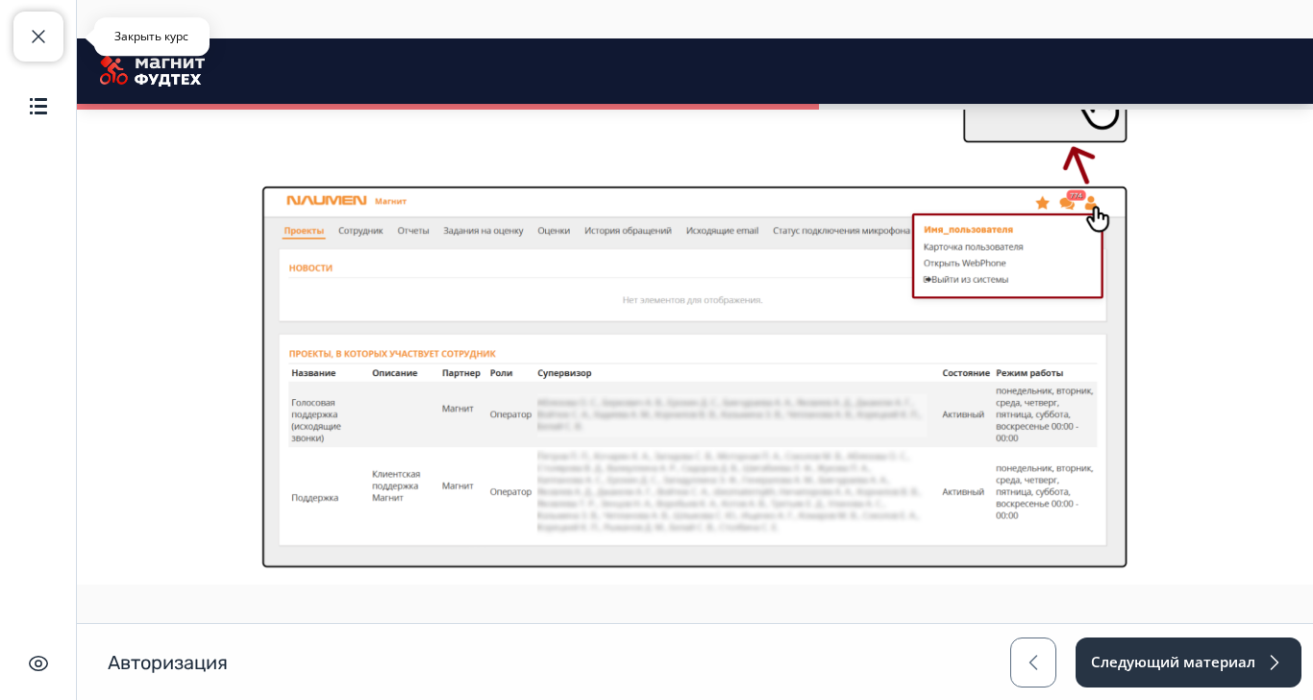
click at [37, 46] on span "button" at bounding box center [38, 36] width 23 height 23
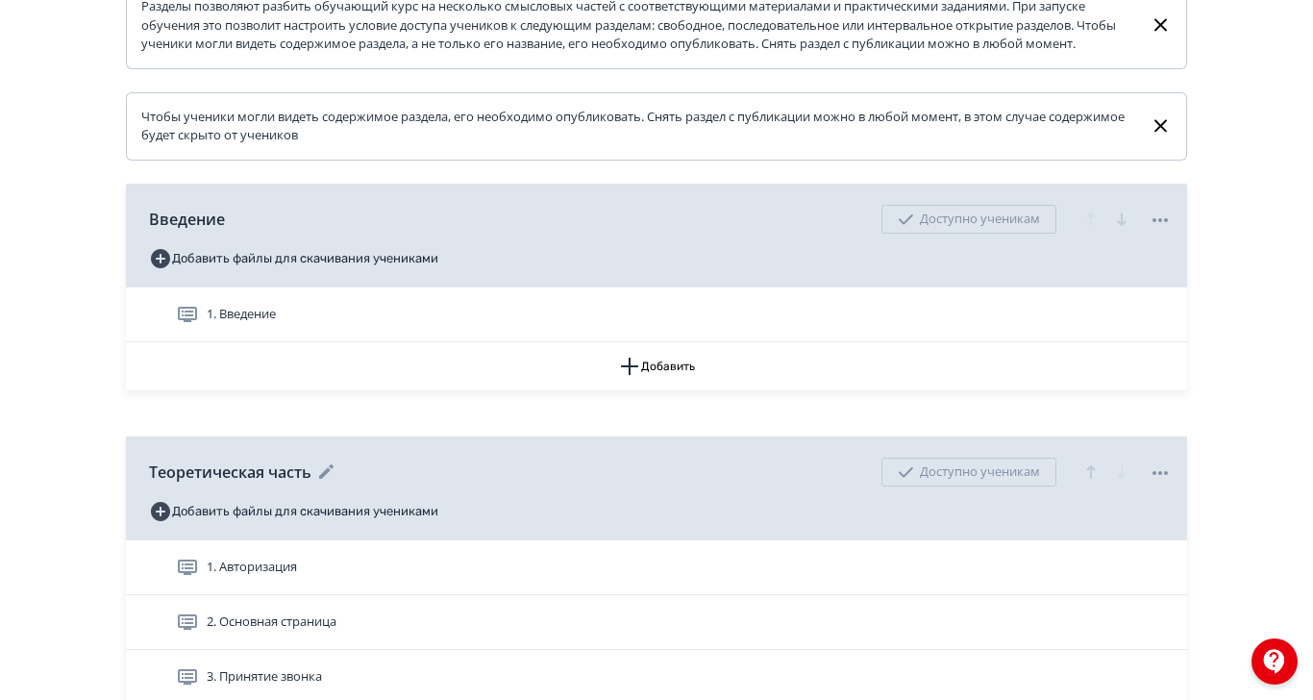
scroll to position [385, 0]
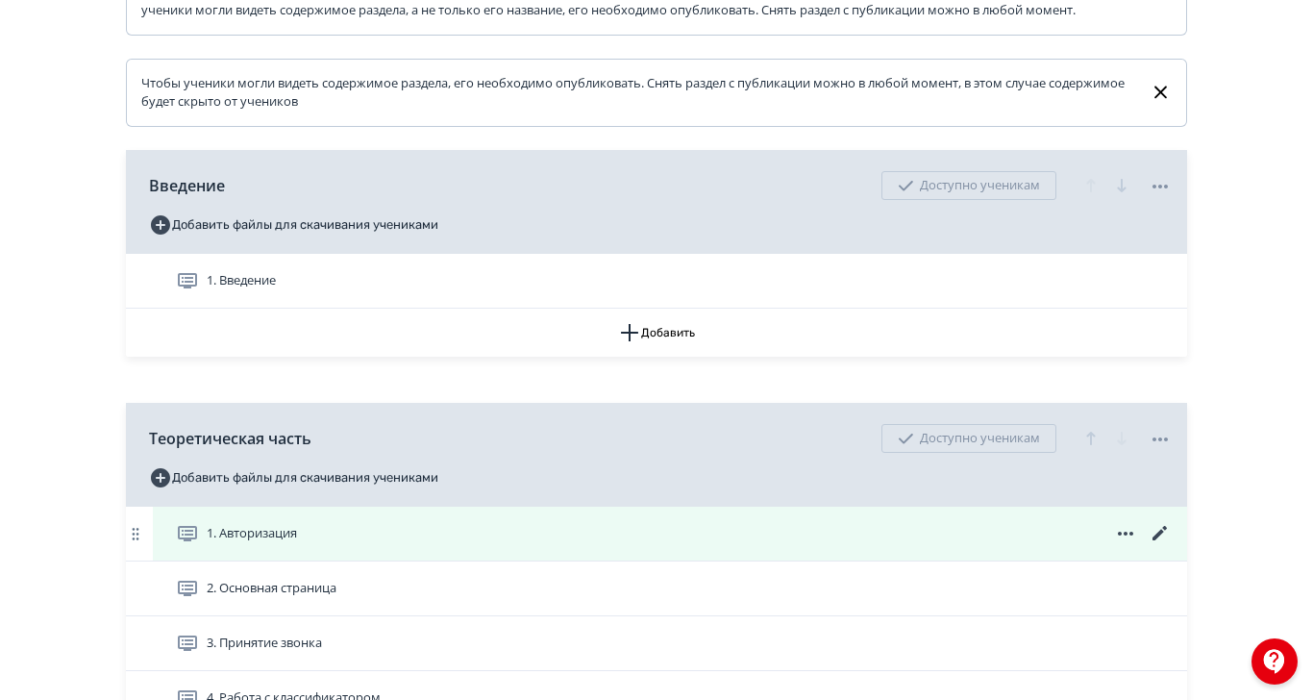
click at [1167, 540] on icon at bounding box center [1160, 533] width 14 height 14
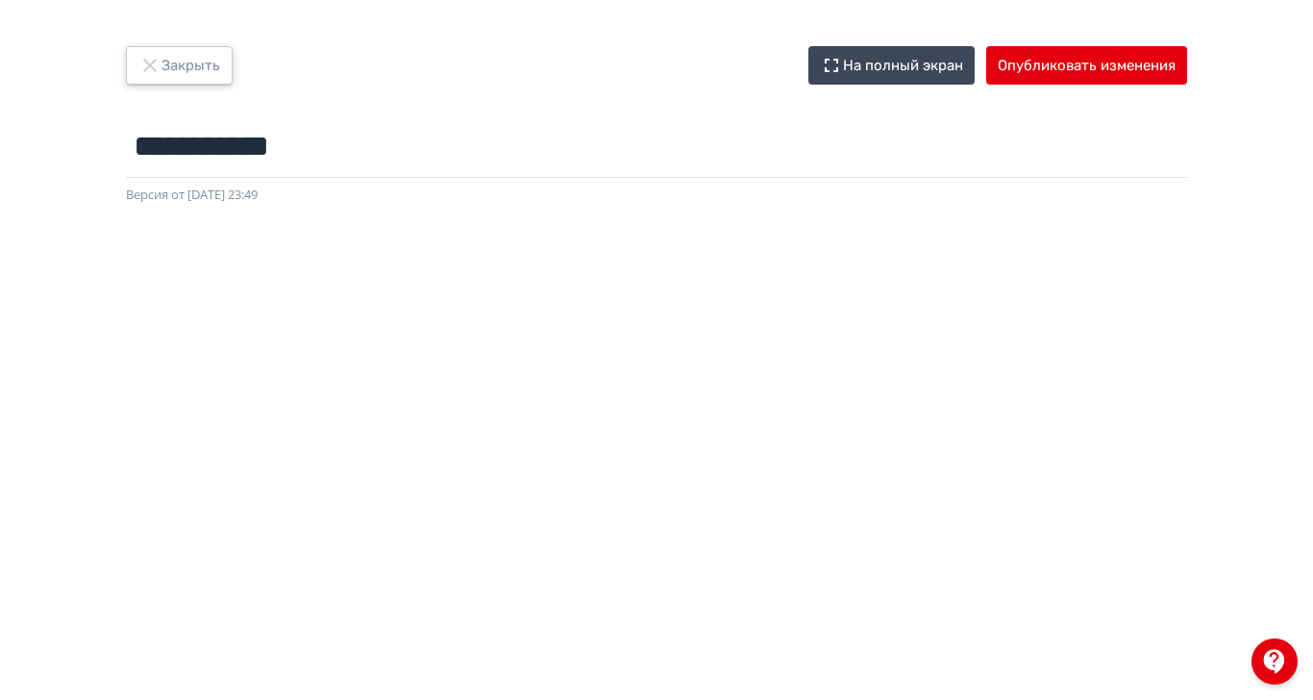
click at [162, 60] on icon "button" at bounding box center [149, 65] width 23 height 23
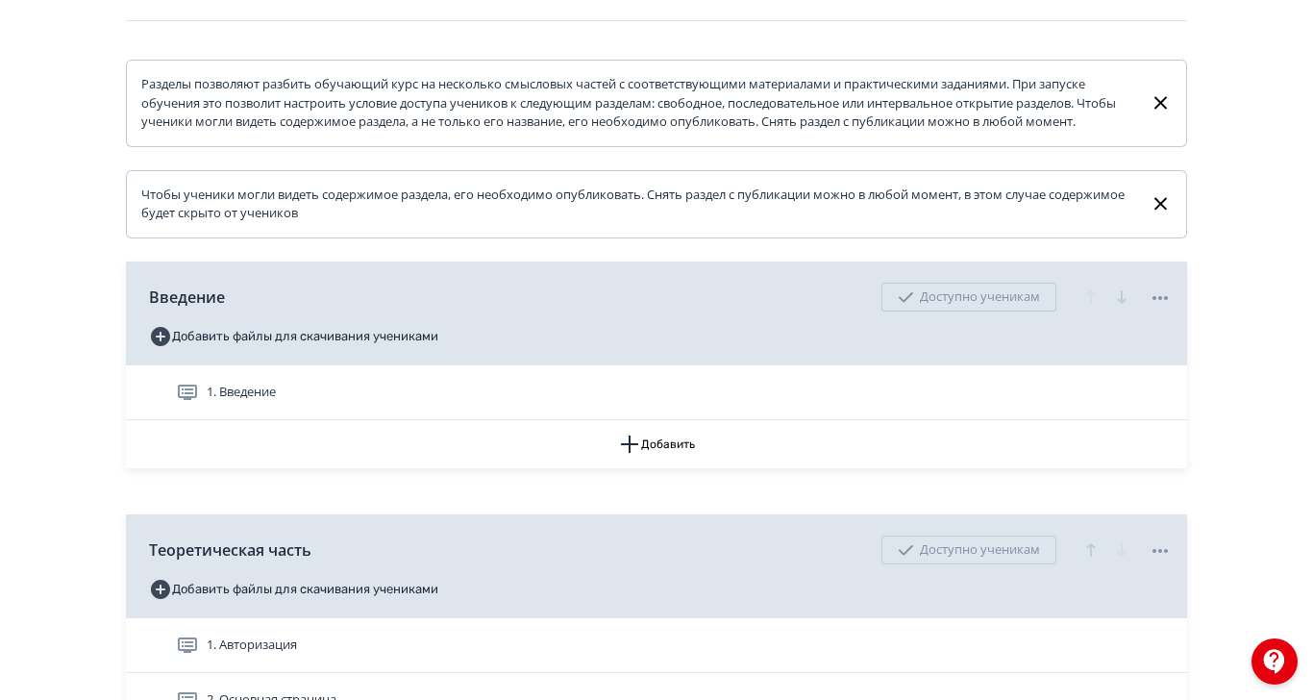
scroll to position [385, 0]
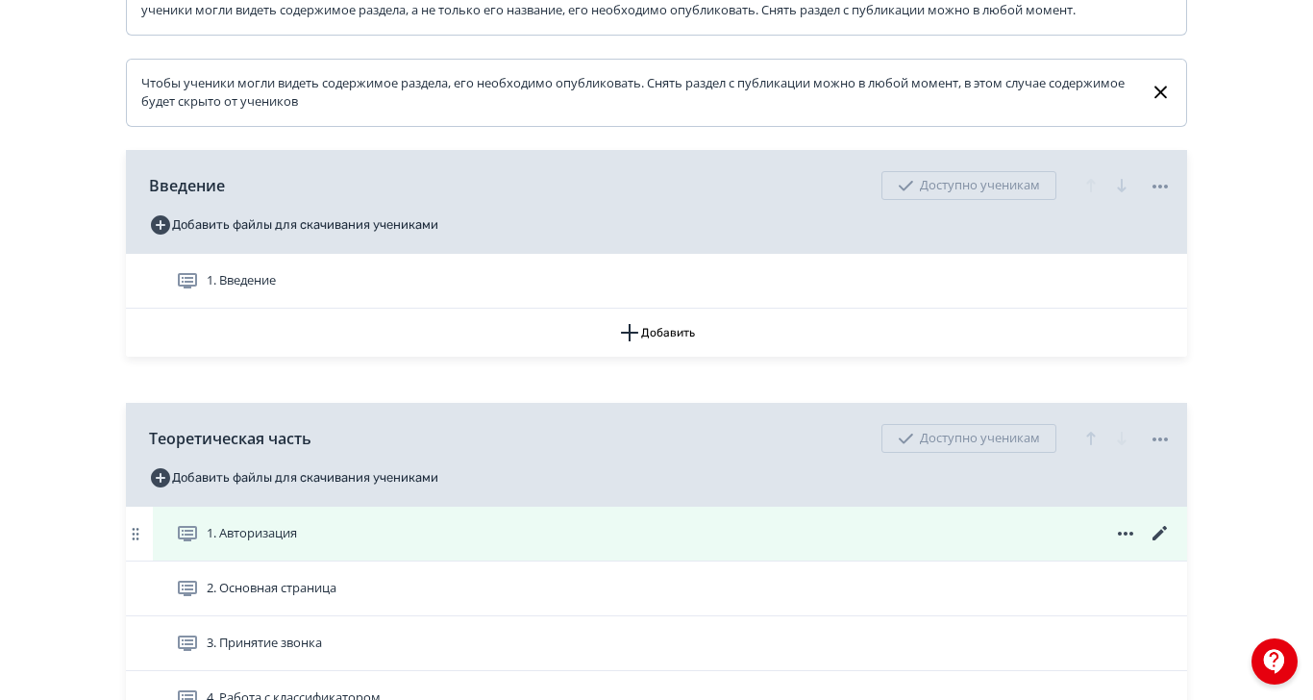
click at [1167, 540] on icon at bounding box center [1160, 533] width 14 height 14
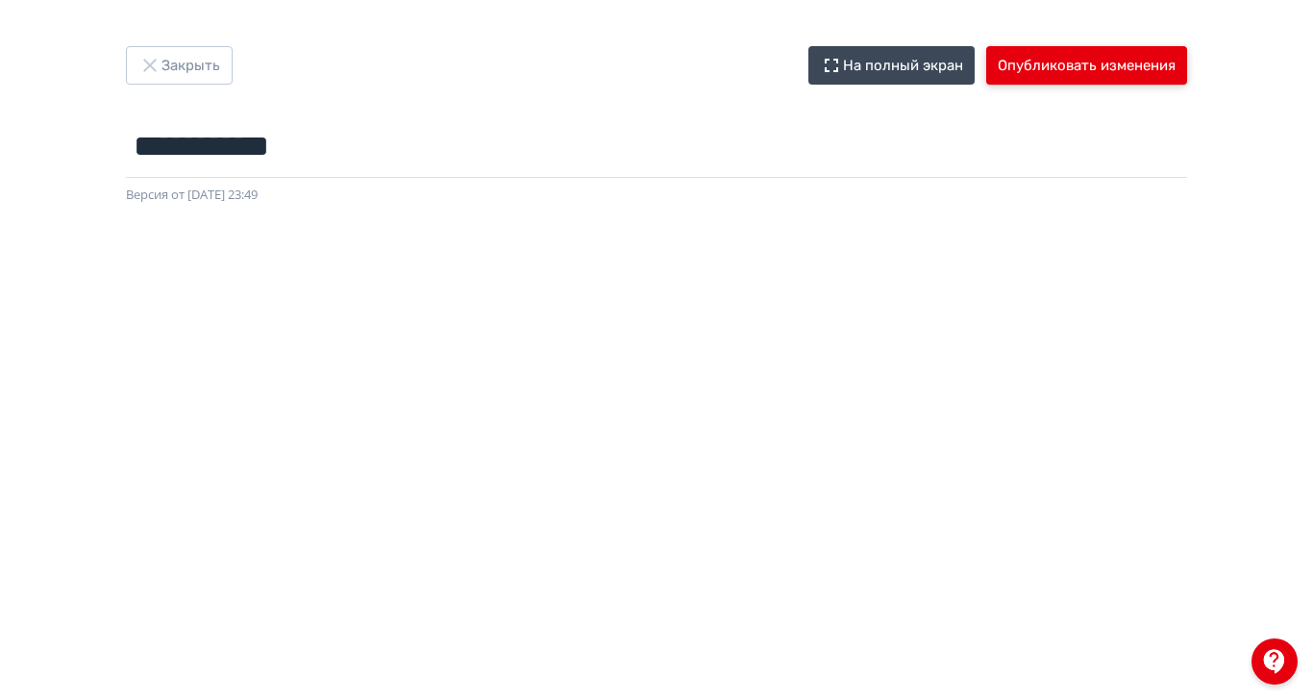
click at [1188, 65] on button "Опубликовать изменения" at bounding box center [1087, 65] width 201 height 38
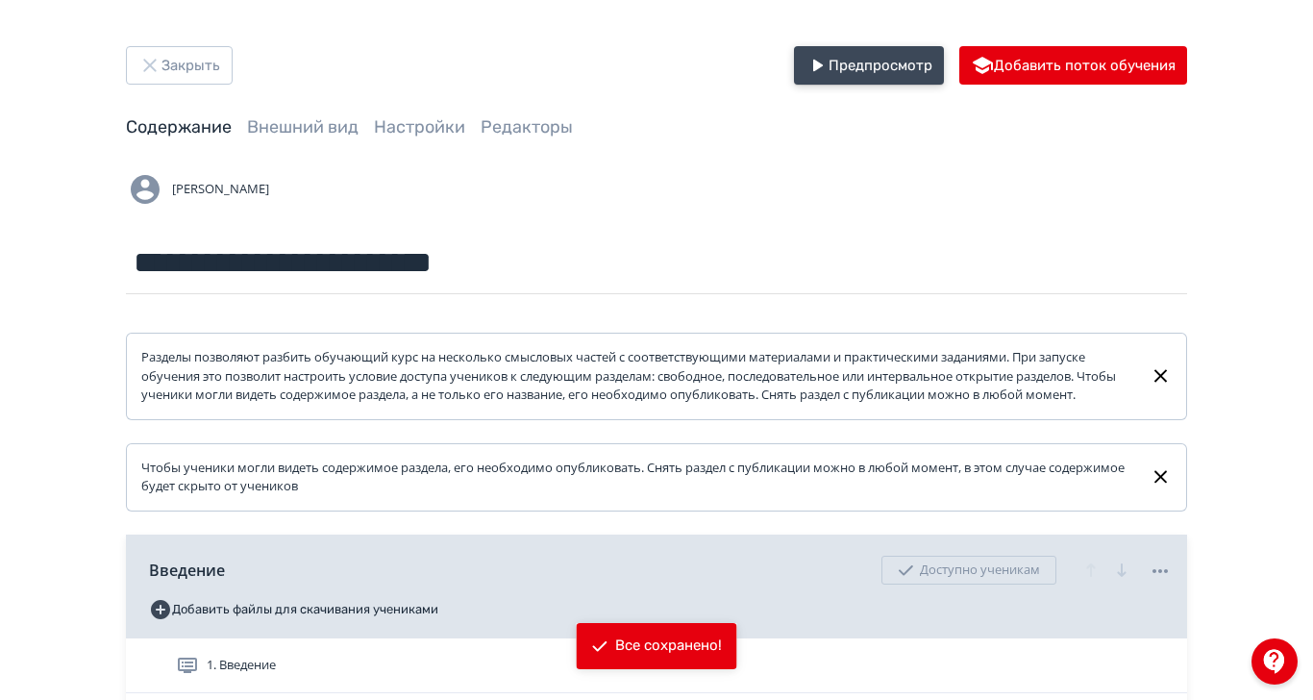
click at [944, 67] on button "Предпросмотр" at bounding box center [869, 65] width 150 height 38
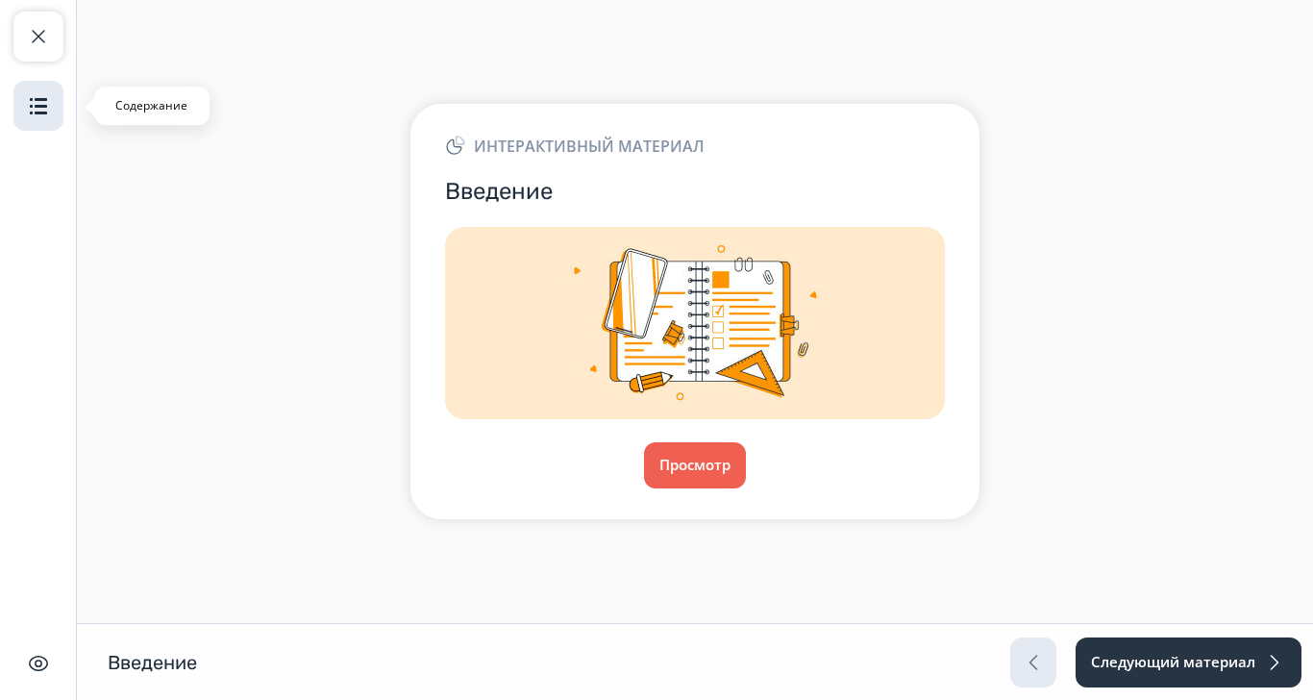
click at [32, 106] on img "button" at bounding box center [38, 105] width 23 height 23
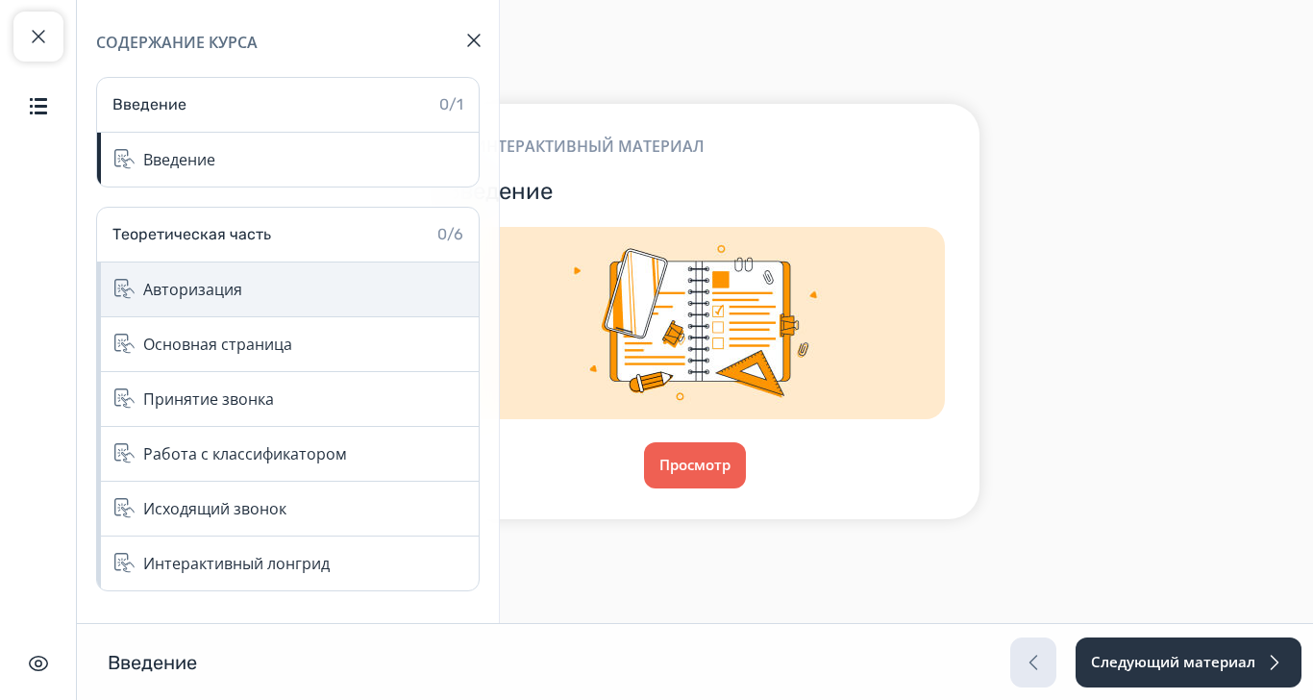
click at [219, 290] on div "Авторизация" at bounding box center [192, 289] width 99 height 23
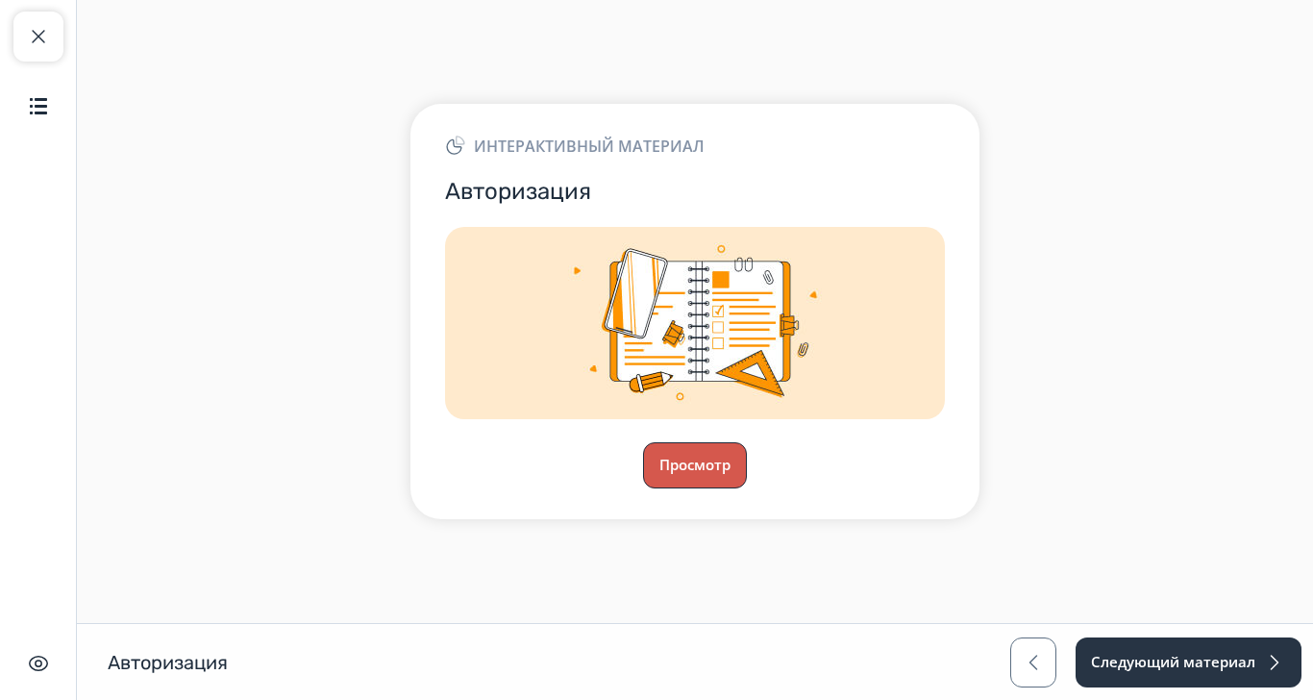
click at [747, 488] on button "Просмотр" at bounding box center [695, 465] width 104 height 46
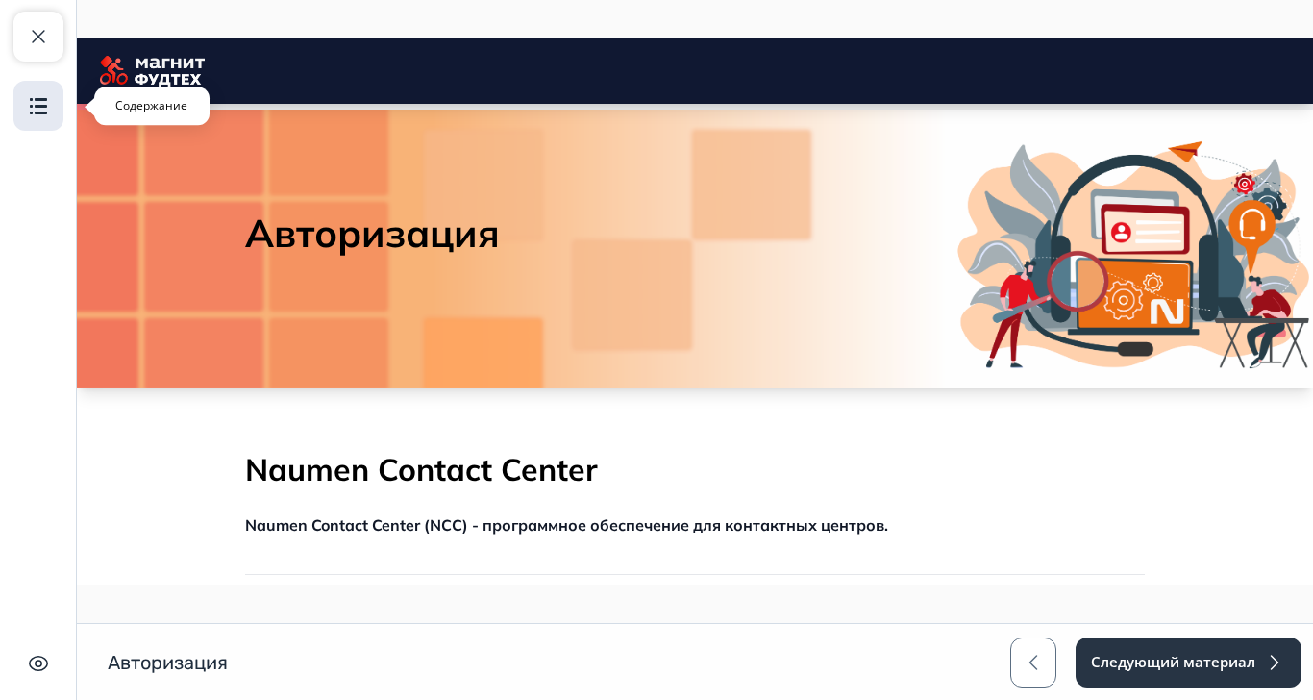
click at [38, 101] on img "button" at bounding box center [38, 105] width 23 height 23
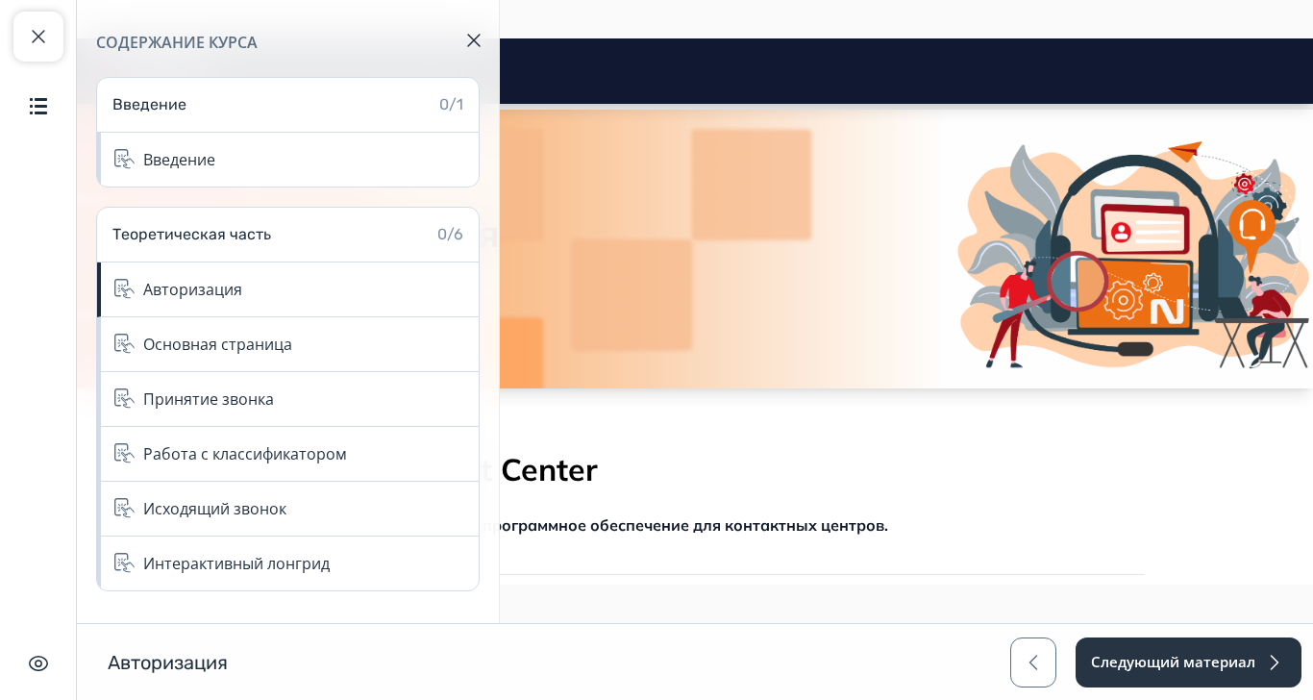
click at [1145, 594] on p "Мы используем эту программу для обработки чатов и звонков." at bounding box center [695, 605] width 900 height 23
click at [471, 31] on button "button" at bounding box center [474, 40] width 46 height 46
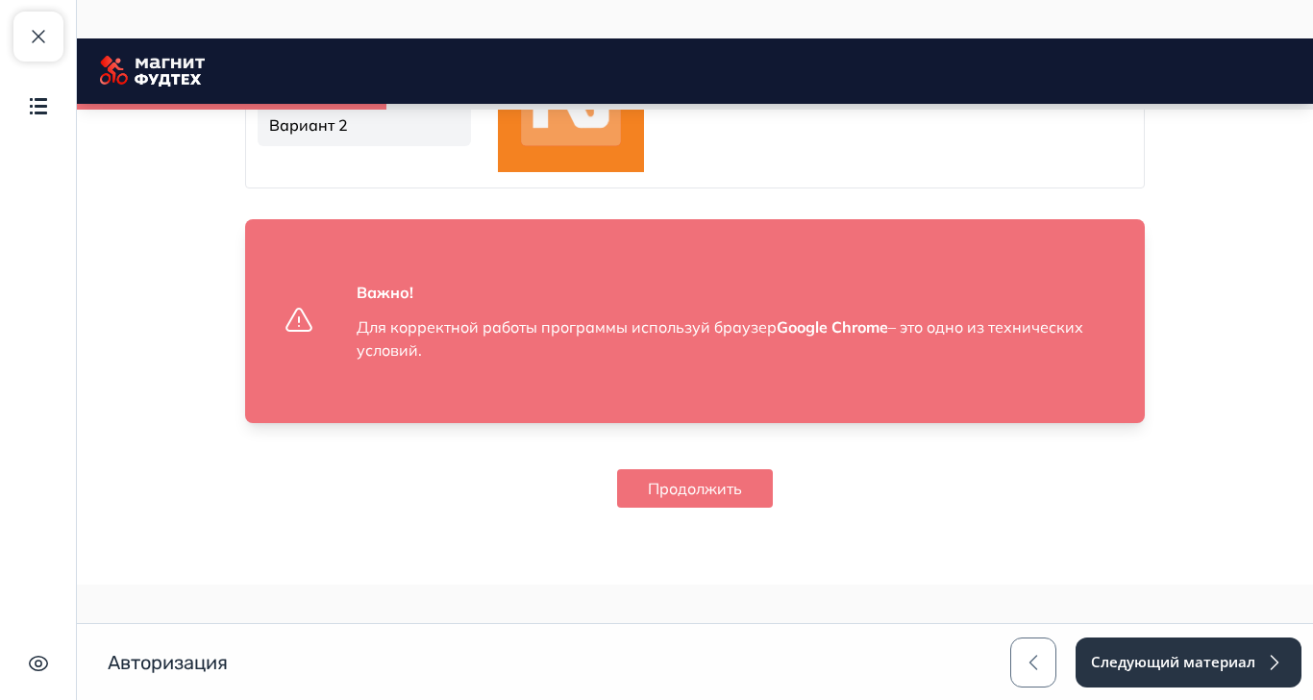
scroll to position [1210, 0]
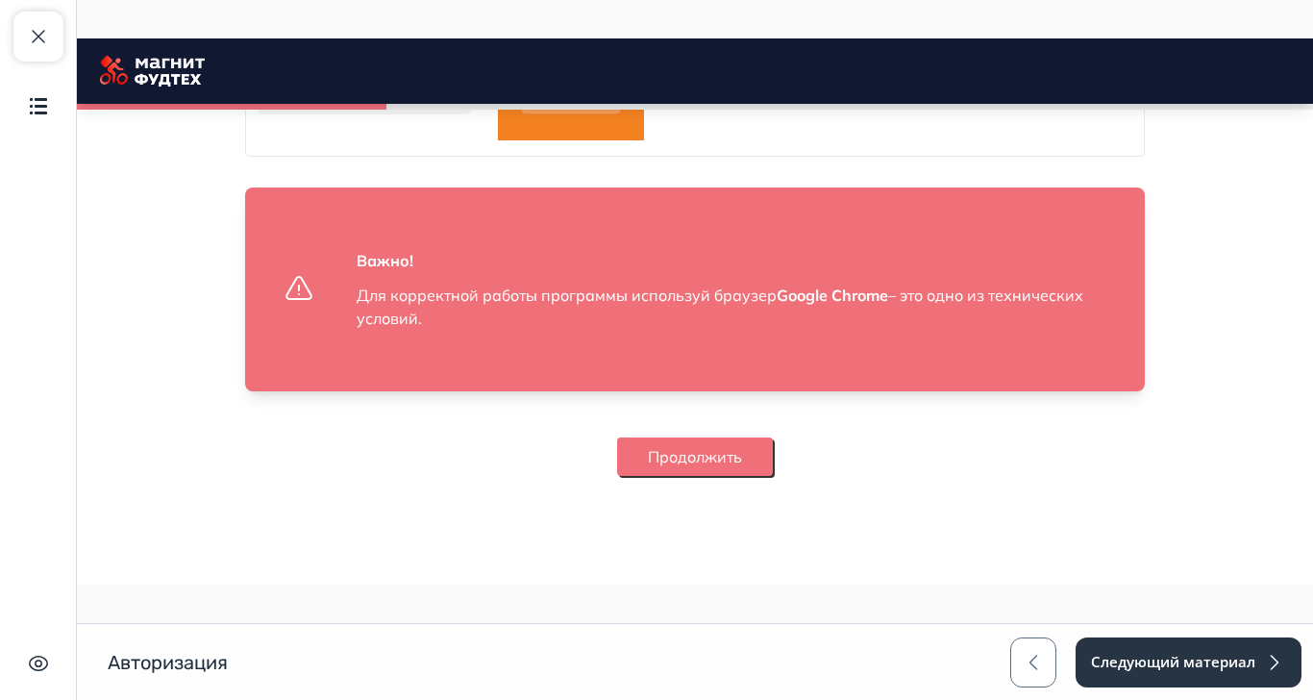
click at [773, 476] on button "Продолжить" at bounding box center [695, 457] width 156 height 38
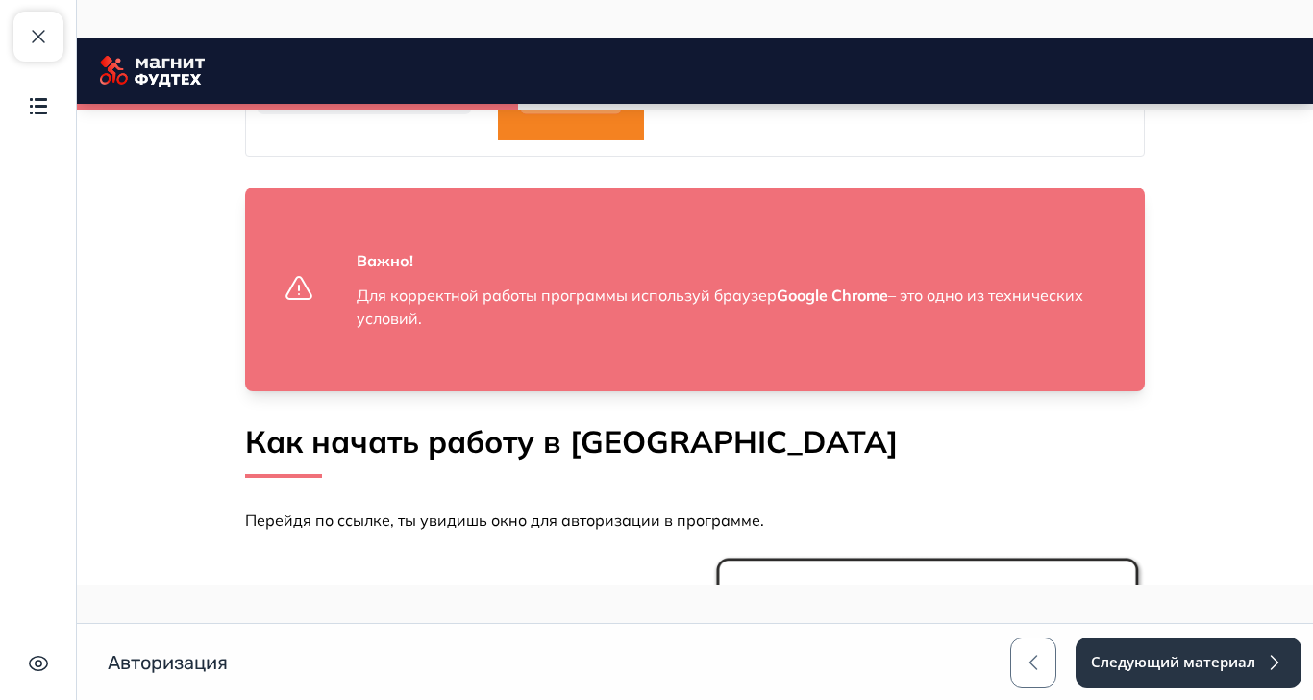
scroll to position [1348, 0]
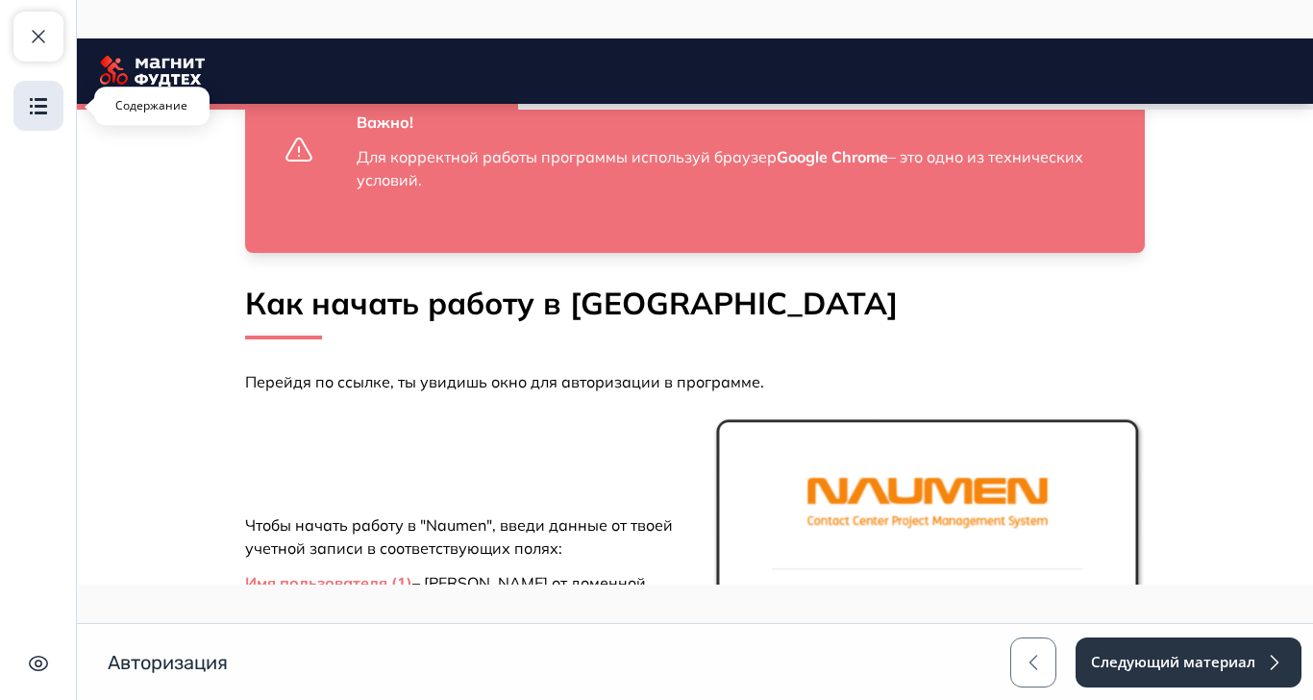
click at [36, 109] on img "button" at bounding box center [38, 105] width 23 height 23
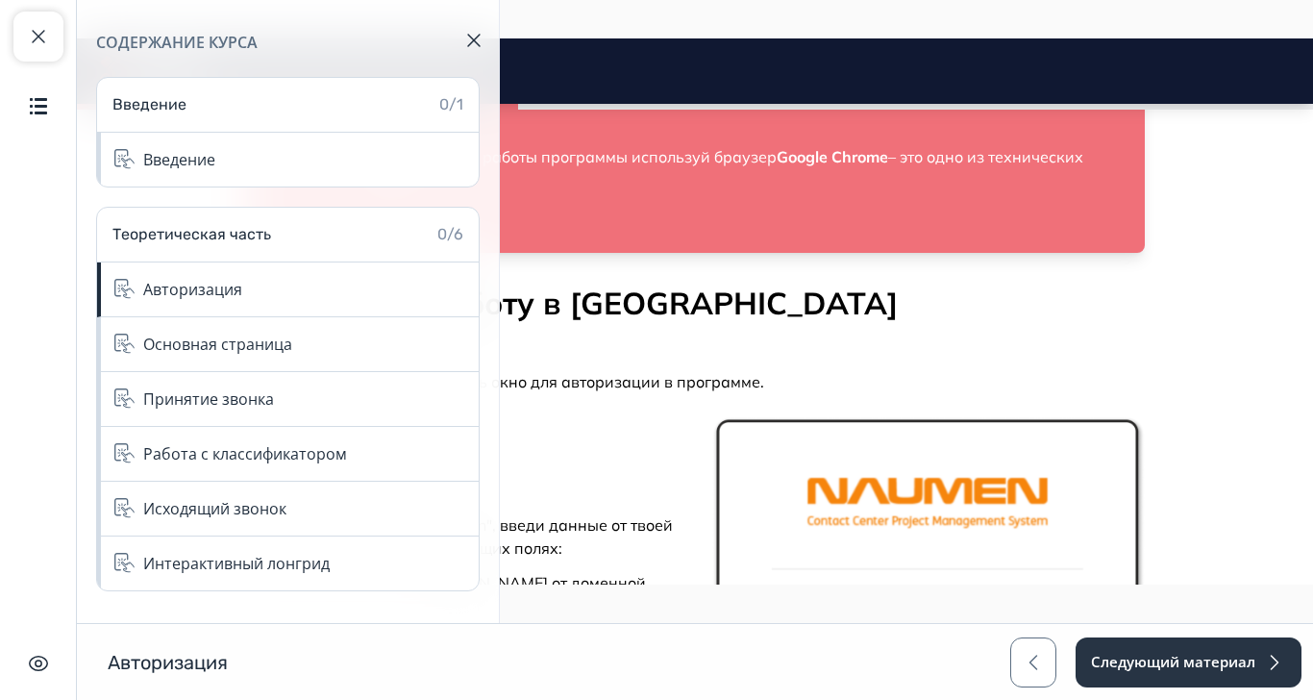
click at [1145, 421] on div "Мы используем эту программу для обработки чатов и звонков. В этом курсе рассмот…" at bounding box center [695, 69] width 900 height 1646
click at [475, 40] on img "button" at bounding box center [473, 40] width 13 height 13
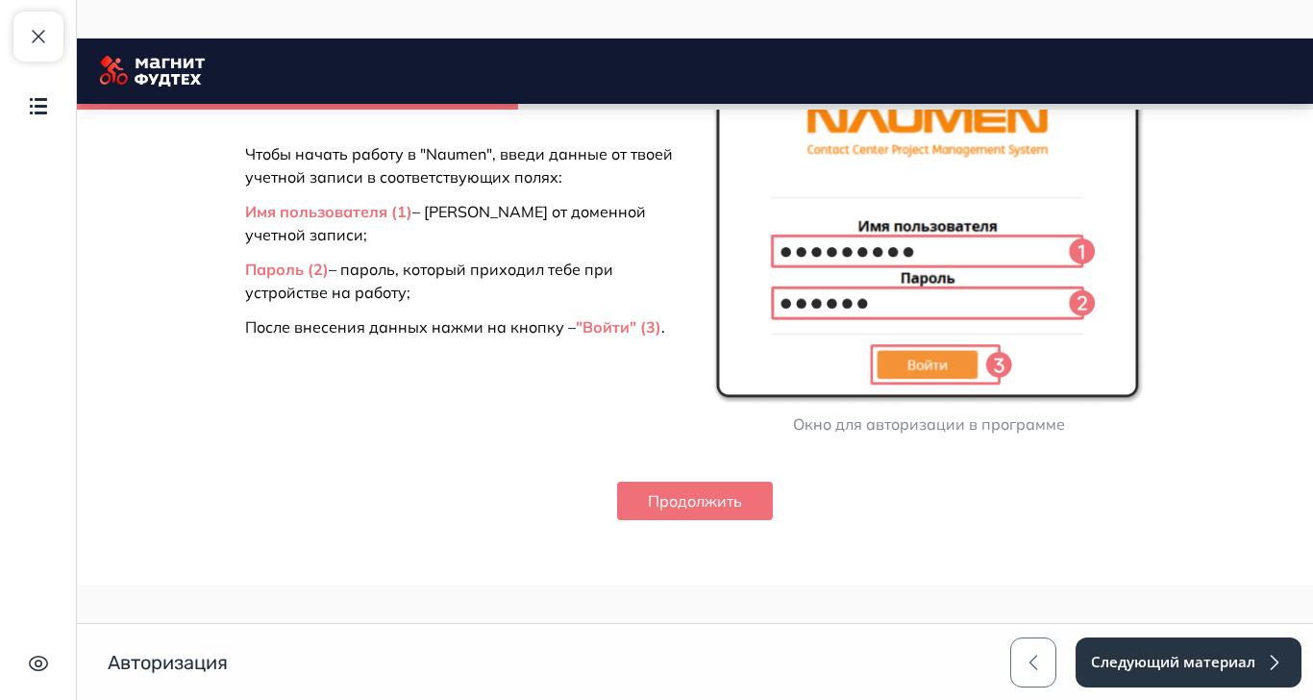
scroll to position [1733, 0]
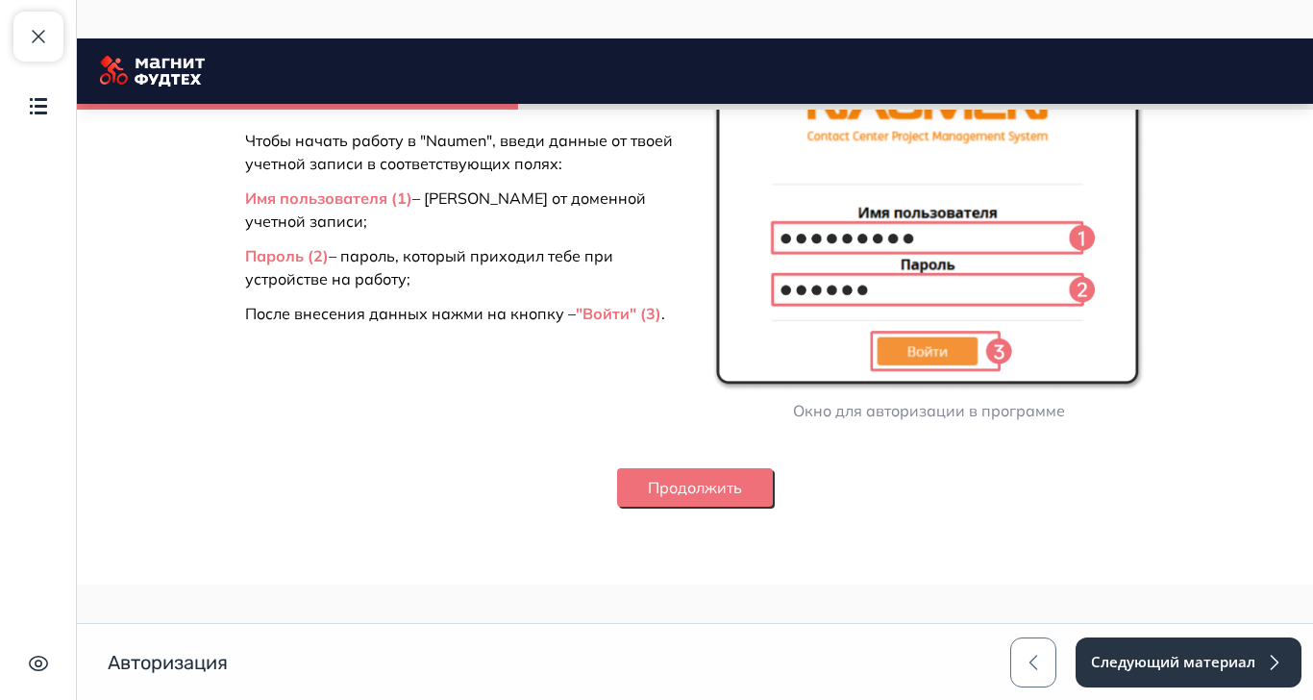
click at [773, 507] on button "Продолжить" at bounding box center [695, 487] width 156 height 38
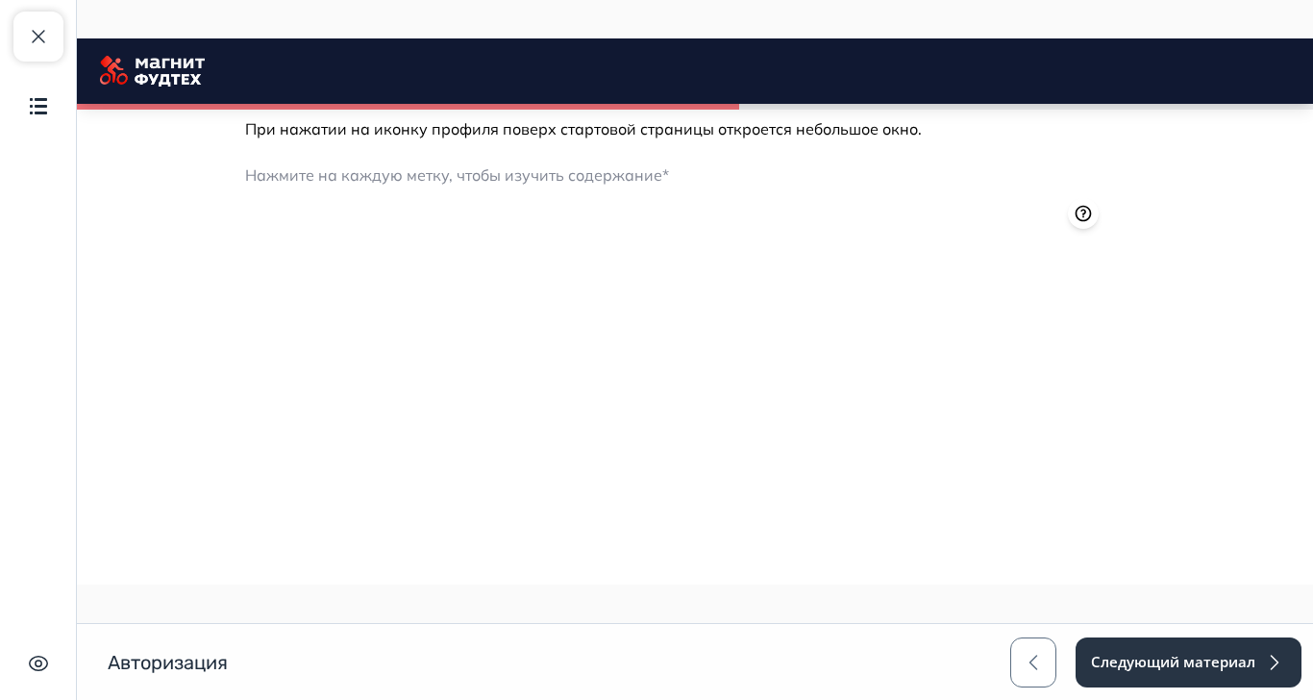
scroll to position [2415, 0]
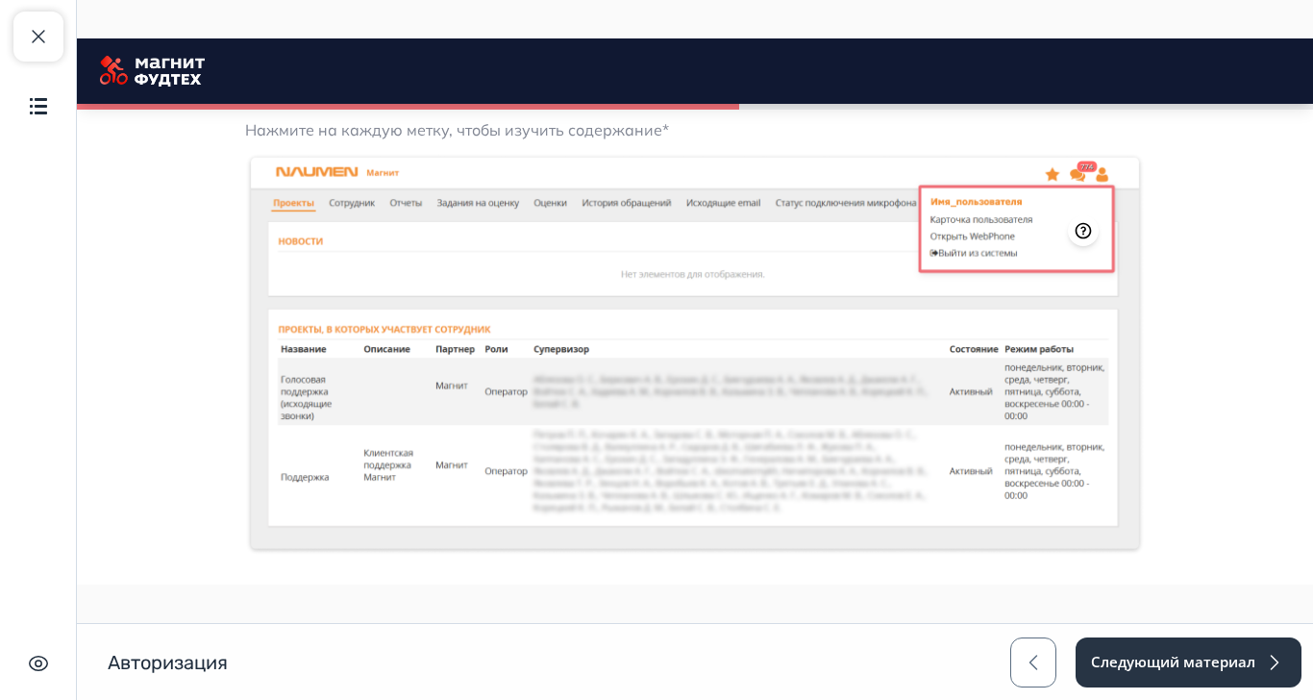
click at [1093, 240] on icon at bounding box center [1083, 230] width 19 height 19
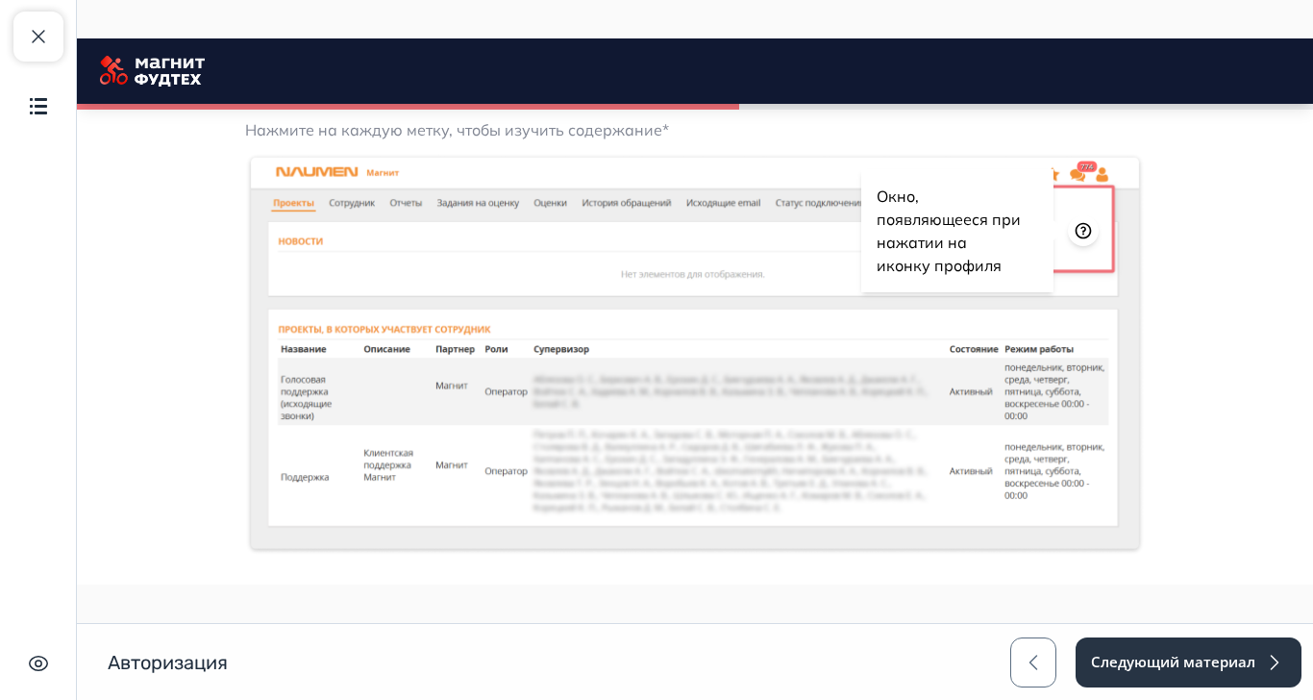
click at [1093, 240] on icon at bounding box center [1083, 230] width 19 height 19
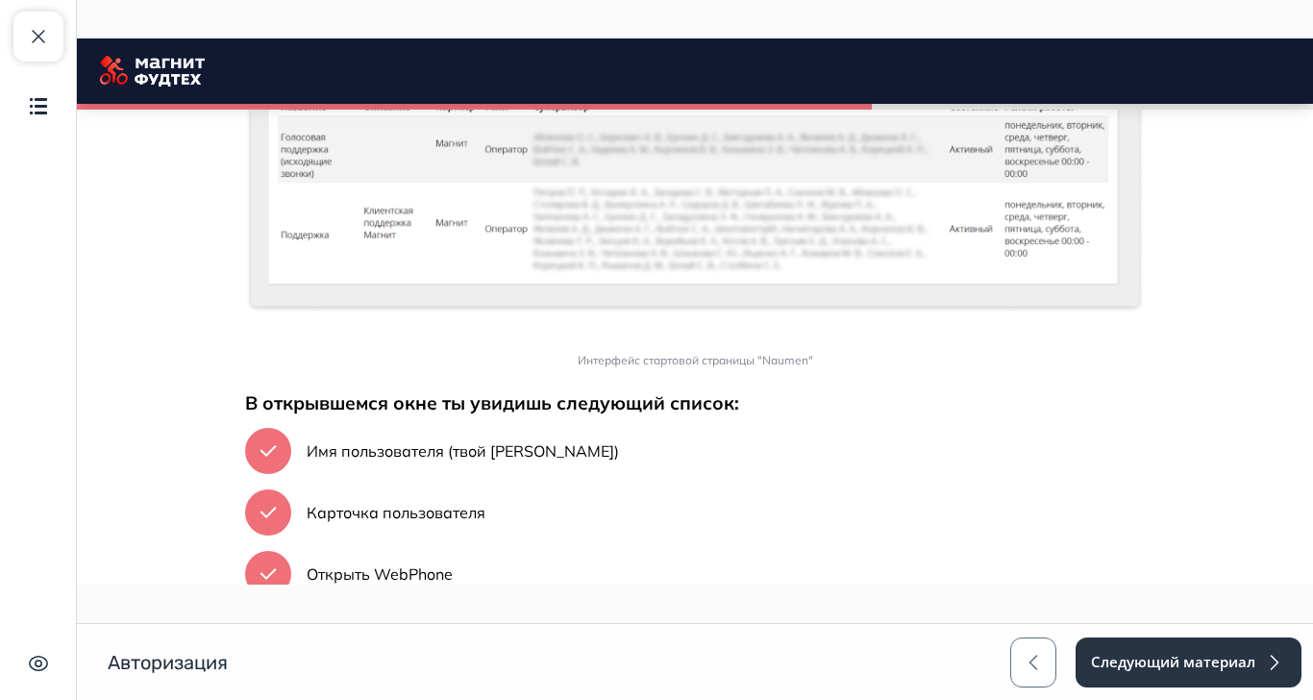
scroll to position [2805, 0]
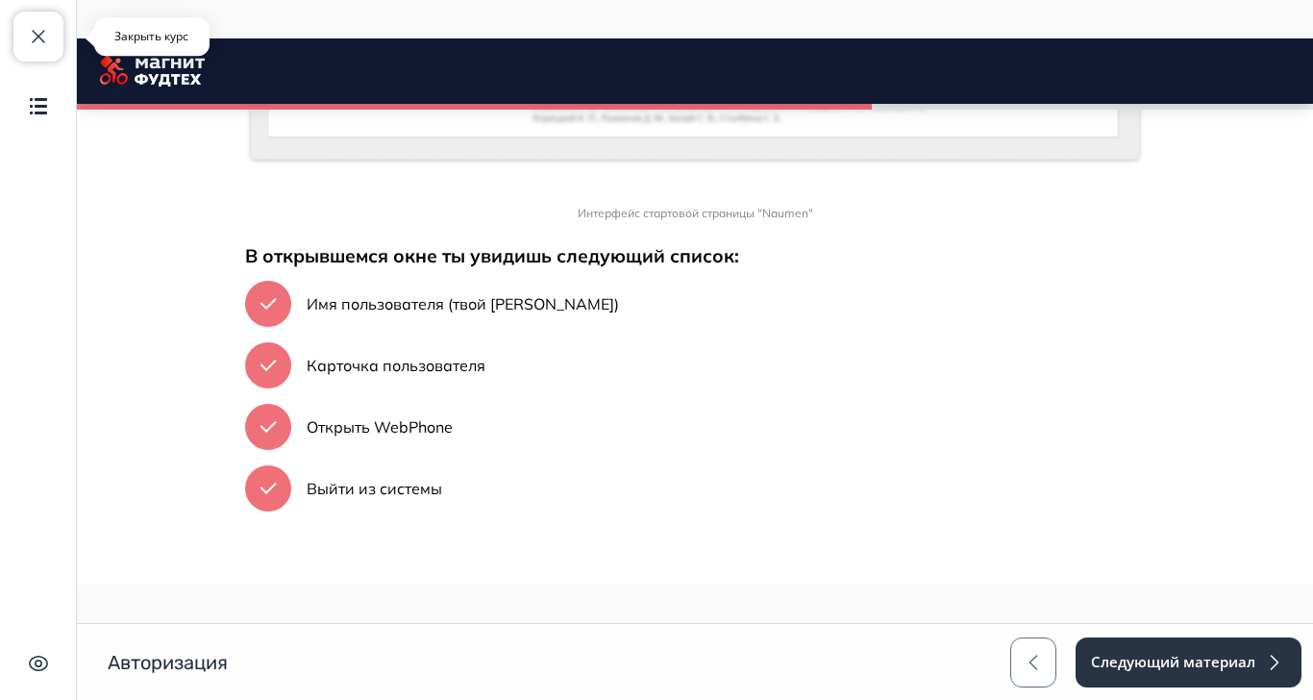
drag, startPoint x: 50, startPoint y: 29, endPoint x: 409, endPoint y: 275, distance: 435.0
click at [50, 29] on button "Закрыть курс" at bounding box center [38, 37] width 50 height 50
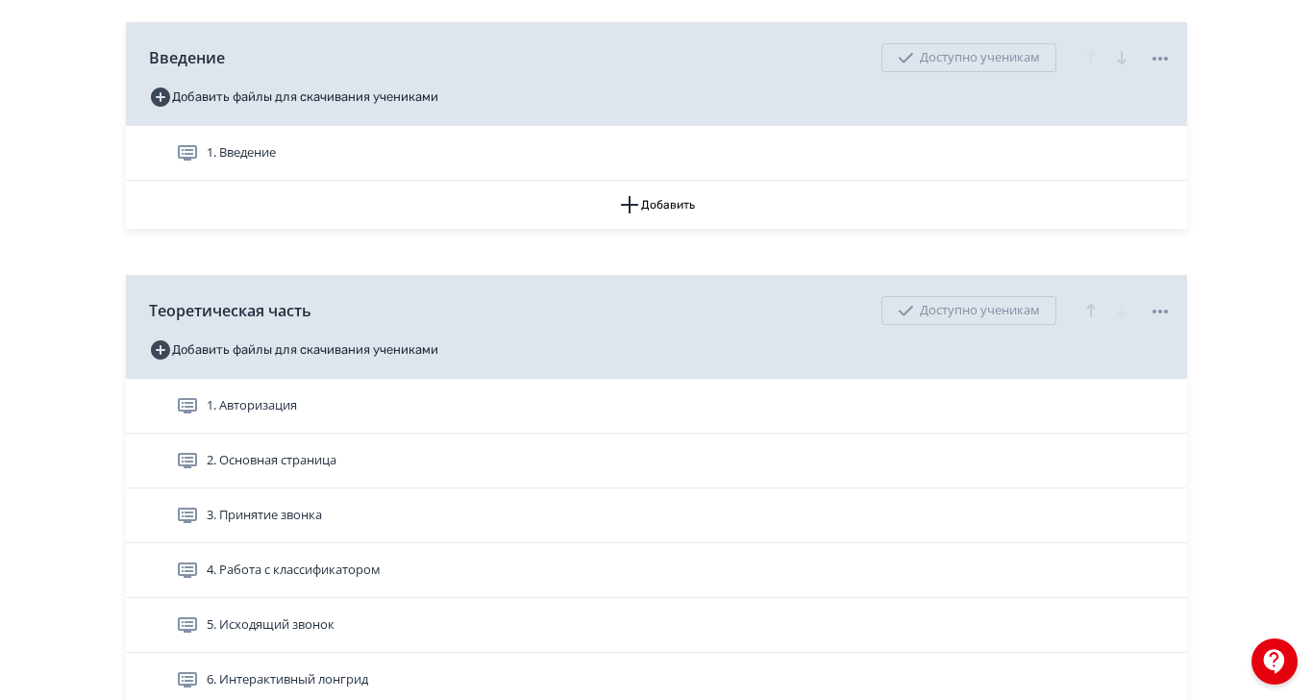
scroll to position [631, 0]
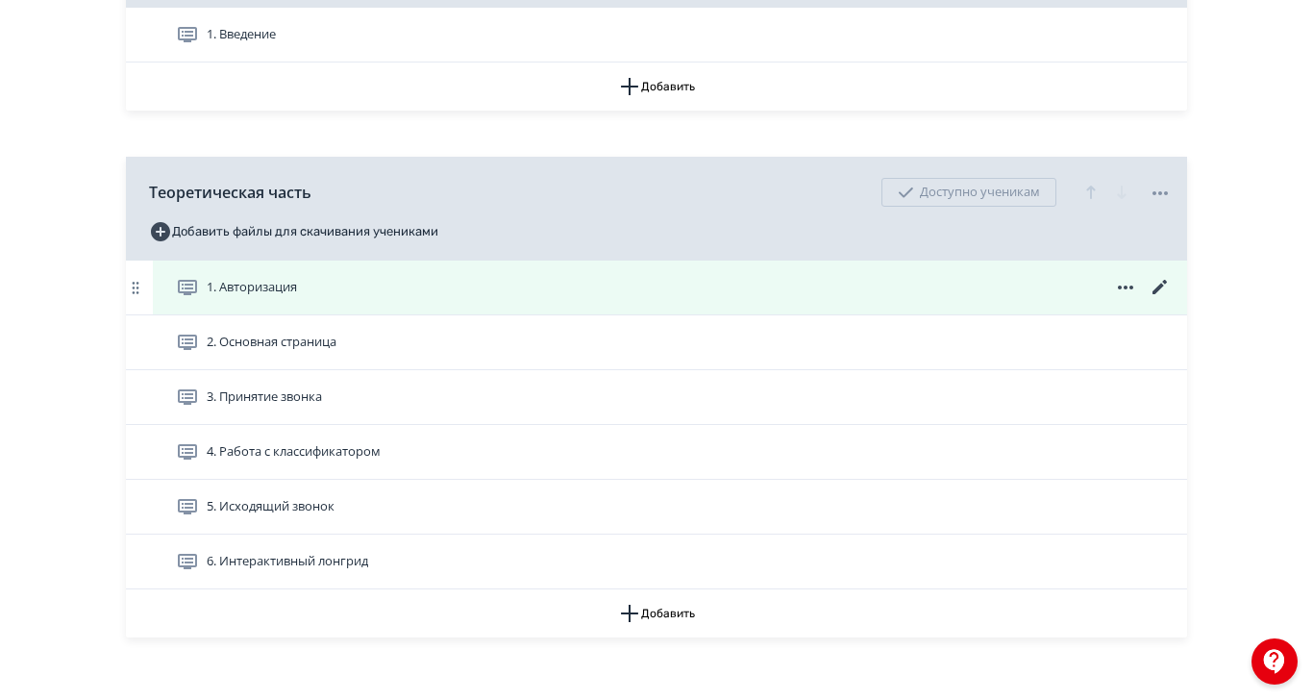
click at [1172, 299] on icon at bounding box center [1160, 287] width 23 height 23
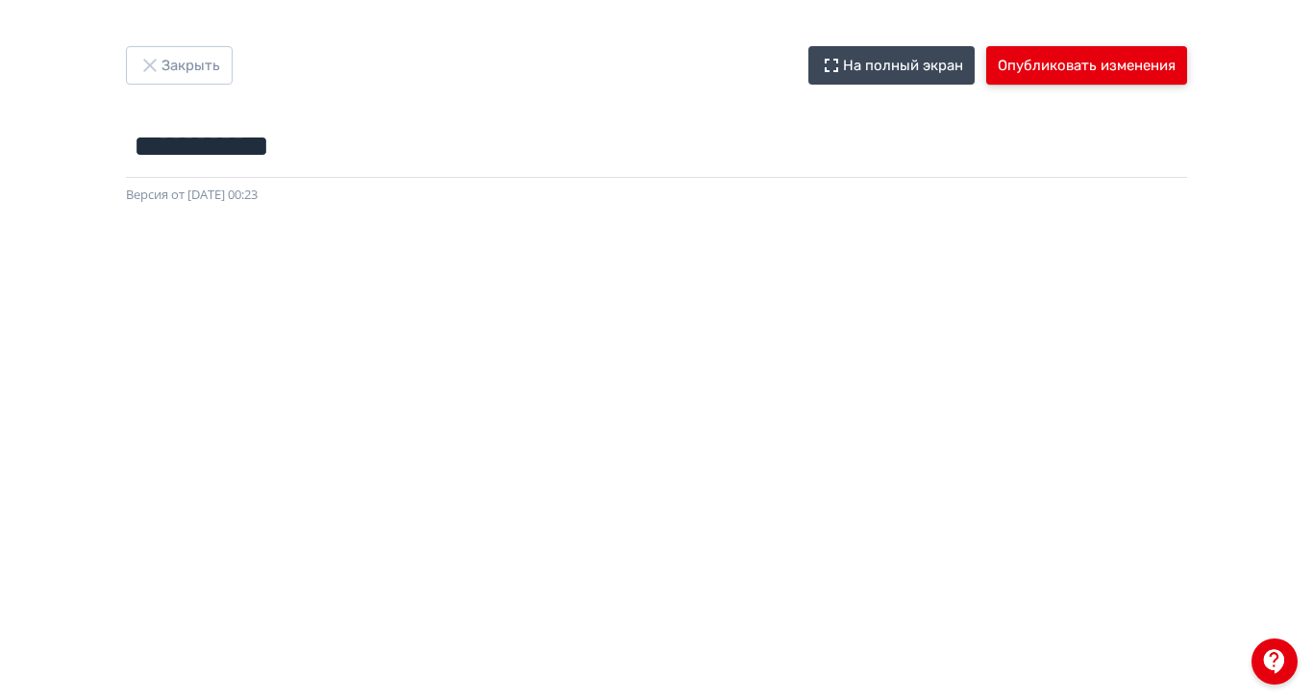
click at [1188, 65] on button "Опубликовать изменения" at bounding box center [1087, 65] width 201 height 38
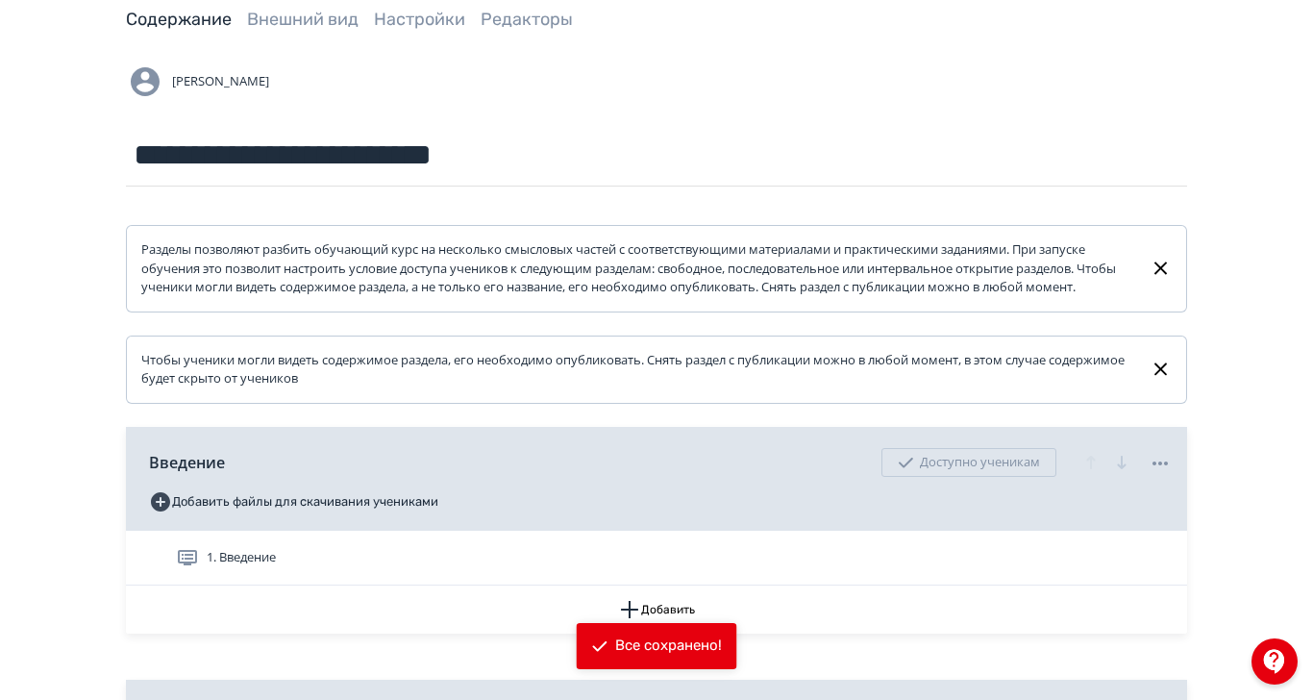
scroll to position [385, 0]
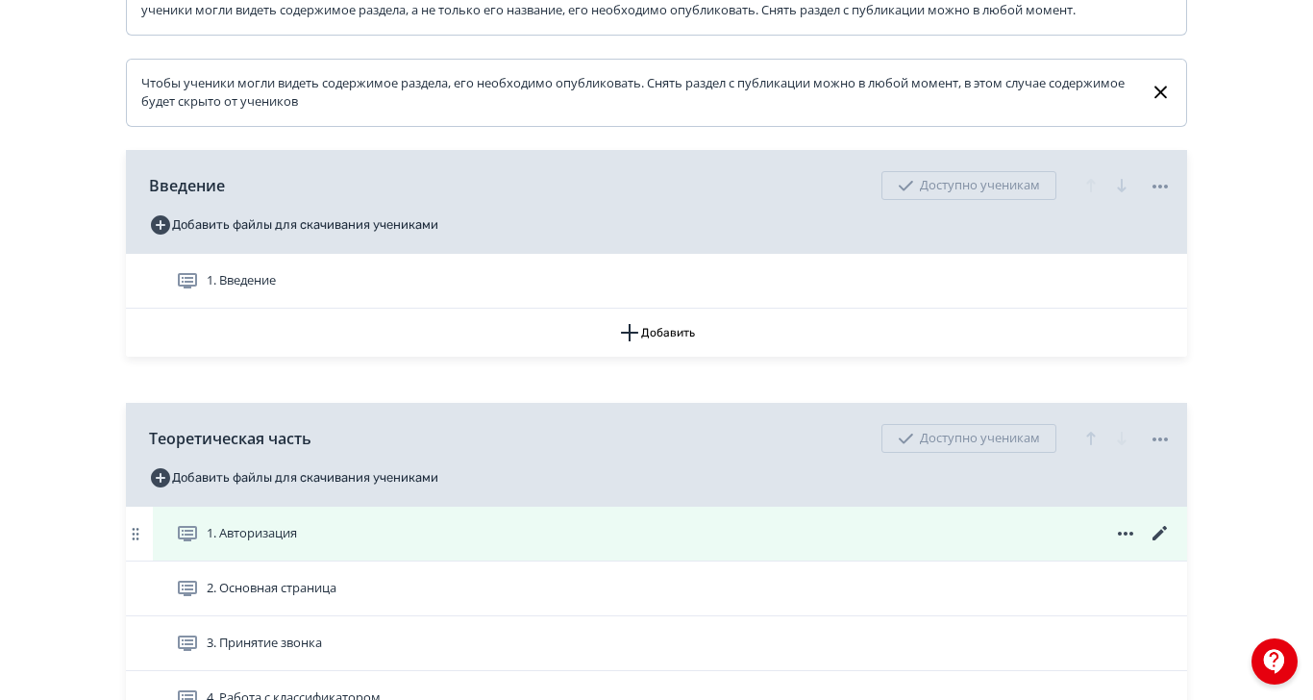
click at [297, 543] on span "1. Авторизация" at bounding box center [252, 533] width 90 height 19
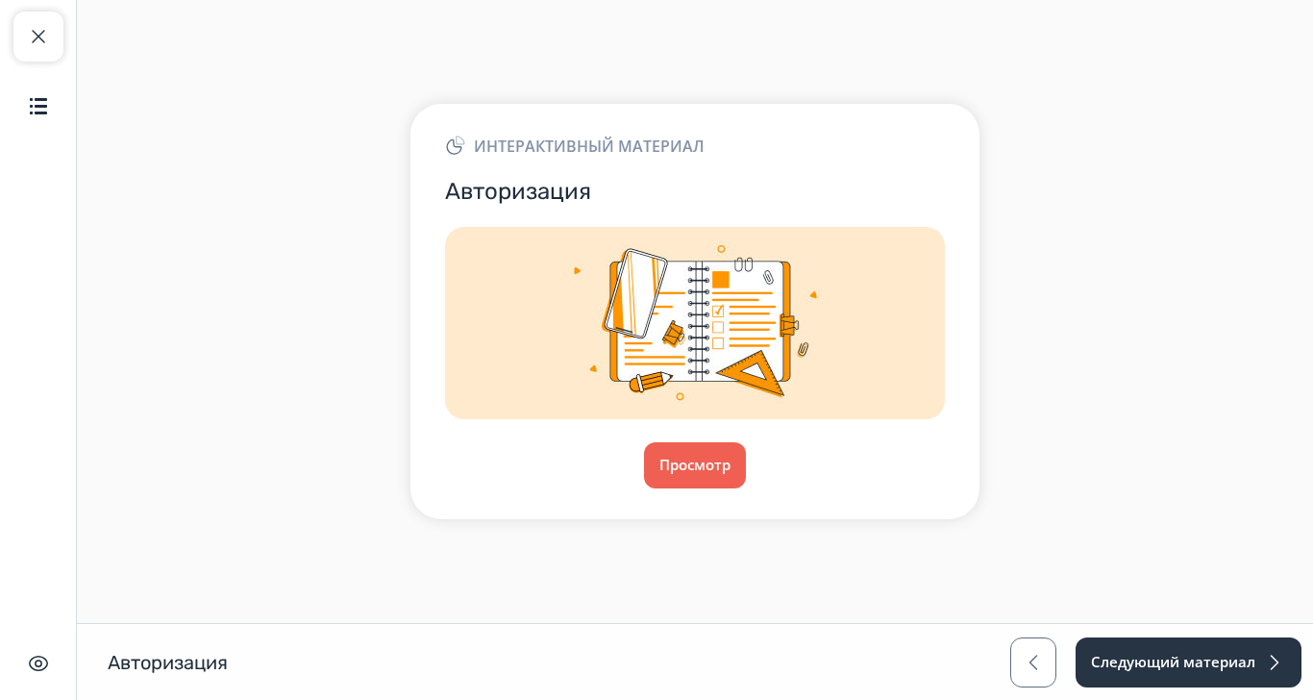
click at [902, 518] on div "Интерактивный материал Авторизация Просмотр" at bounding box center [695, 311] width 569 height 414
click at [747, 488] on button "Просмотр" at bounding box center [695, 465] width 104 height 46
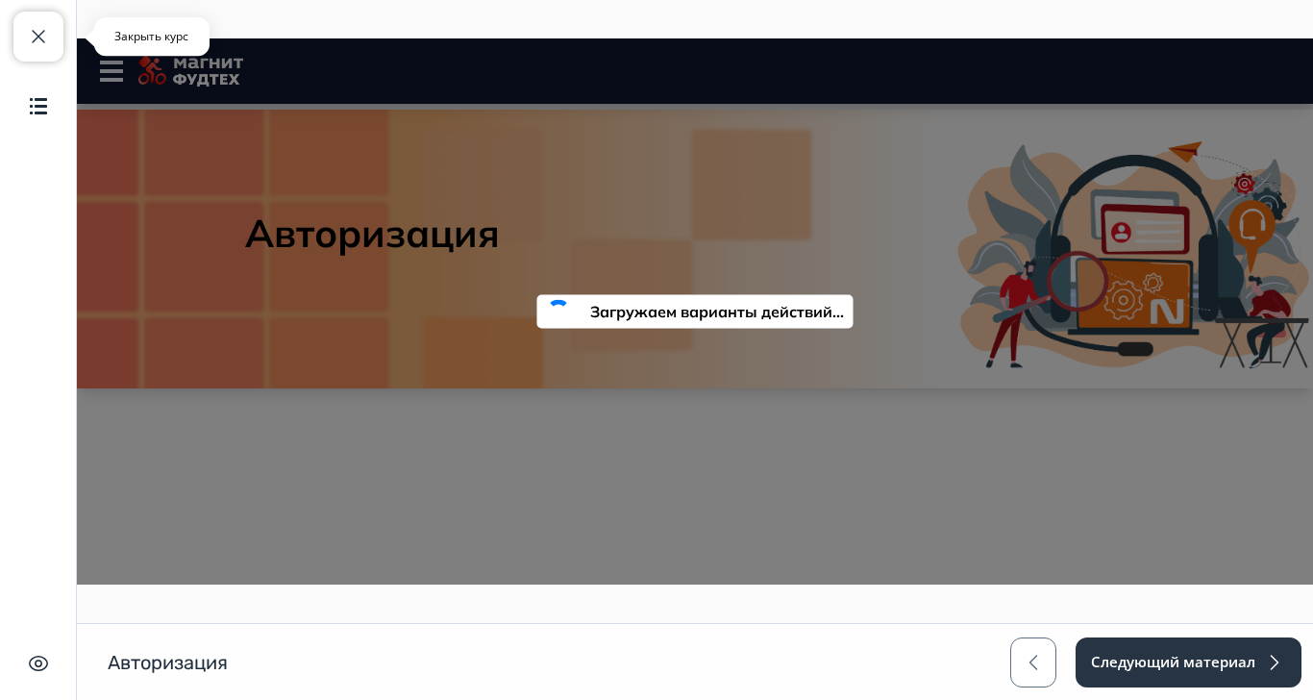
click at [31, 40] on span "button" at bounding box center [38, 36] width 23 height 23
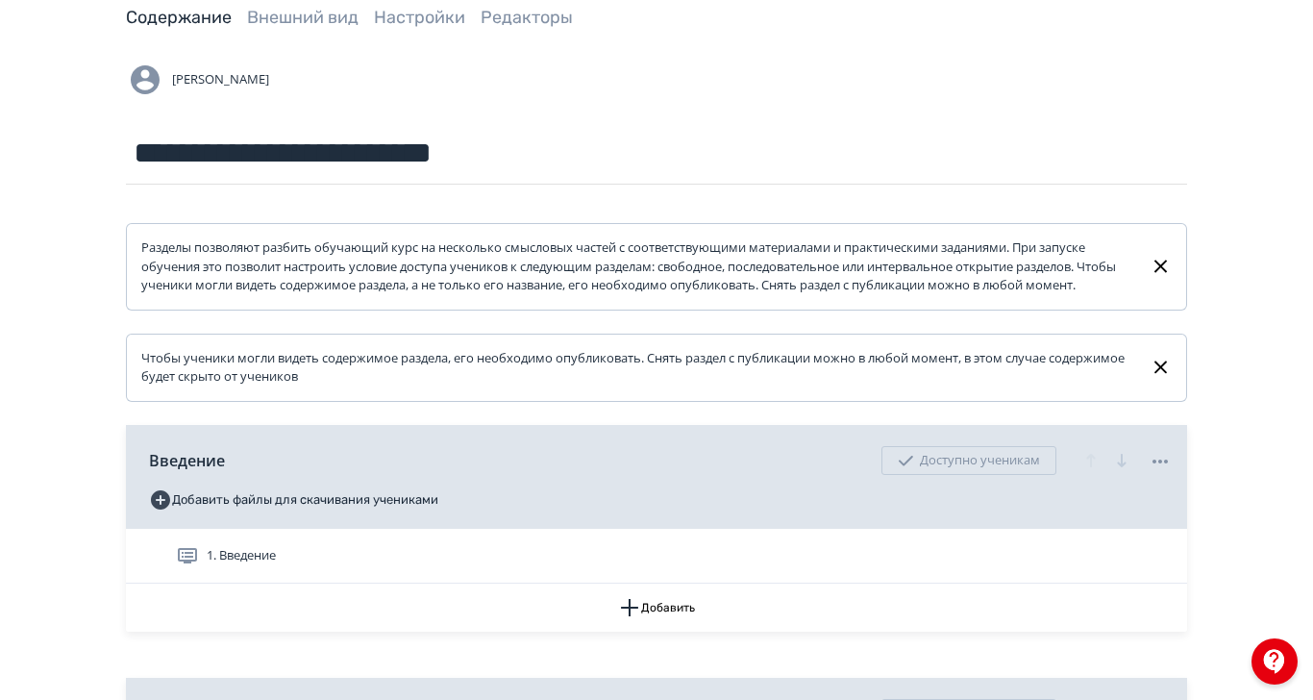
scroll to position [256, 0]
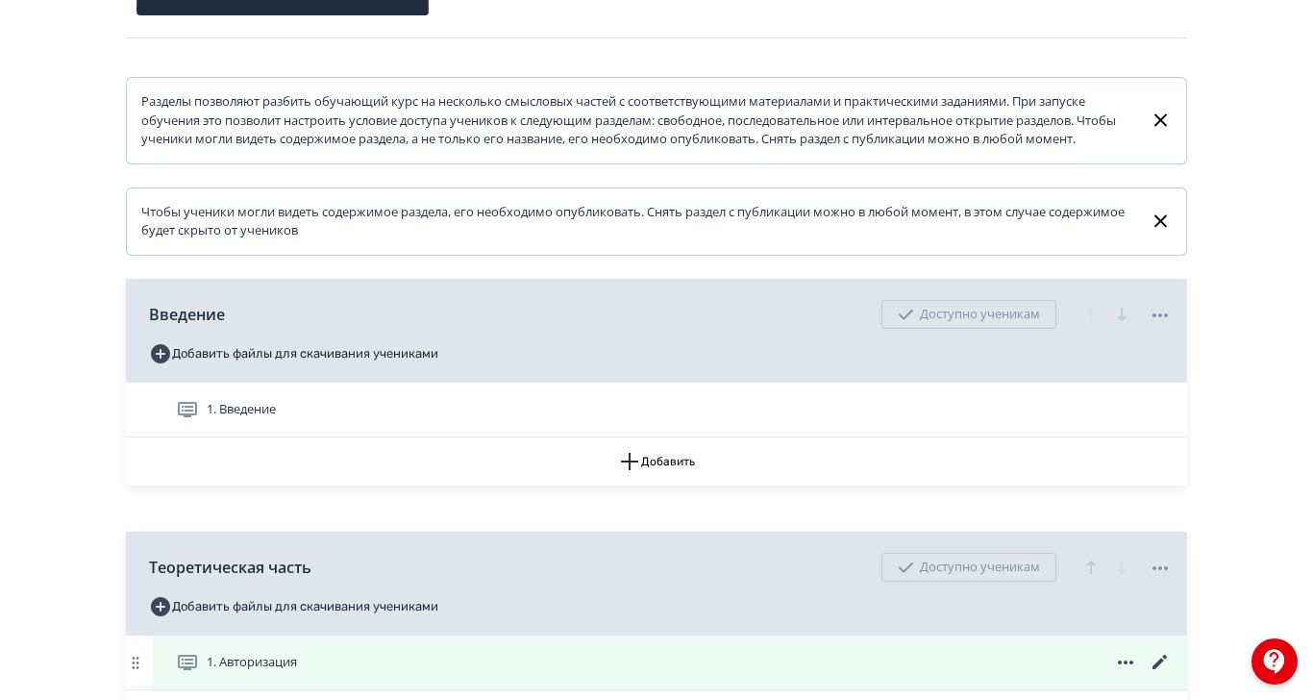
click at [658, 674] on div "1. Авторизация" at bounding box center [674, 662] width 996 height 23
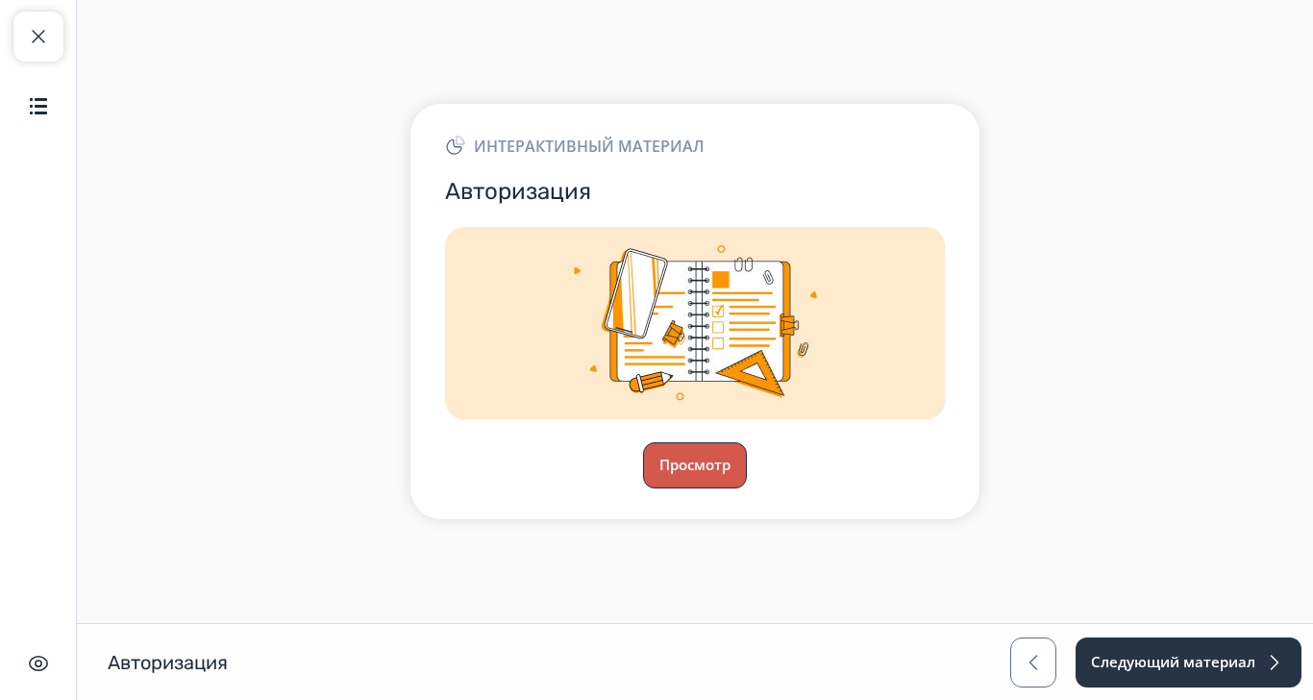
click at [747, 488] on button "Просмотр" at bounding box center [695, 465] width 104 height 46
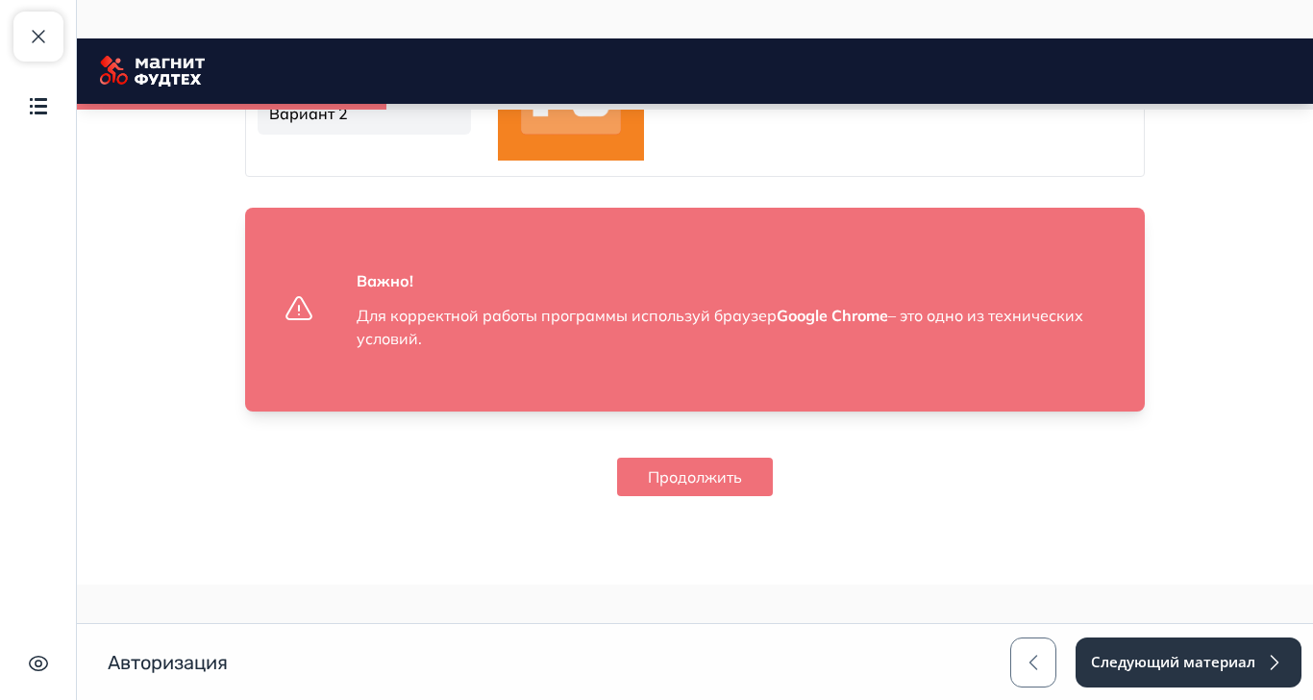
scroll to position [1210, 0]
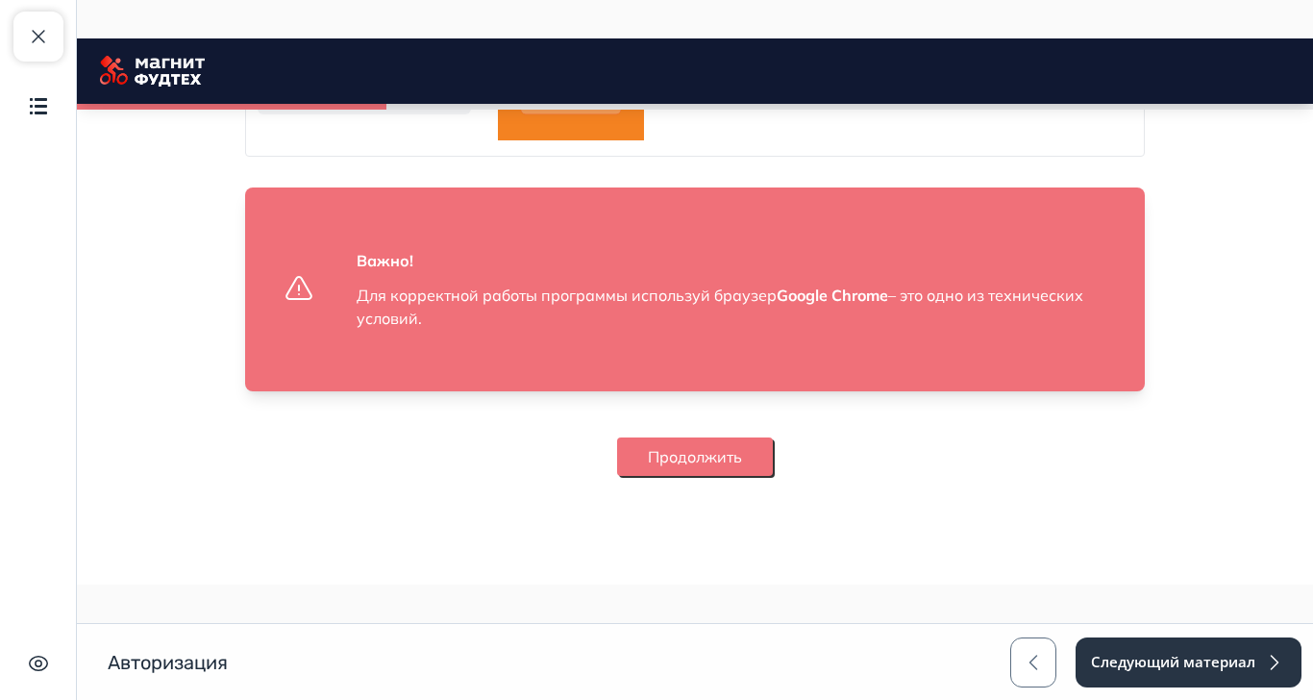
click at [773, 476] on button "Продолжить" at bounding box center [695, 457] width 156 height 38
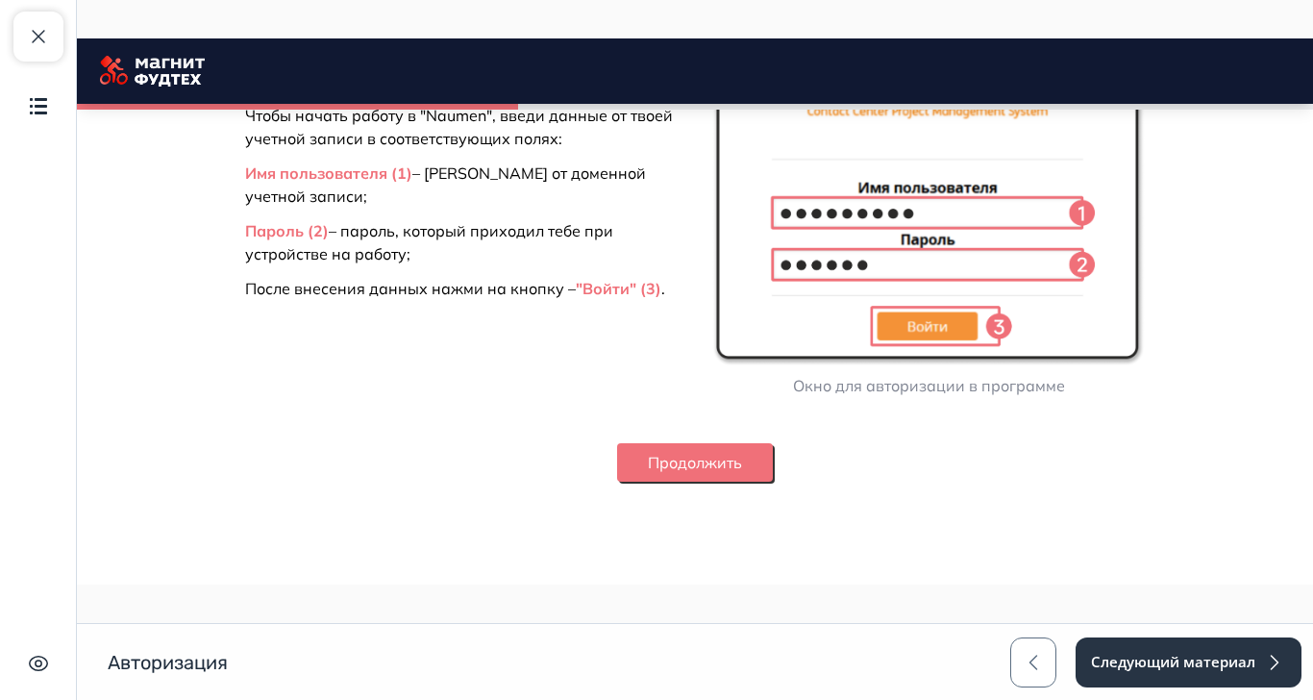
scroll to position [1763, 0]
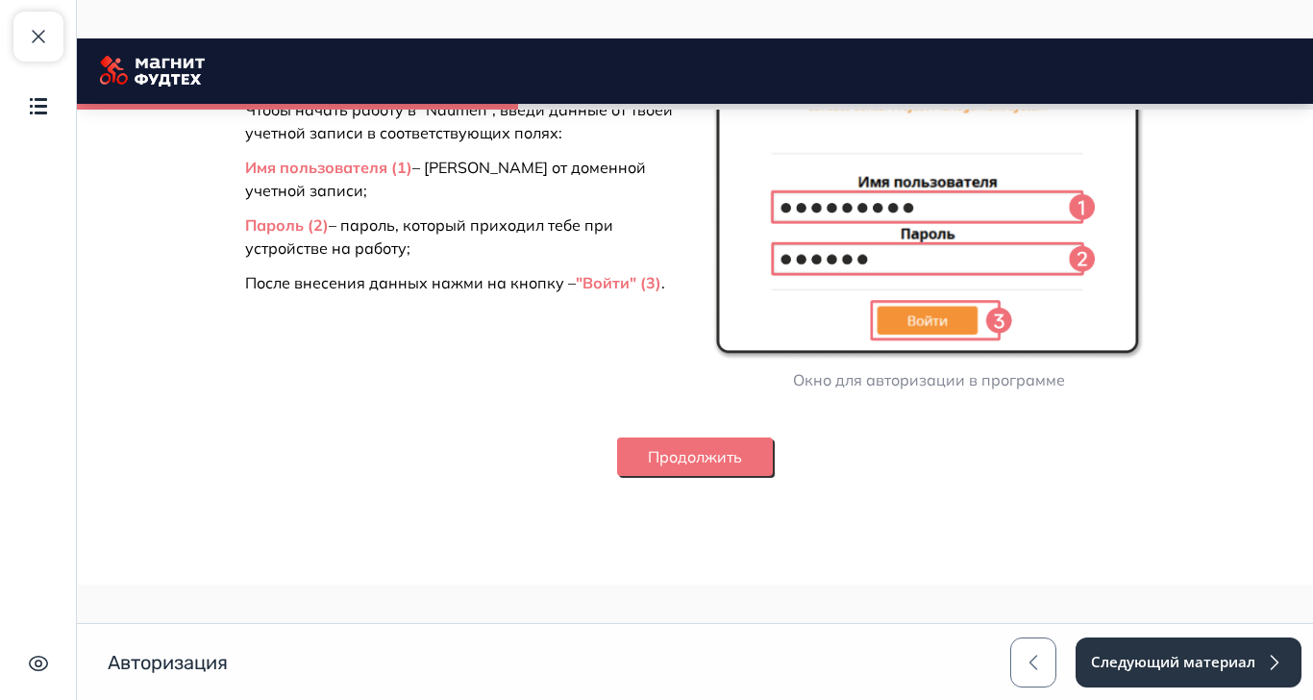
click at [773, 476] on button "Продолжить" at bounding box center [695, 457] width 156 height 38
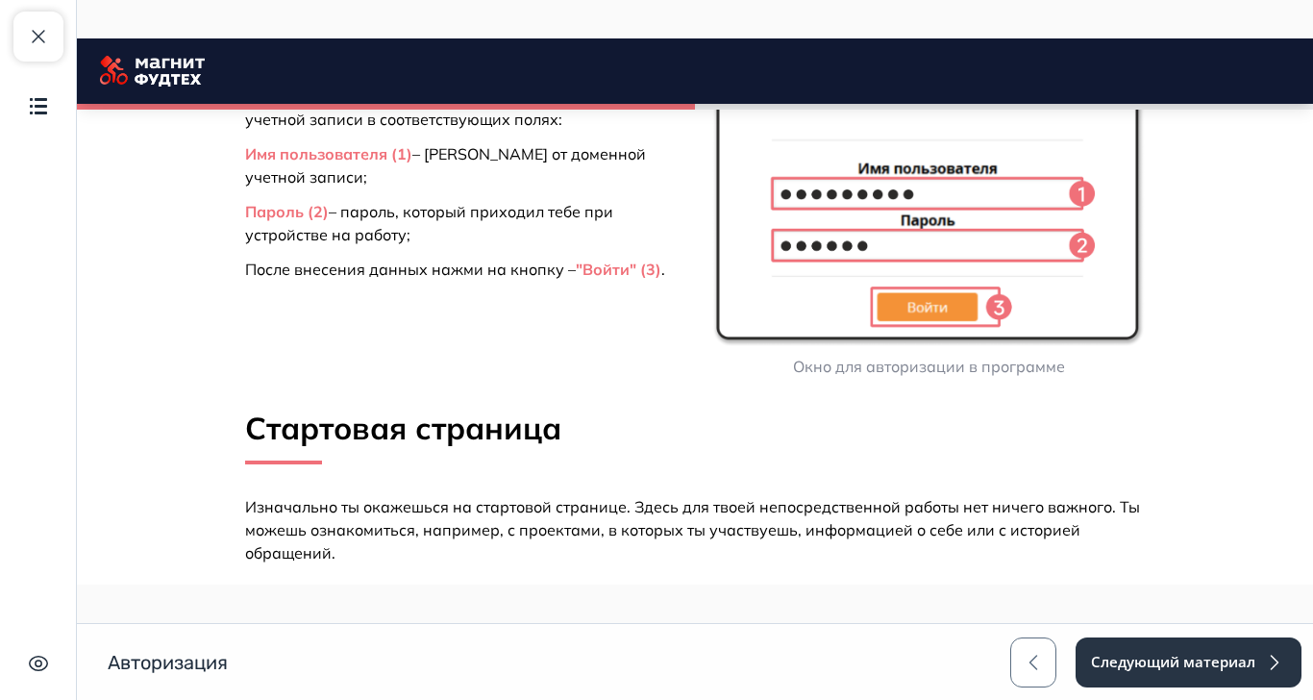
scroll to position [1774, 0]
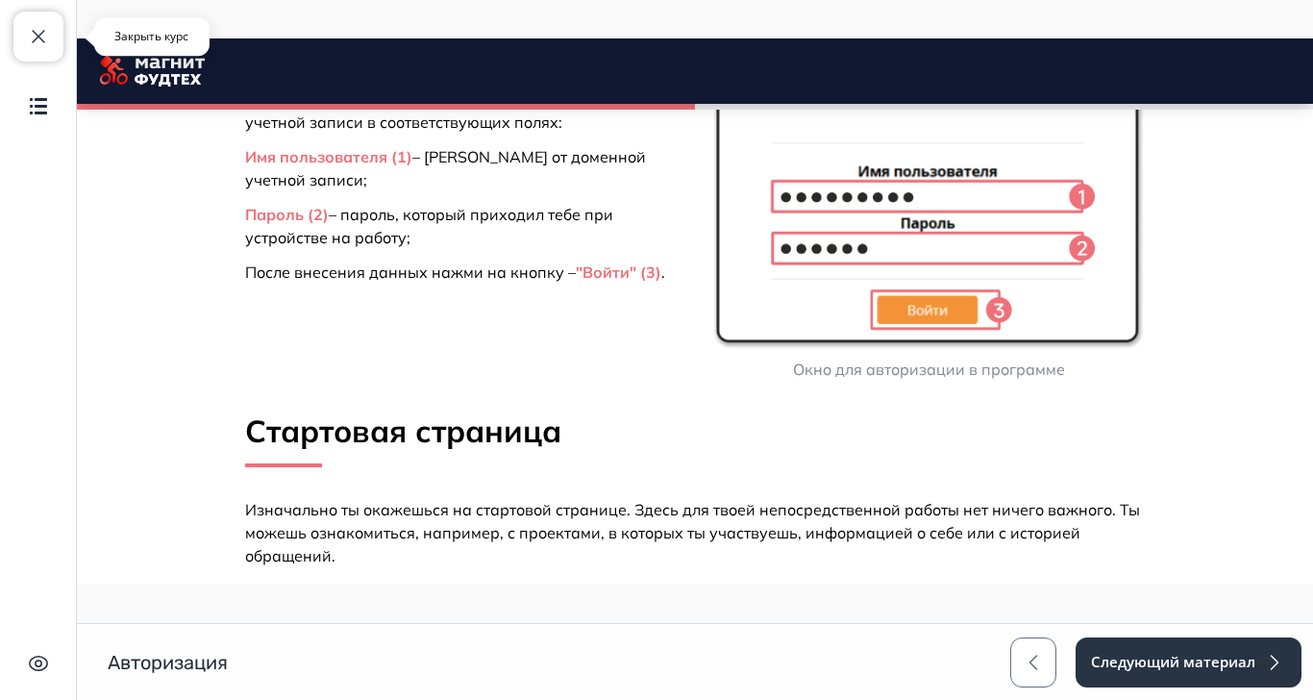
click at [23, 44] on button "Закрыть курс" at bounding box center [38, 37] width 50 height 50
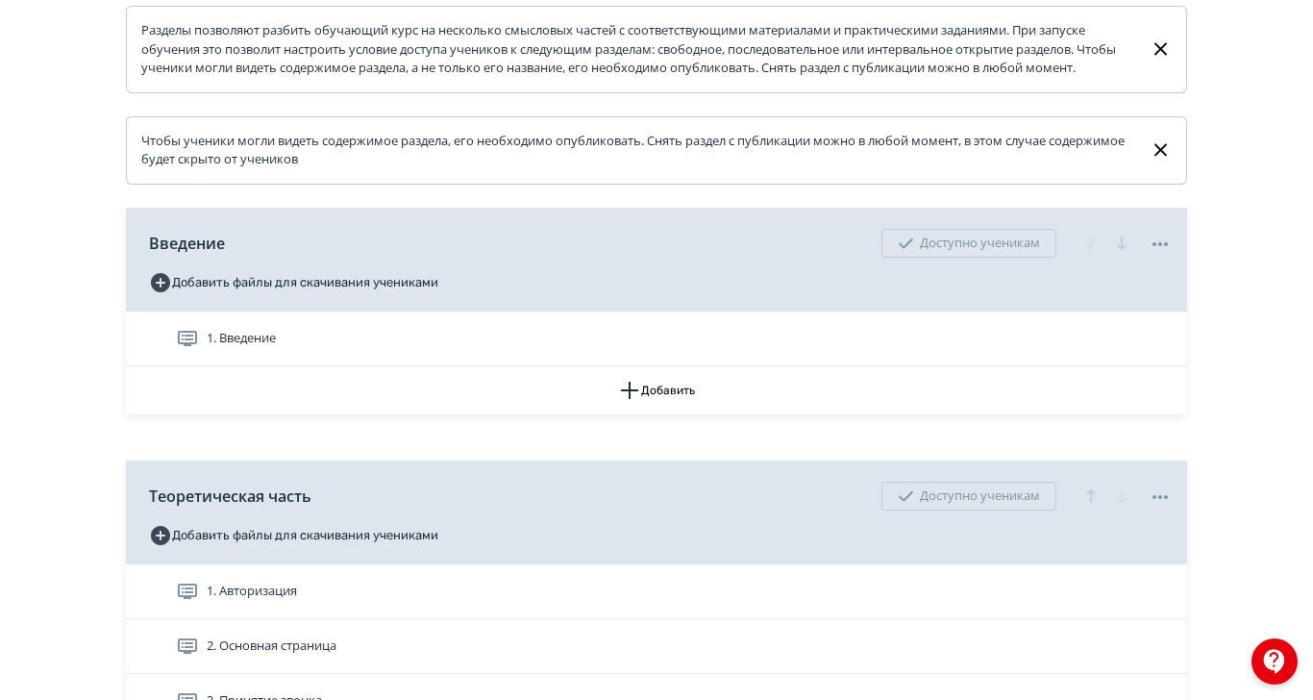
scroll to position [385, 0]
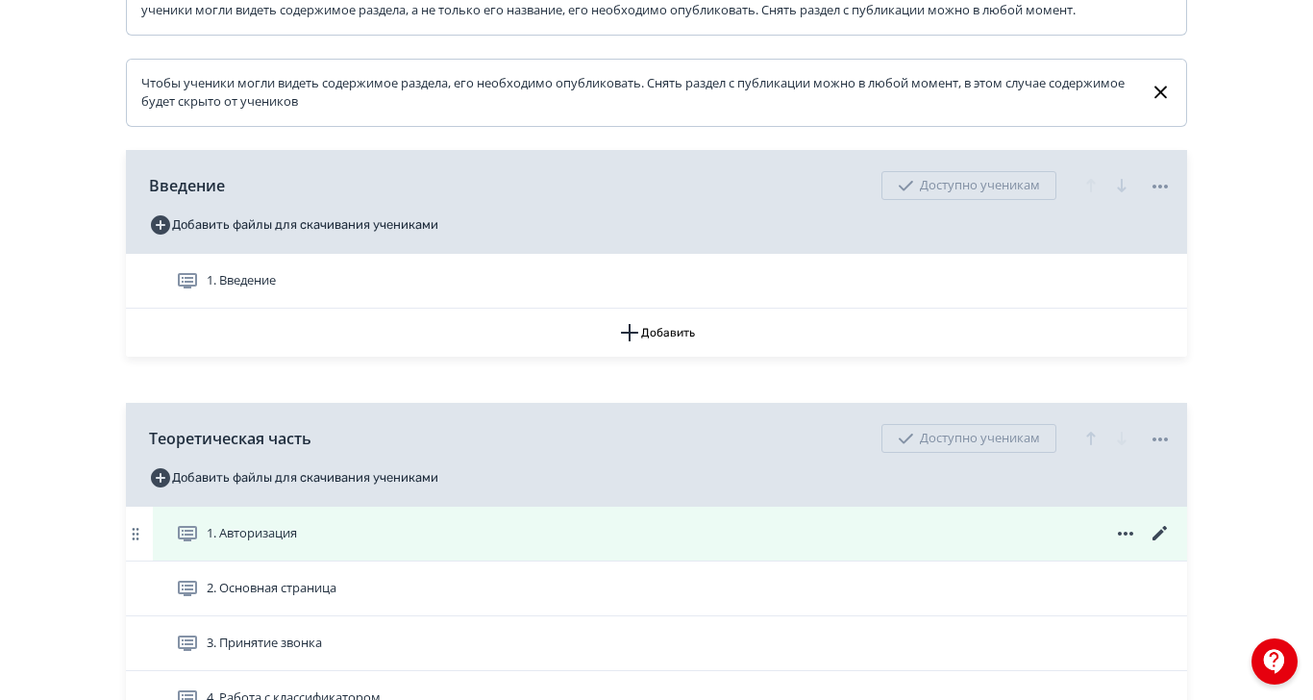
click at [1167, 540] on icon at bounding box center [1160, 533] width 14 height 14
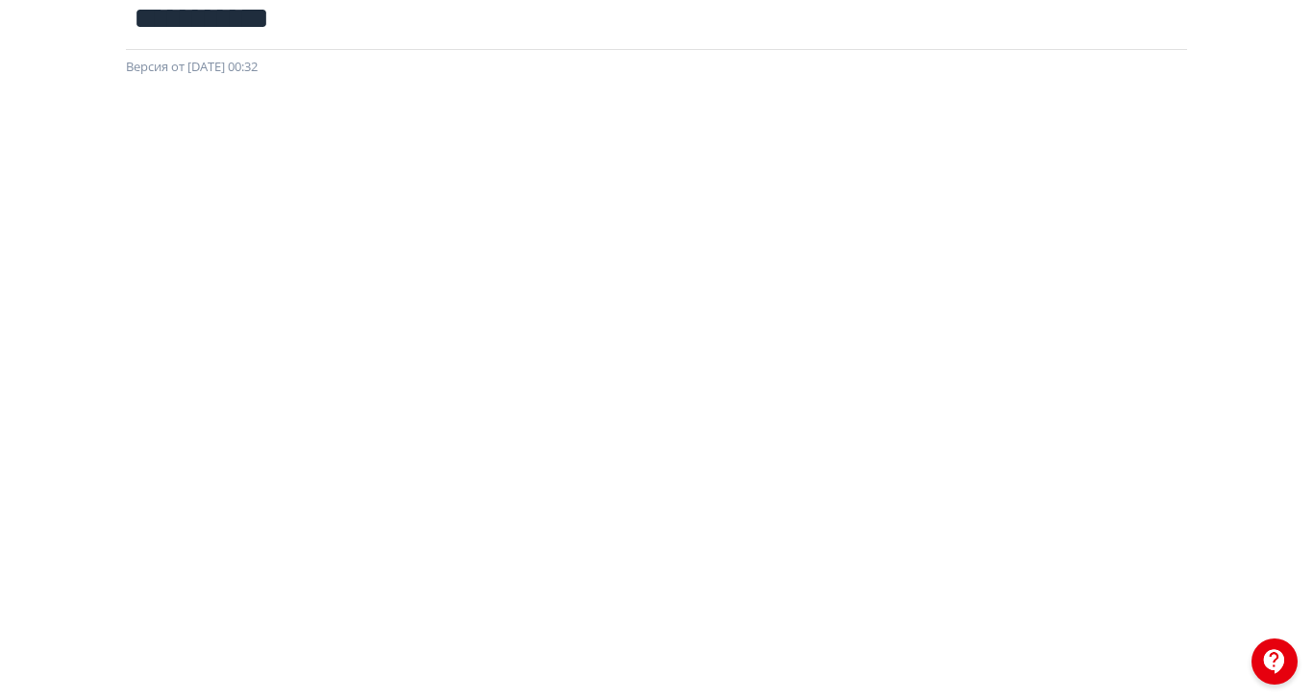
scroll to position [127, 0]
click at [127, 283] on div "**********" at bounding box center [656, 223] width 1313 height 700
click at [137, 317] on html "**********" at bounding box center [656, 223] width 1313 height 700
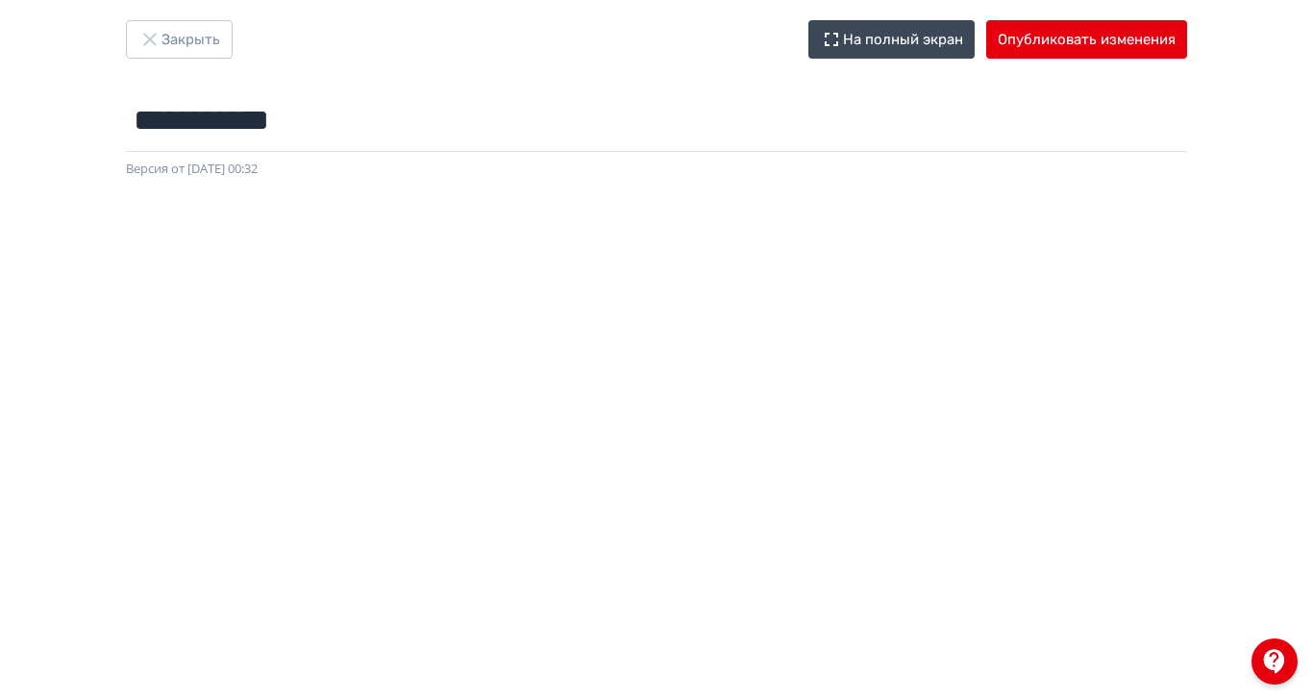
scroll to position [0, 0]
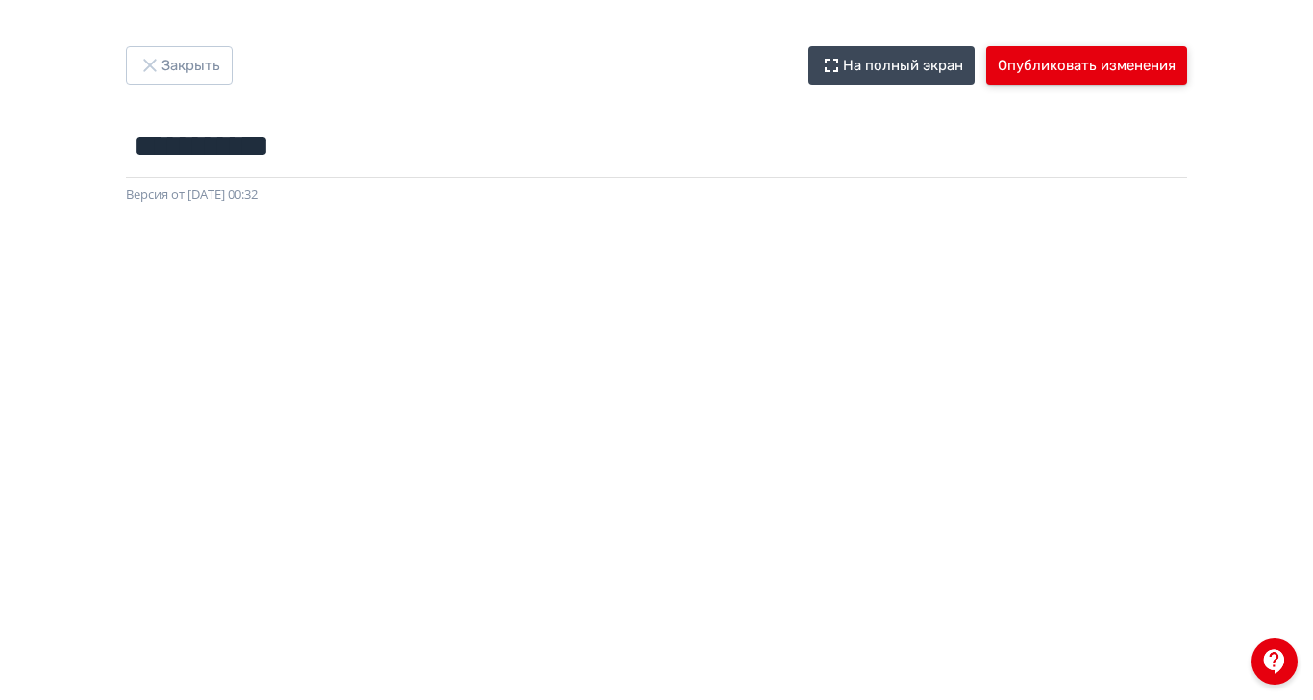
click at [1188, 74] on button "Опубликовать изменения" at bounding box center [1087, 65] width 201 height 38
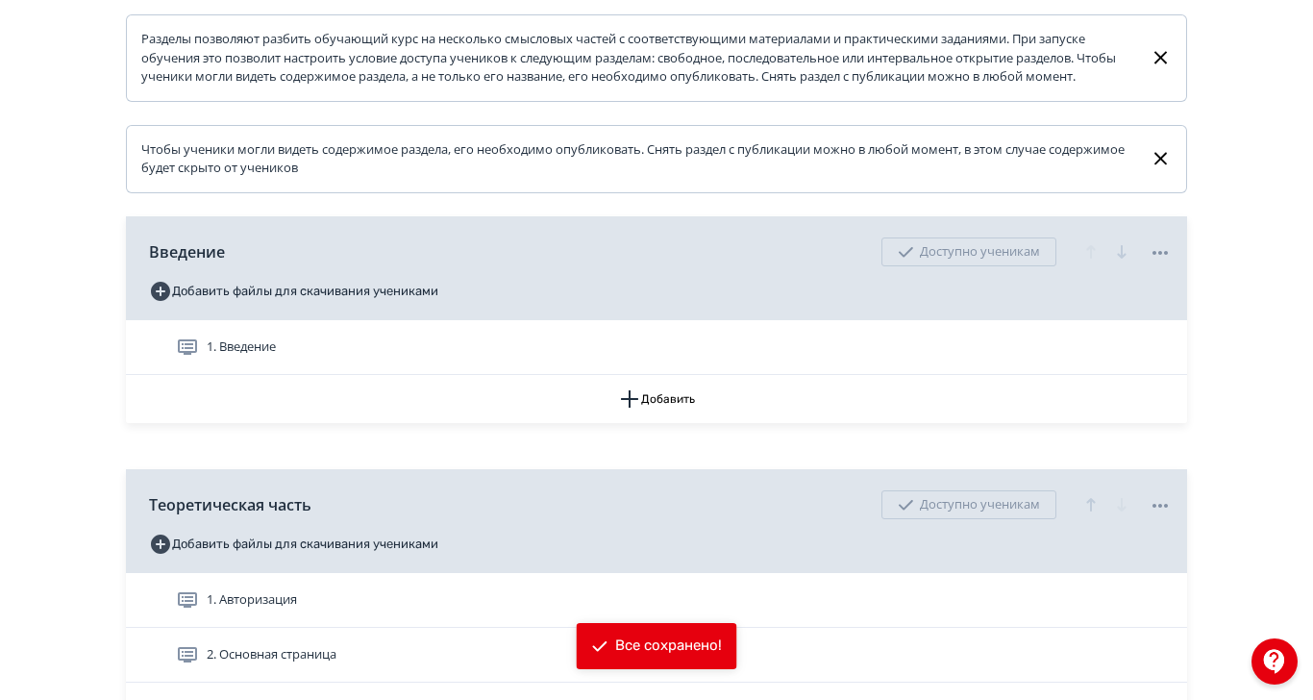
scroll to position [361, 0]
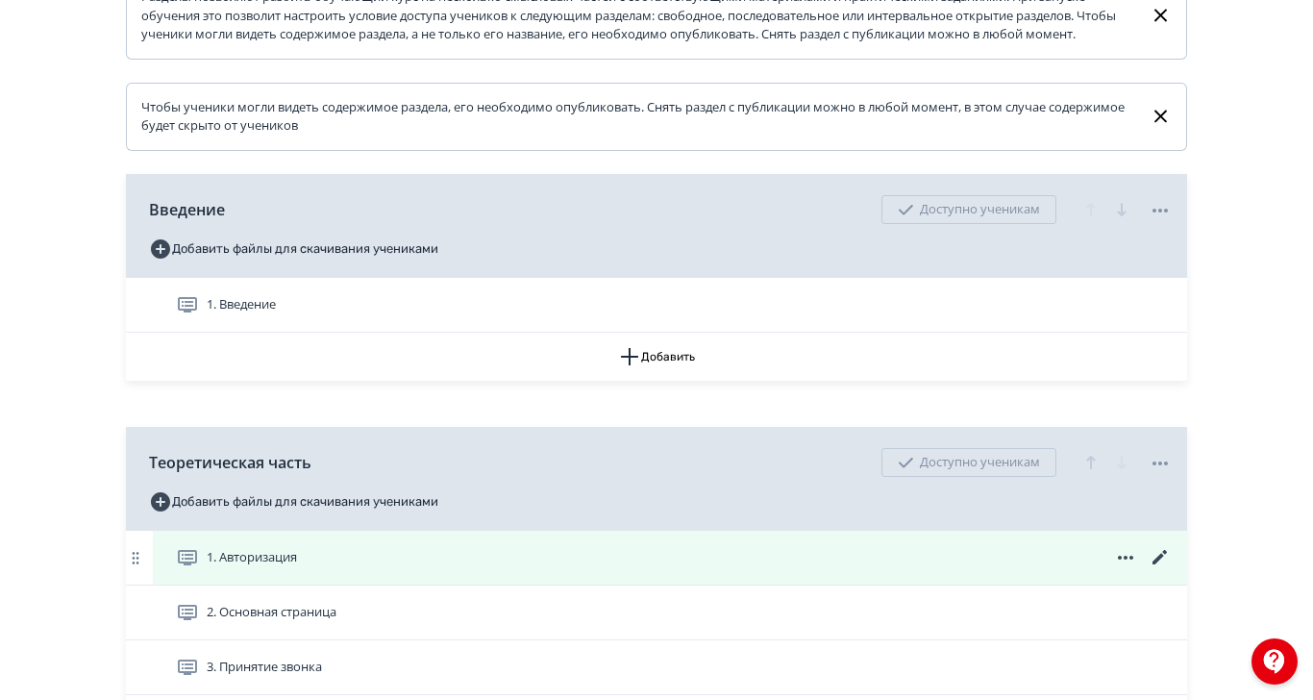
click at [297, 567] on span "1. Авторизация" at bounding box center [252, 557] width 90 height 19
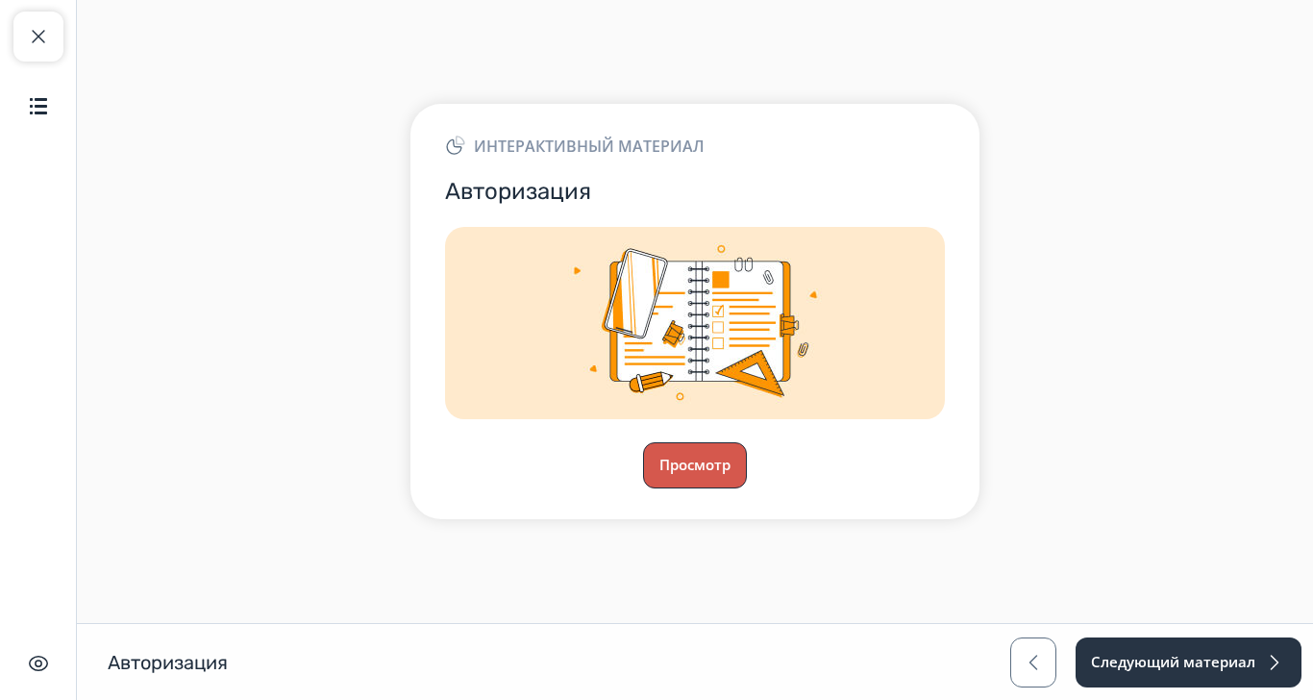
click at [747, 488] on button "Просмотр" at bounding box center [695, 465] width 104 height 46
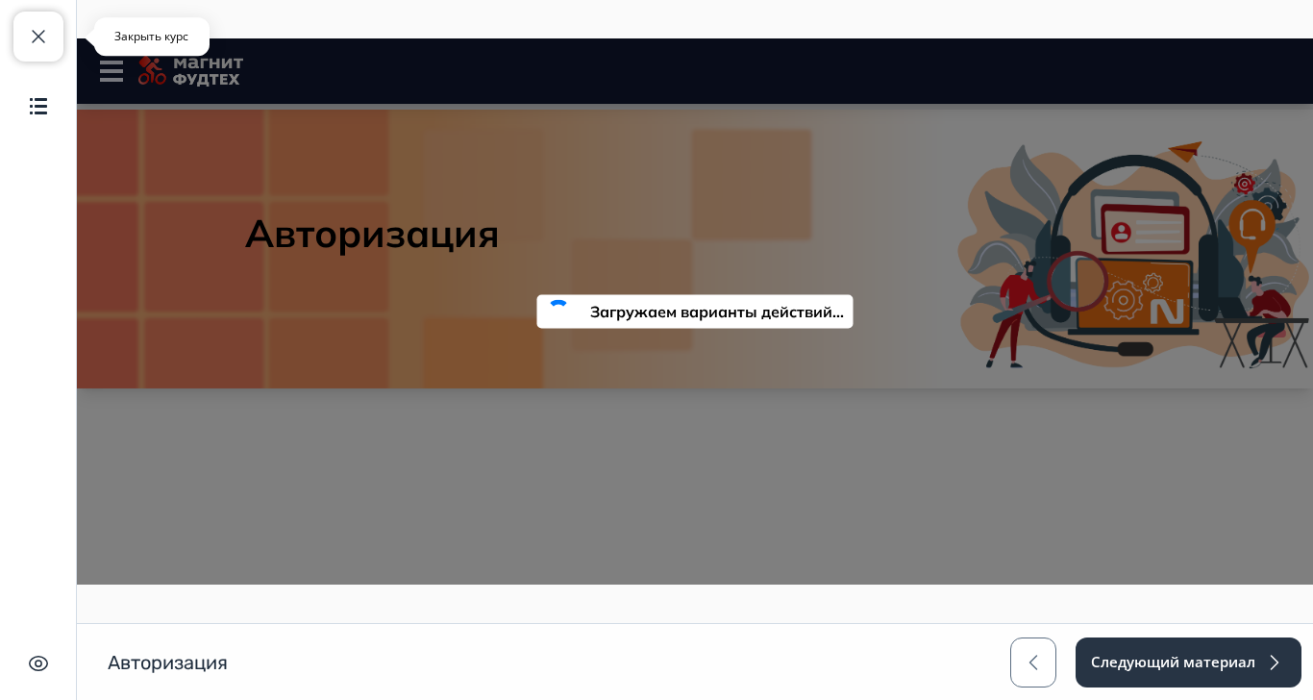
click at [45, 38] on span "button" at bounding box center [38, 36] width 23 height 23
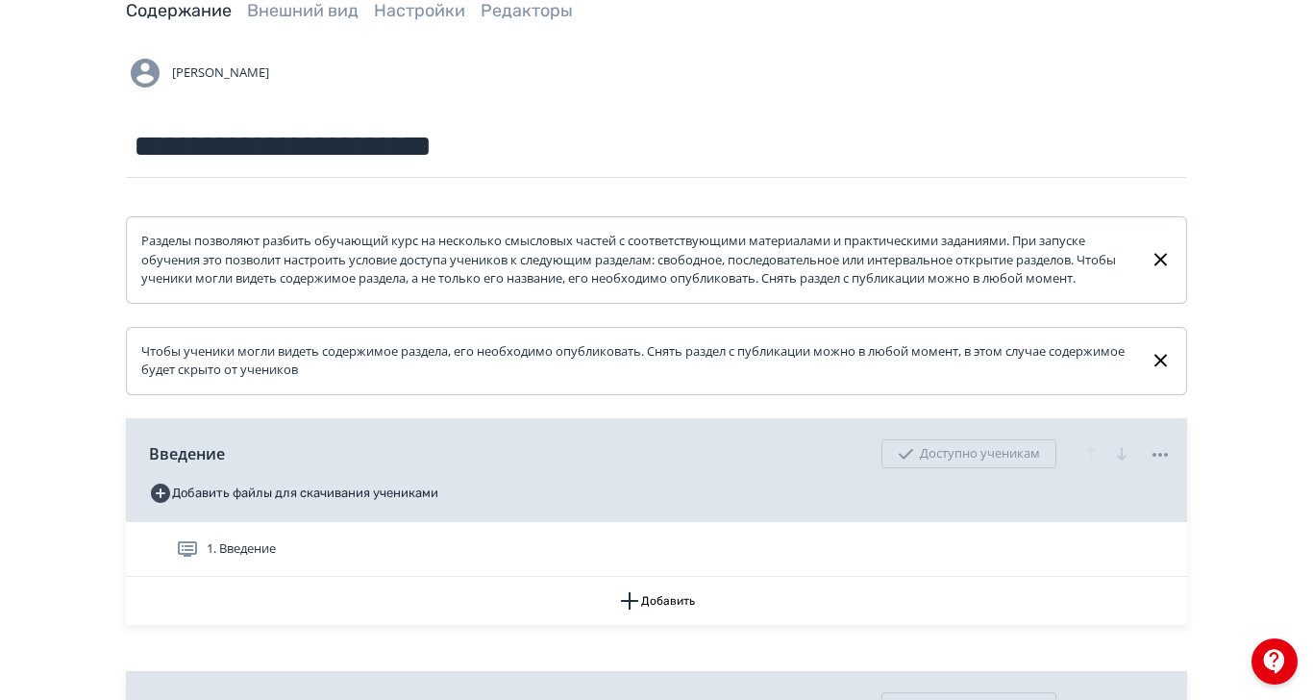
scroll to position [361, 0]
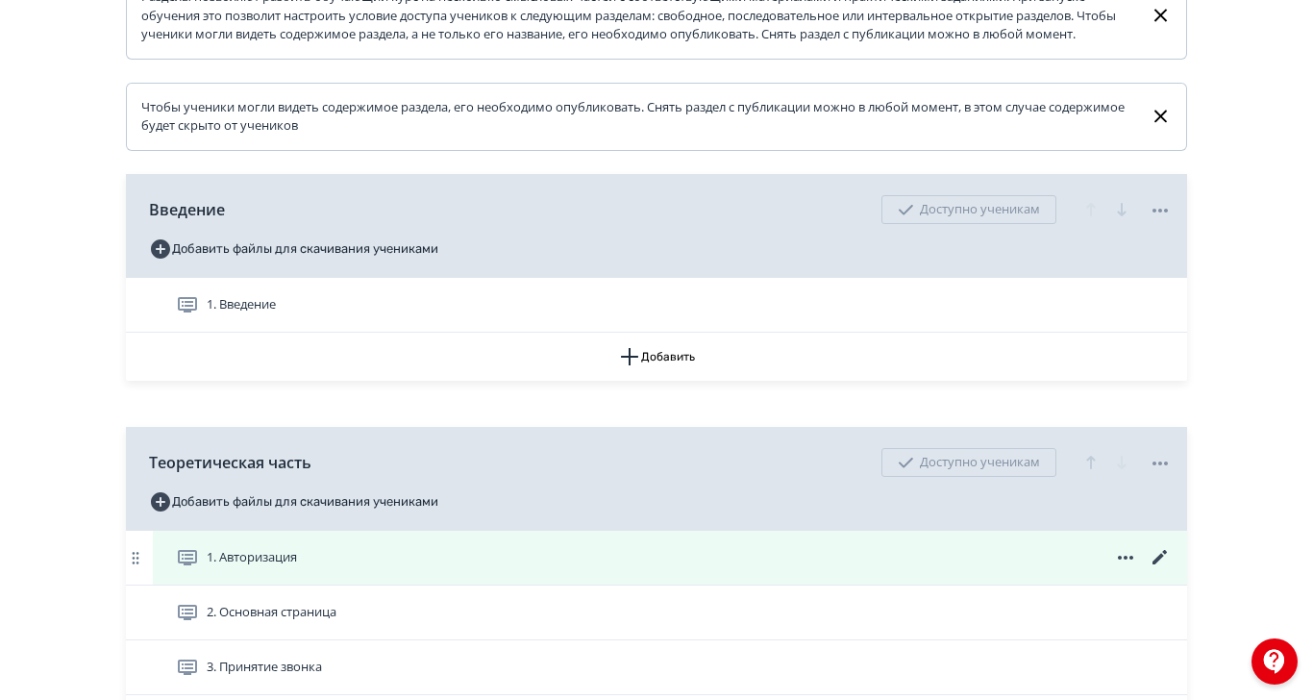
click at [297, 567] on span "1. Авторизация" at bounding box center [252, 557] width 90 height 19
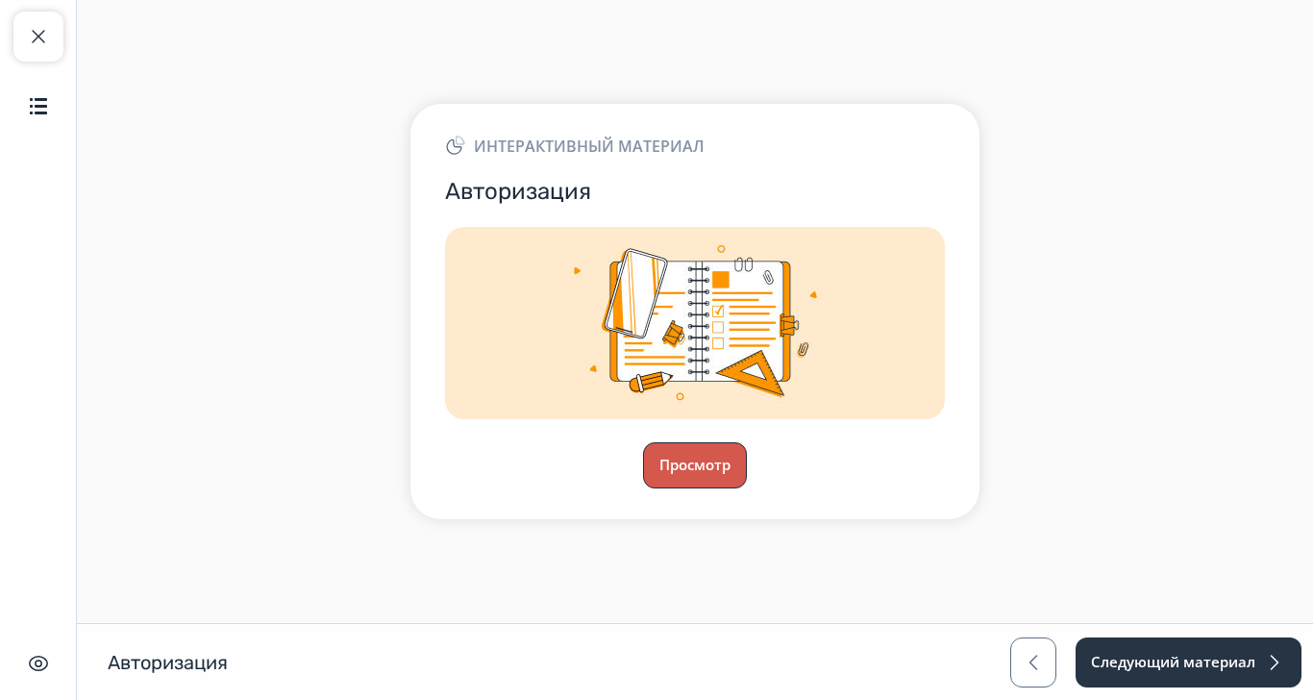
click at [747, 484] on button "Просмотр" at bounding box center [695, 465] width 104 height 46
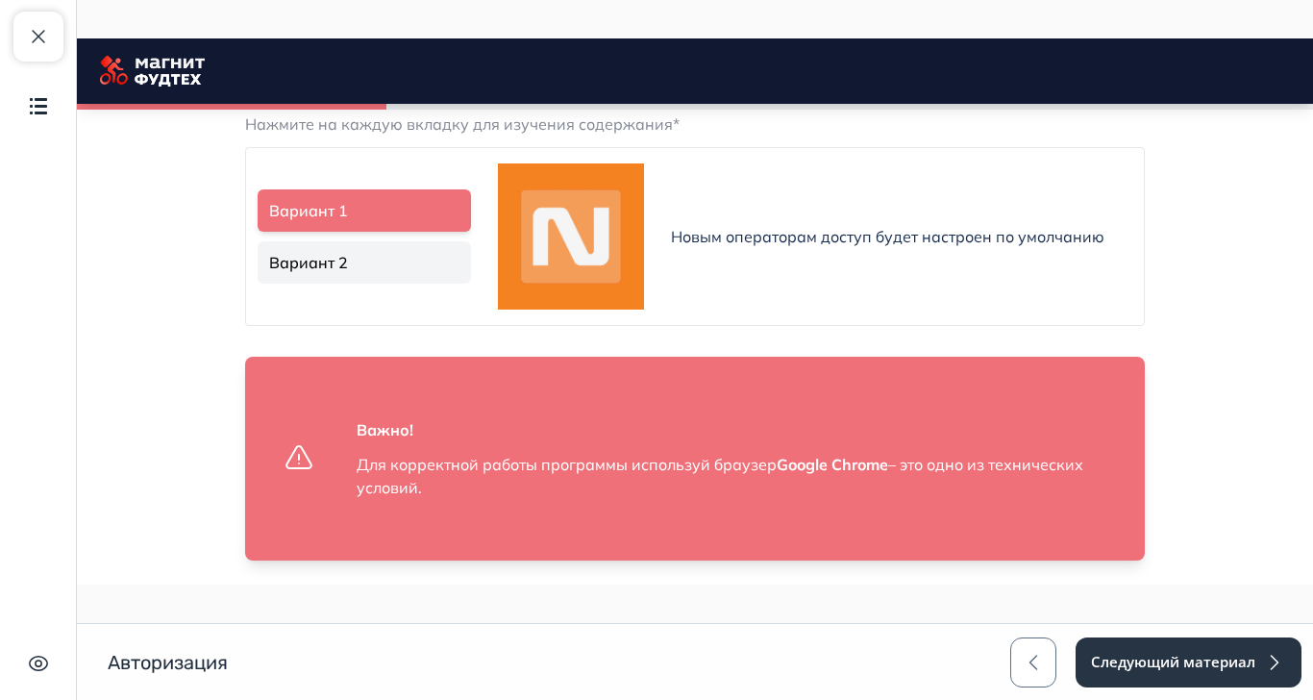
scroll to position [1261, 0]
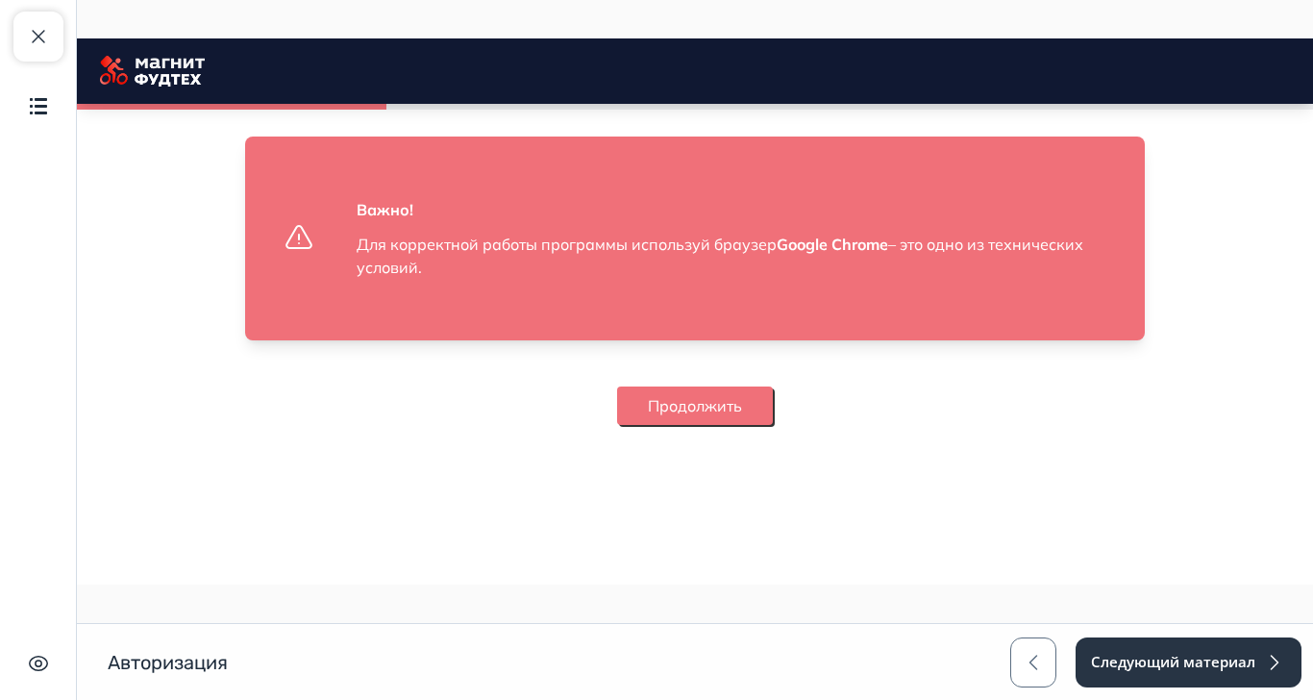
click at [773, 425] on button "Продолжить" at bounding box center [695, 406] width 156 height 38
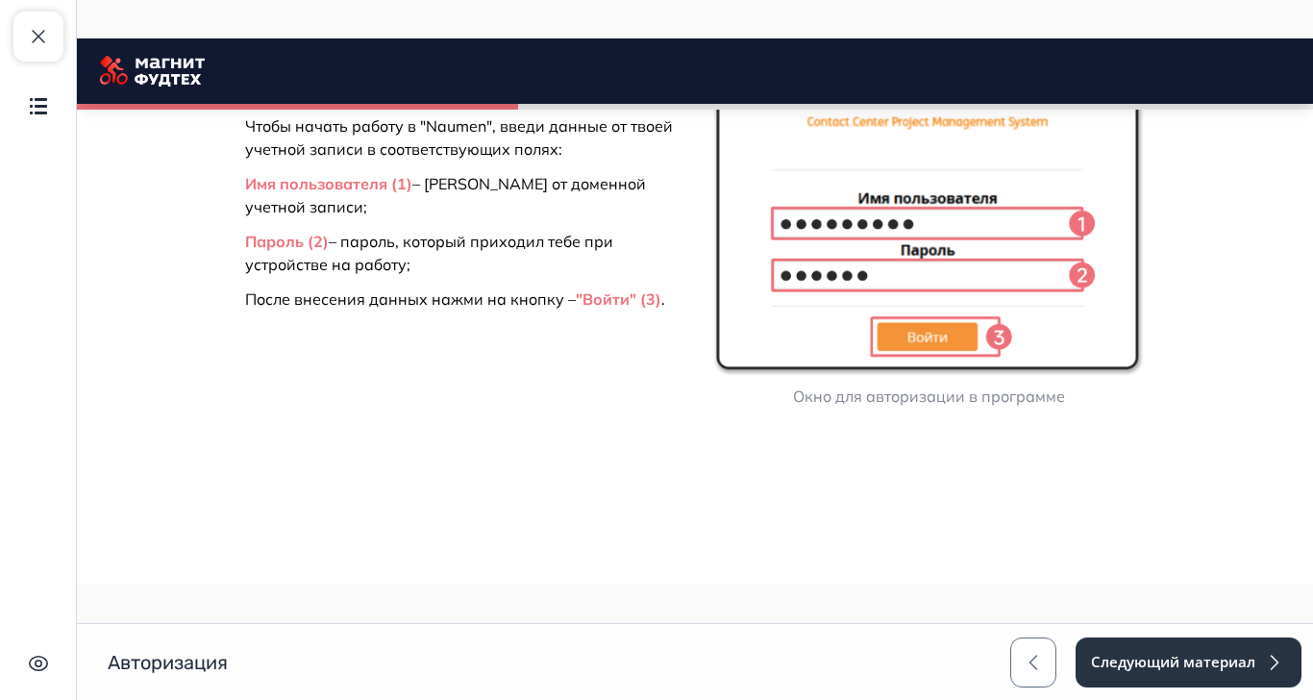
scroll to position [1814, 0]
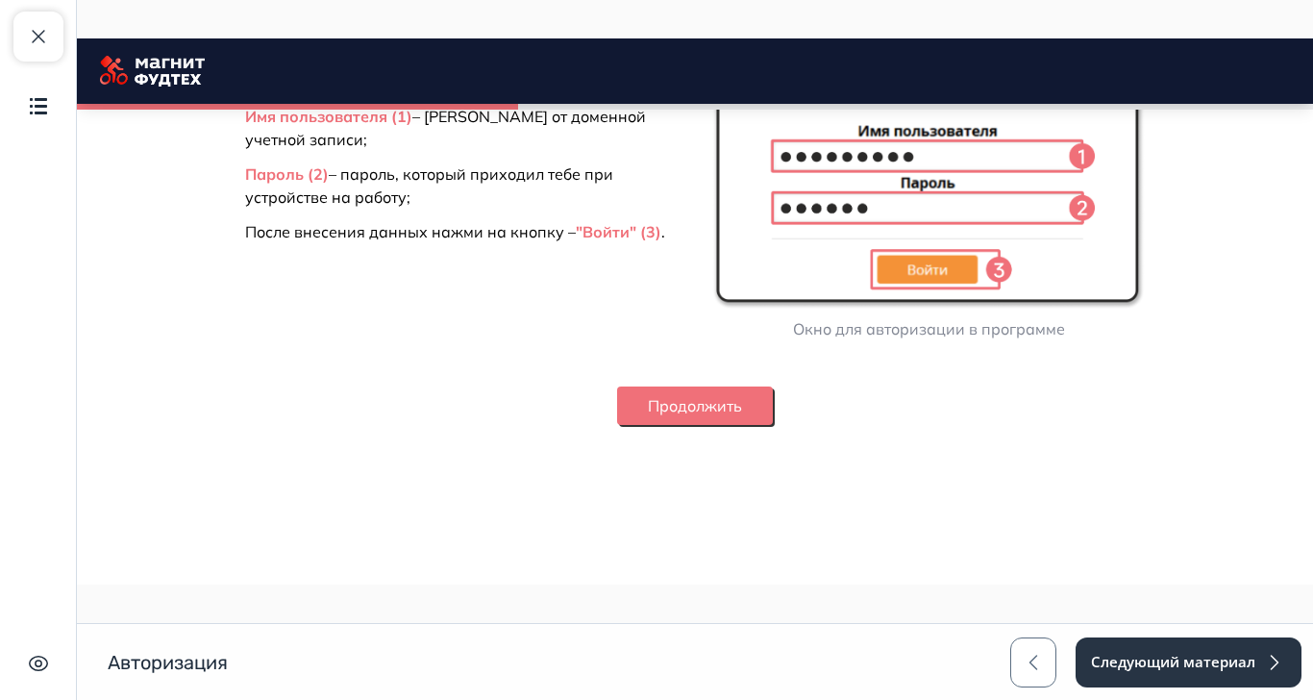
click at [773, 425] on button "Продолжить" at bounding box center [695, 406] width 156 height 38
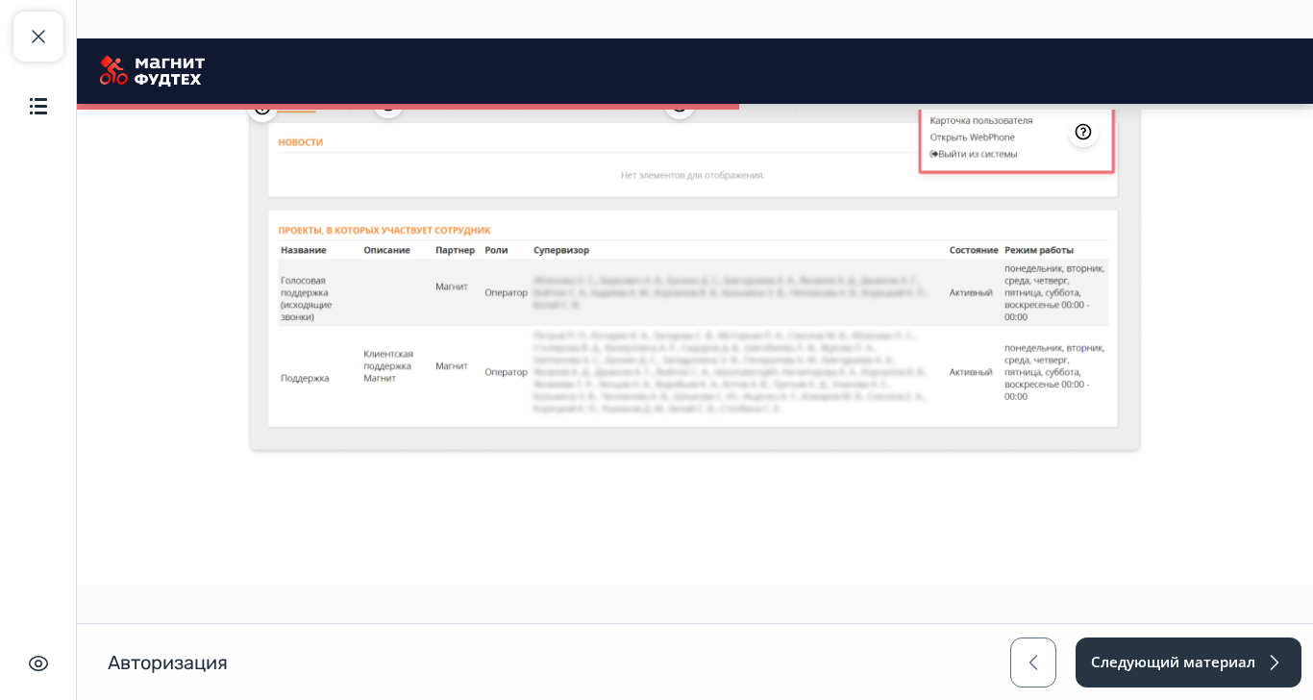
scroll to position [2529, 0]
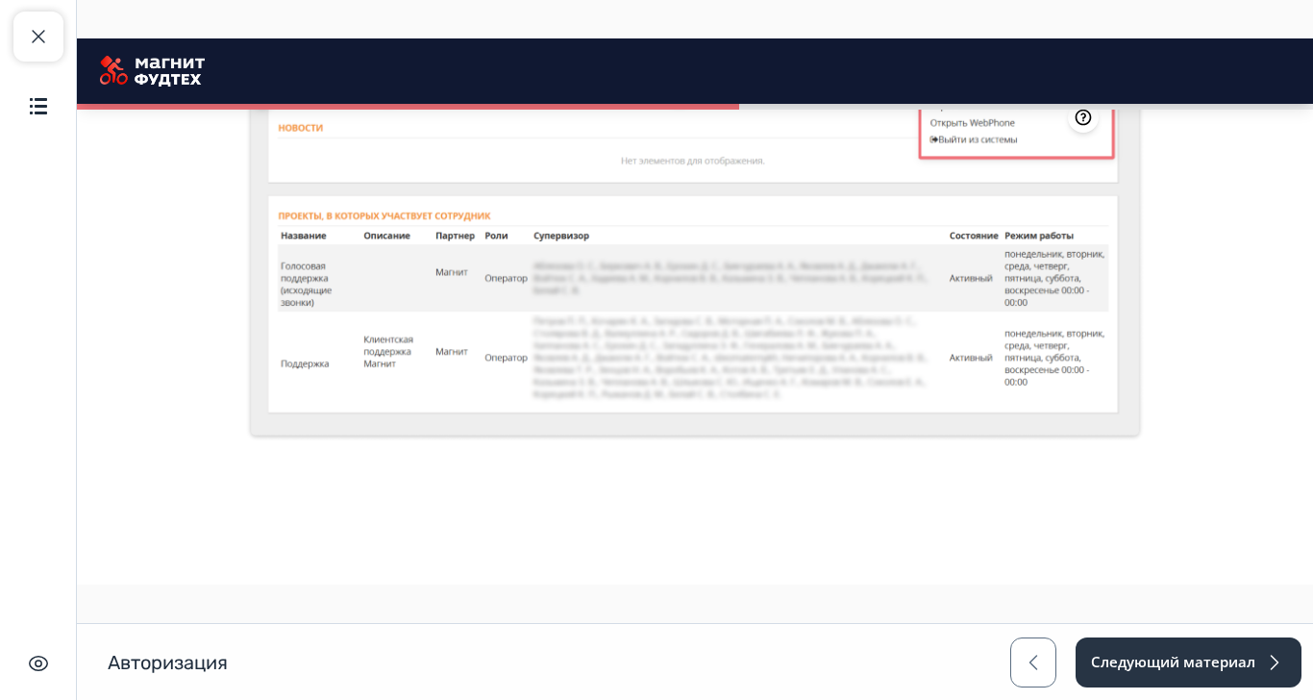
click at [272, 102] on icon at bounding box center [262, 92] width 19 height 19
click at [396, 97] on icon at bounding box center [388, 89] width 16 height 16
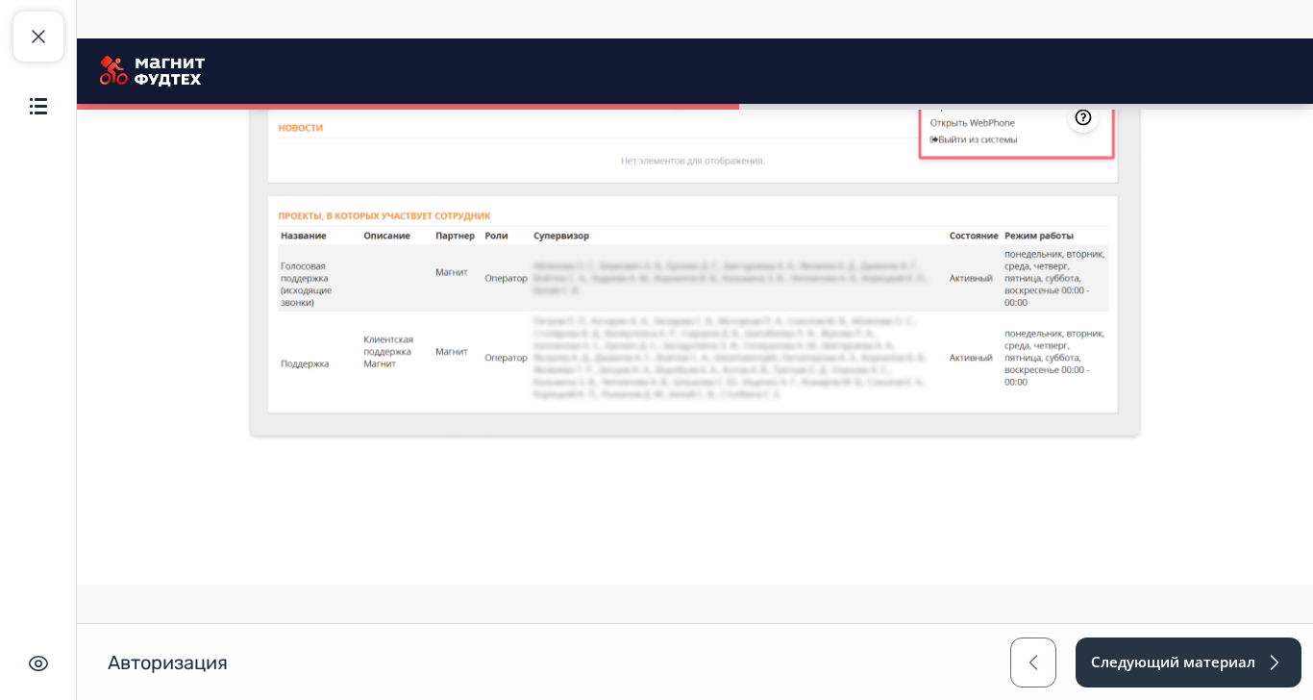
click at [396, 97] on icon at bounding box center [388, 89] width 16 height 16
click at [688, 98] on icon at bounding box center [680, 90] width 16 height 16
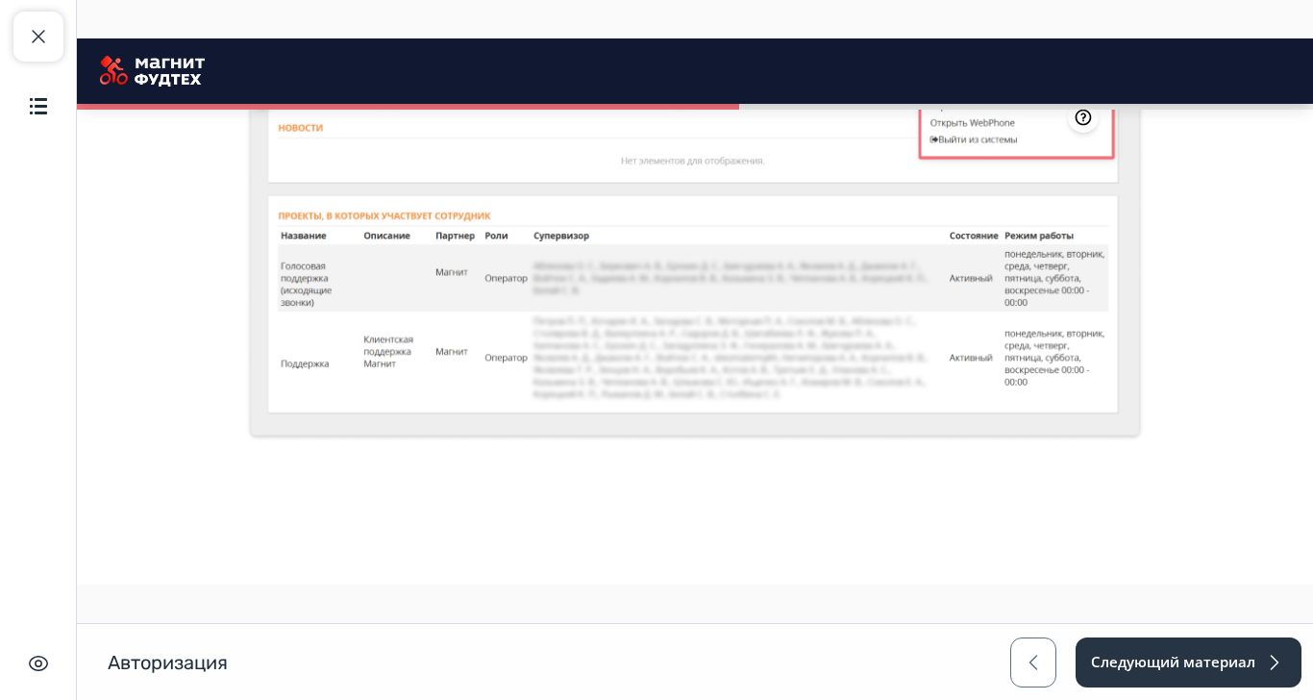
click at [689, 99] on icon at bounding box center [679, 89] width 19 height 19
click at [1091, 125] on icon at bounding box center [1083, 117] width 16 height 16
click at [1093, 127] on icon at bounding box center [1083, 117] width 19 height 19
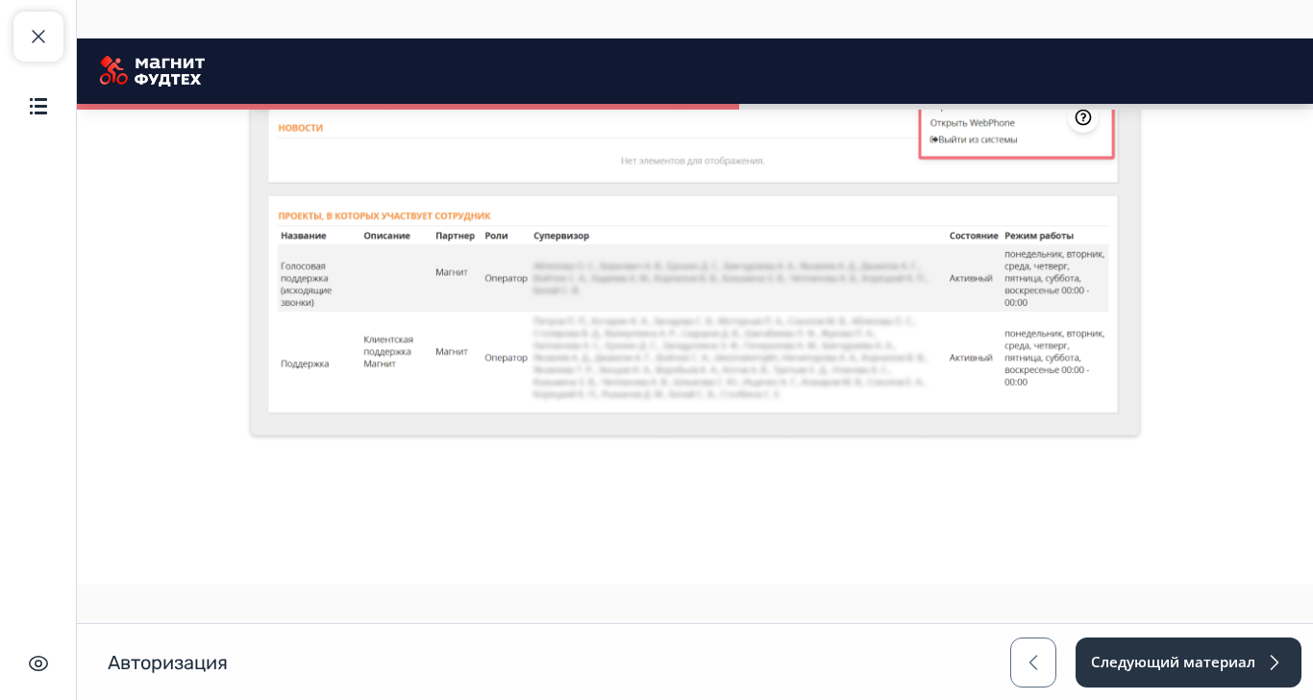
click at [1134, 70] on icon at bounding box center [1123, 60] width 19 height 19
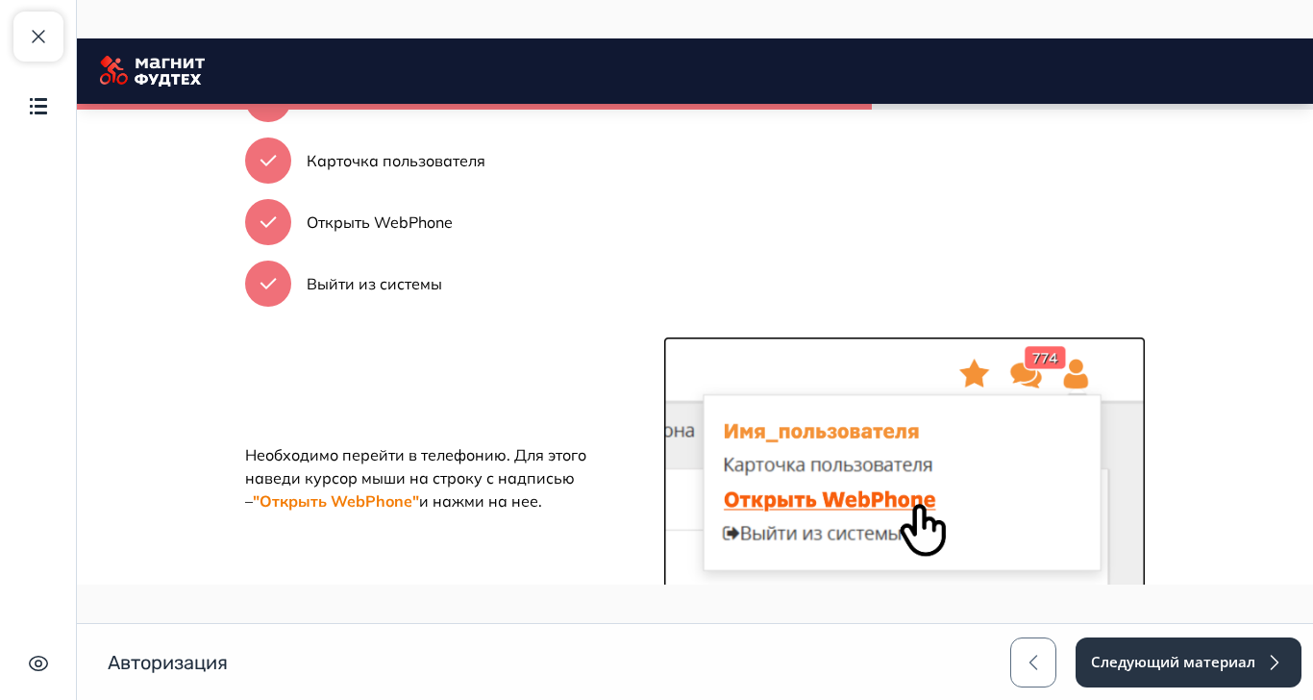
scroll to position [3130, 0]
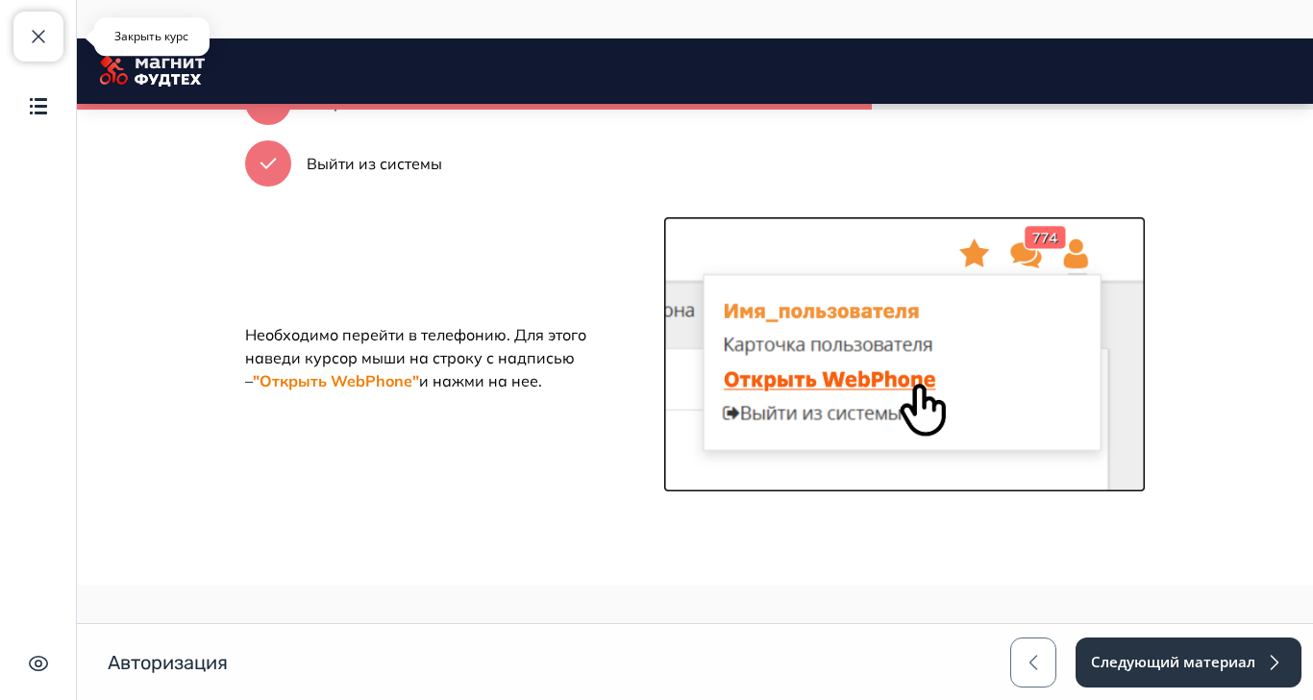
click at [34, 30] on span "button" at bounding box center [38, 36] width 23 height 23
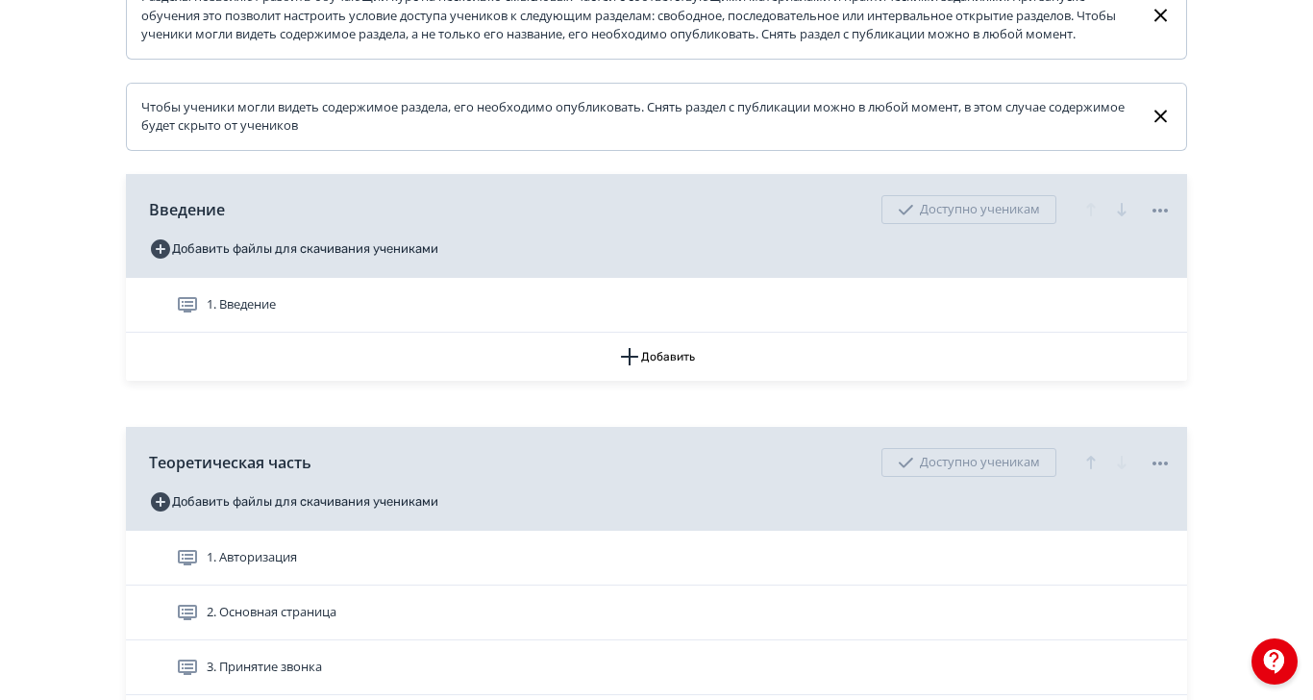
scroll to position [481, 0]
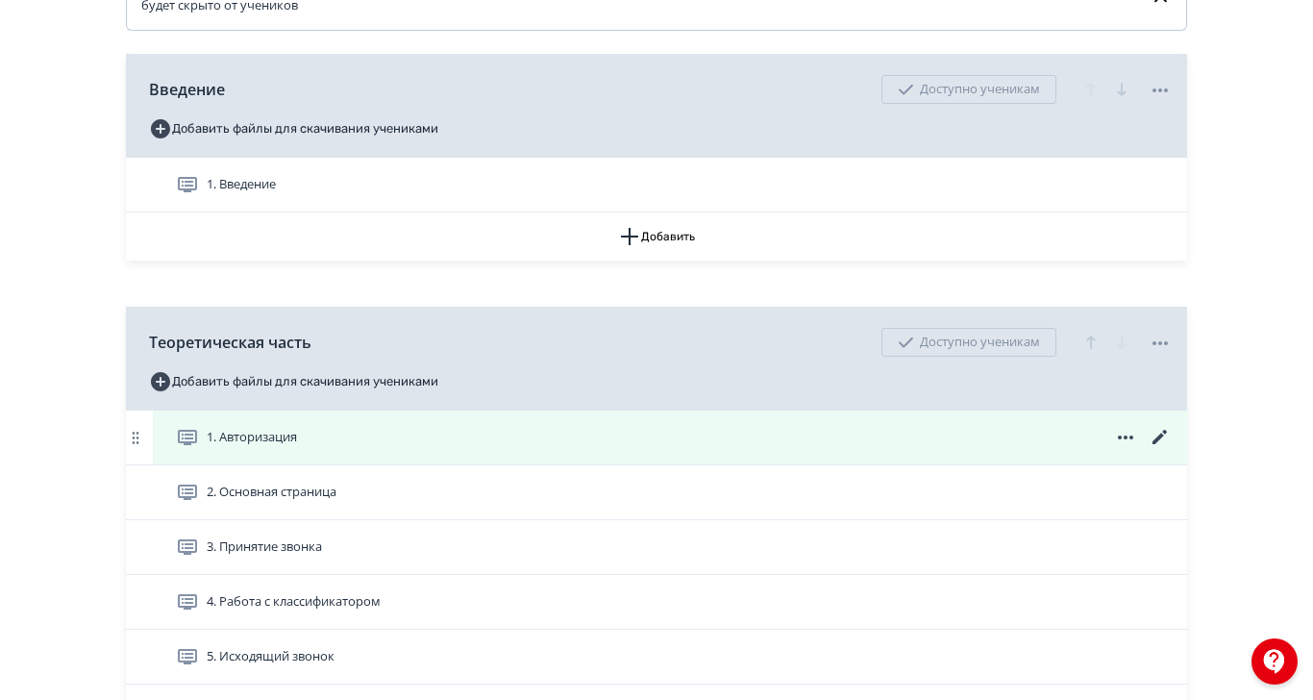
click at [1172, 449] on icon at bounding box center [1160, 437] width 23 height 23
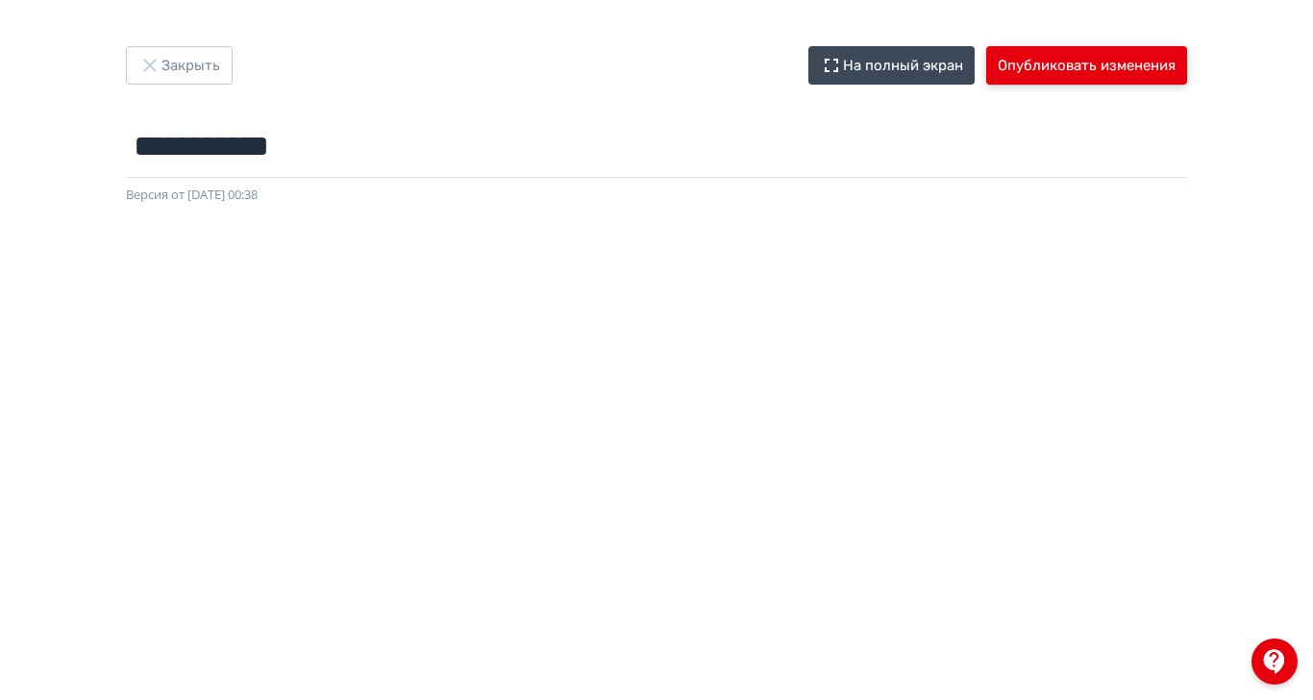
click at [1188, 65] on button "Опубликовать изменения" at bounding box center [1087, 65] width 201 height 38
